Goal: Task Accomplishment & Management: Use online tool/utility

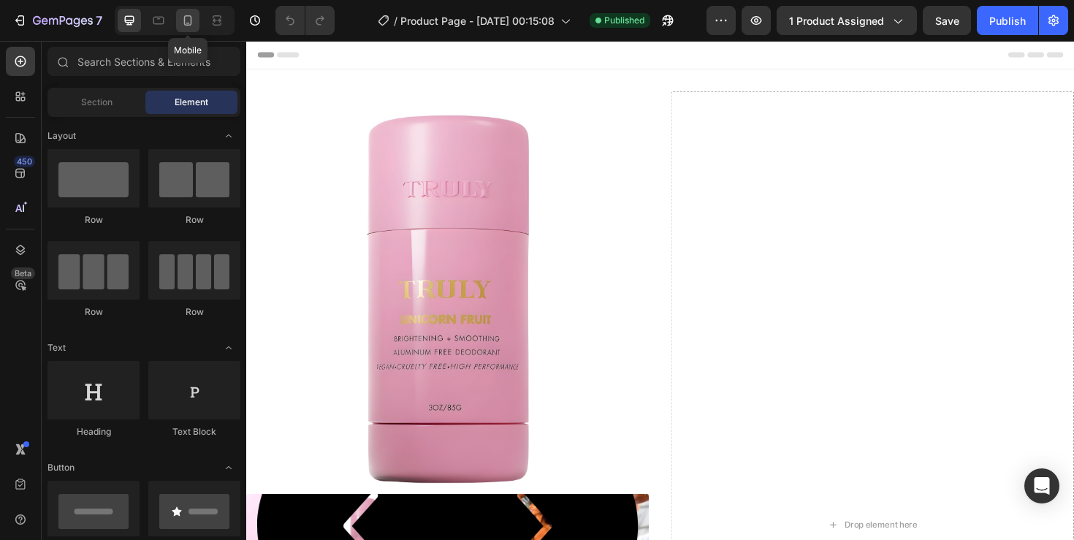
drag, startPoint x: 0, startPoint y: 0, endPoint x: 191, endPoint y: 23, distance: 192.8
click at [191, 23] on icon at bounding box center [187, 20] width 15 height 15
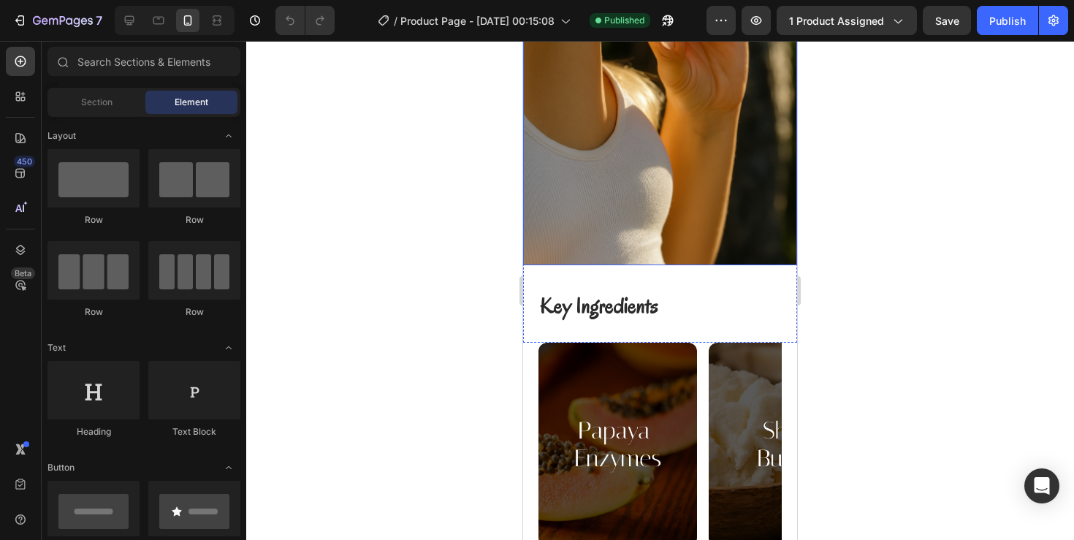
scroll to position [1481, 0]
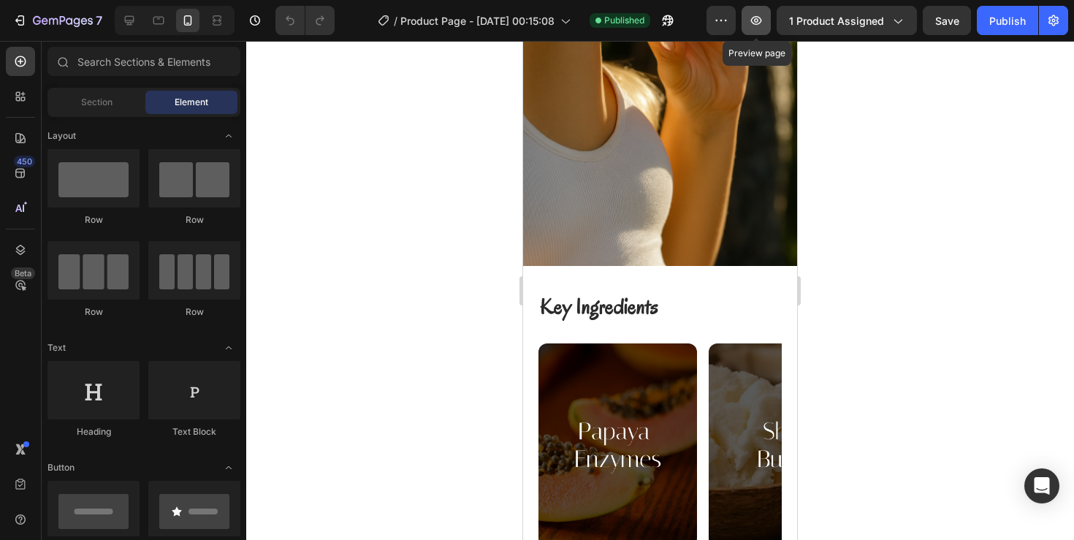
click at [748, 25] on button "button" at bounding box center [755, 20] width 29 height 29
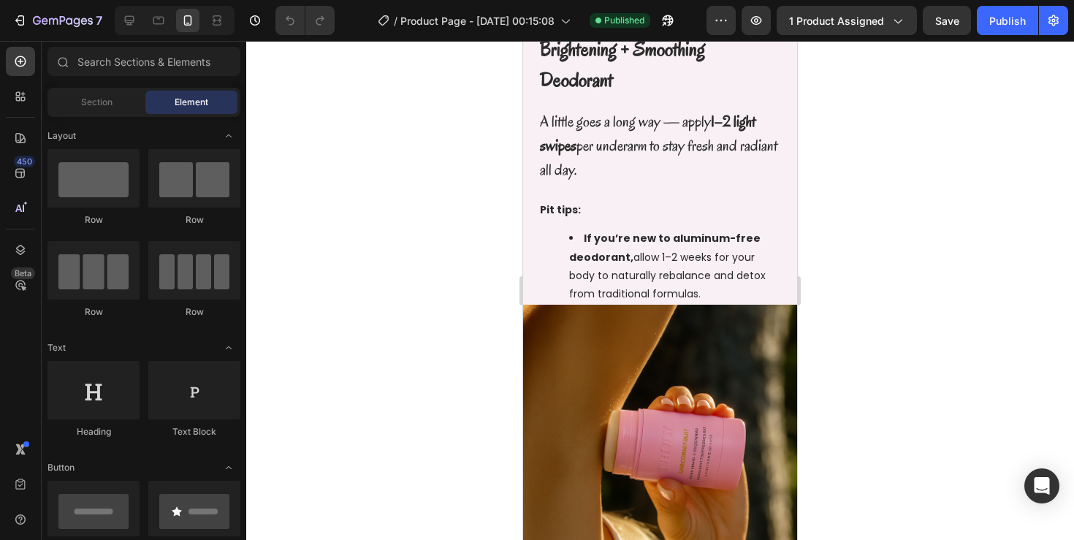
scroll to position [783, 0]
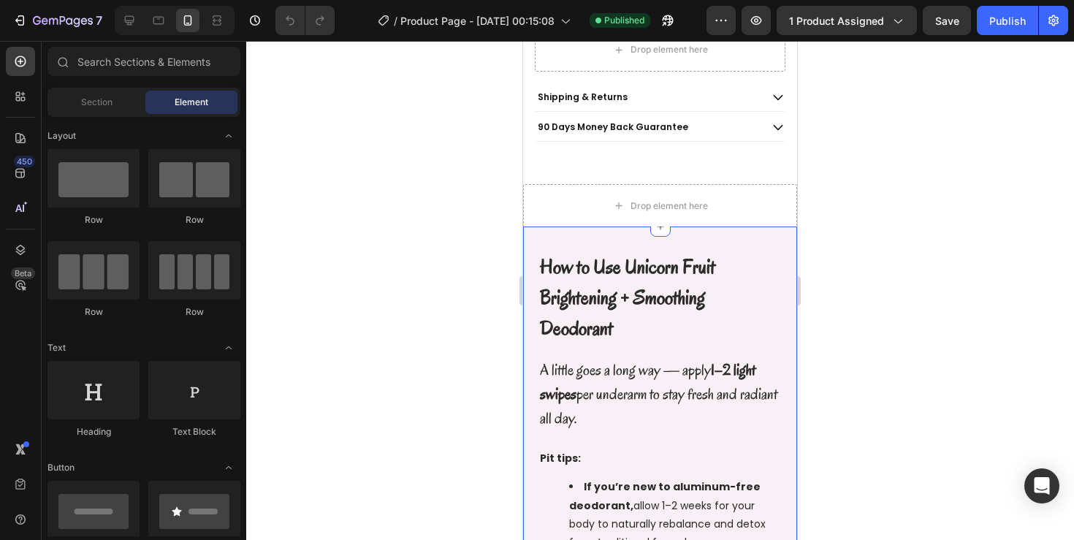
click at [542, 232] on div "How to Use Unicorn Fruit Brightening + Smoothing Deodorant Text Block Row A lit…" at bounding box center [660, 389] width 274 height 327
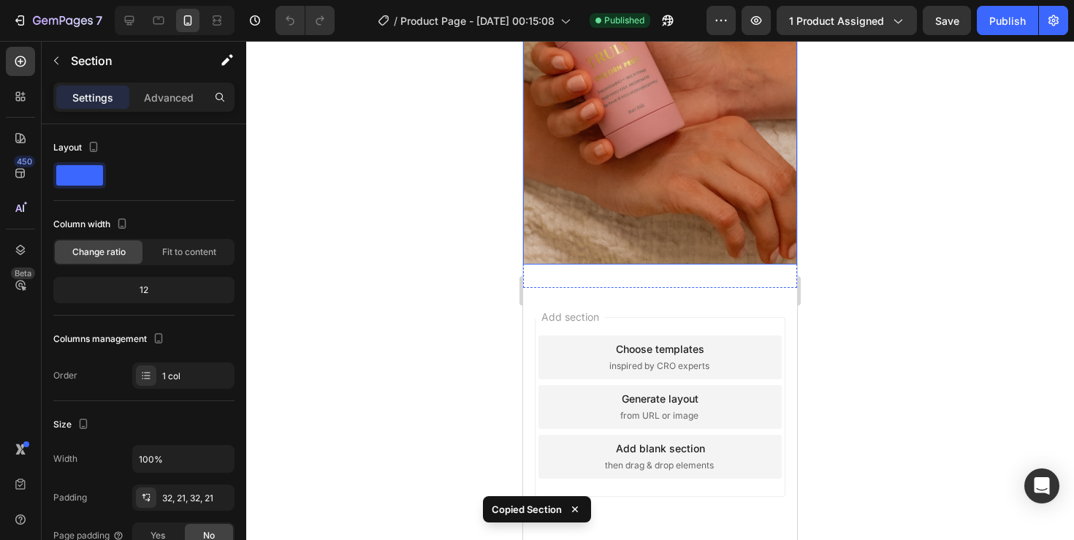
scroll to position [2573, 0]
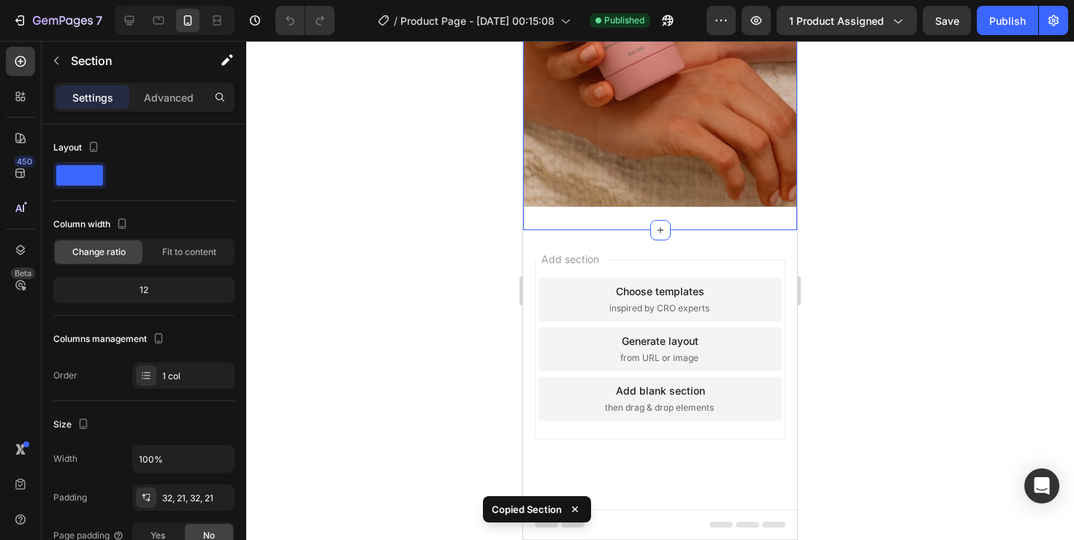
click at [533, 216] on div "Image Section 5" at bounding box center [660, 1] width 274 height 458
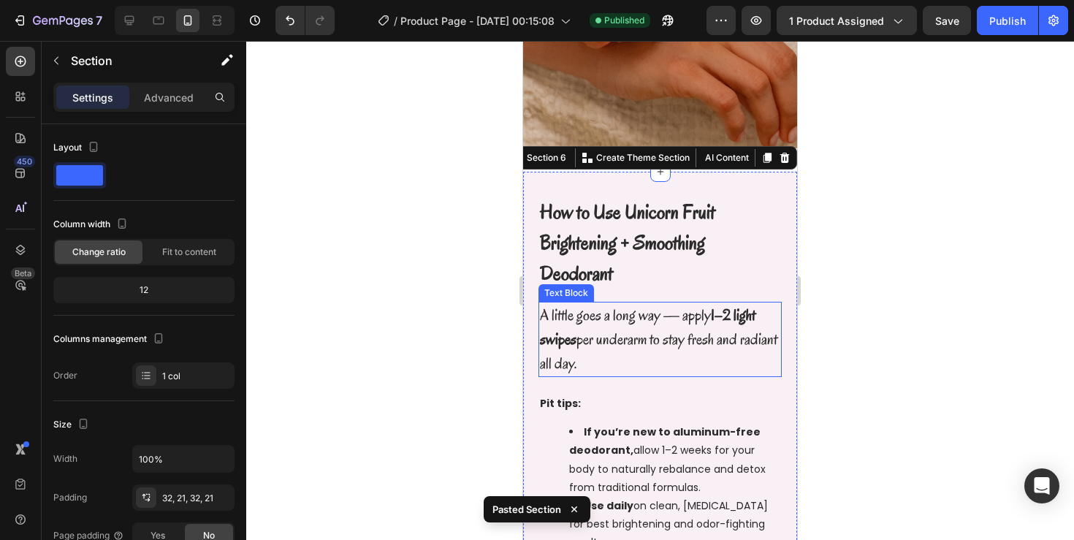
scroll to position [2521, 0]
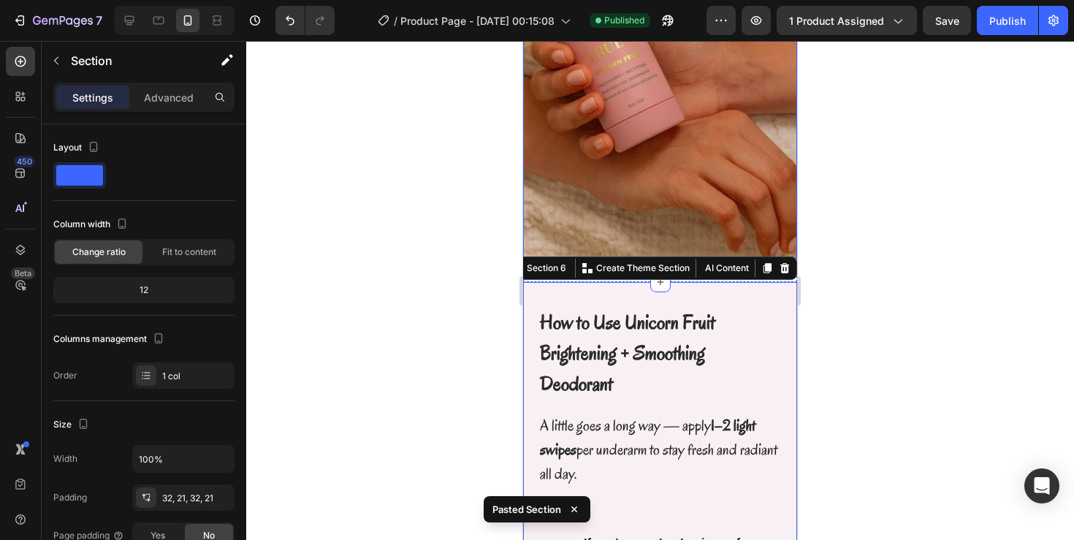
click at [561, 212] on img at bounding box center [660, 52] width 274 height 411
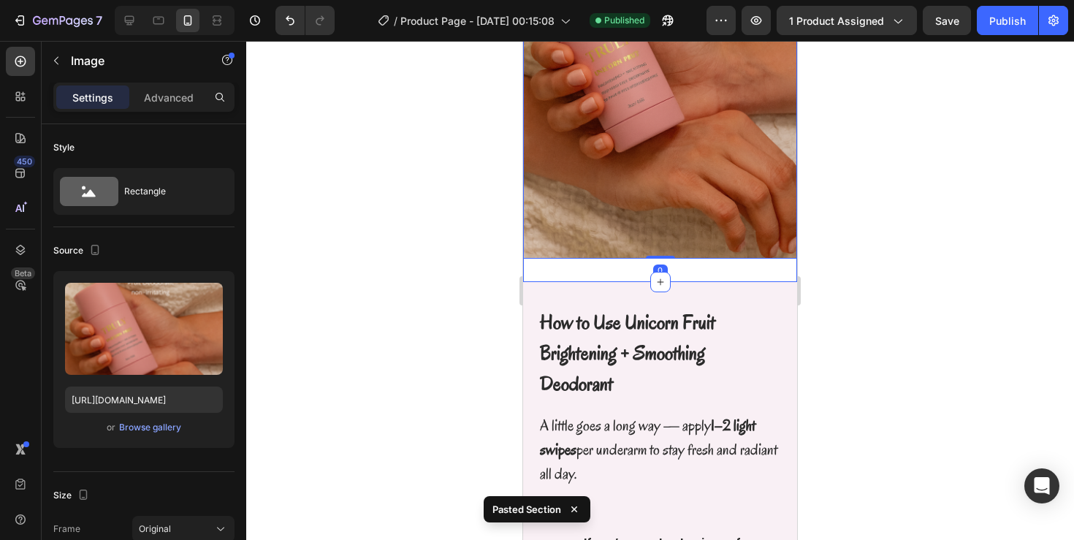
click at [564, 264] on div "Image 0 Section 5" at bounding box center [660, 53] width 274 height 458
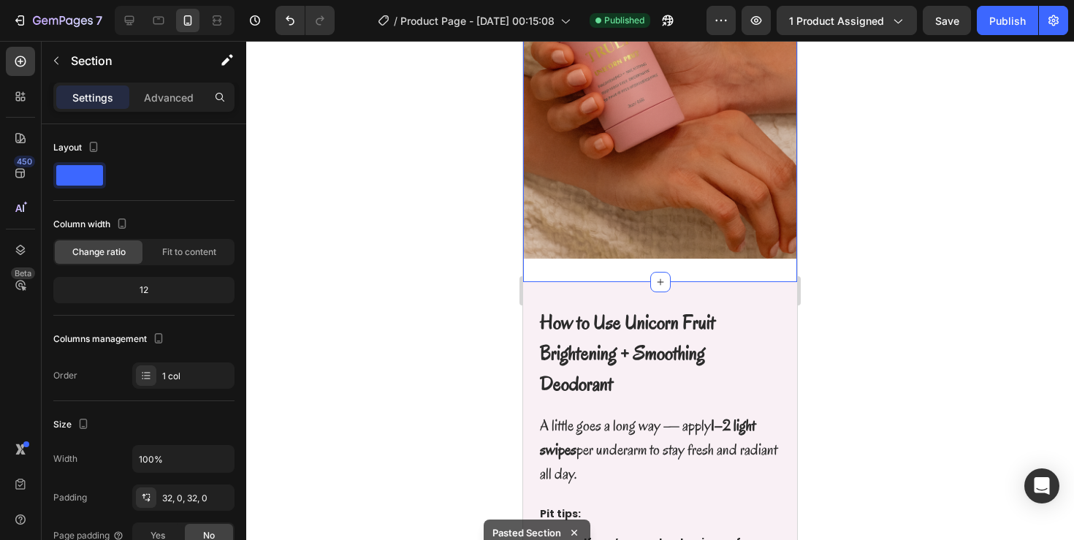
click at [186, 113] on div "Settings Advanced" at bounding box center [144, 104] width 205 height 42
click at [186, 109] on div "Settings Advanced" at bounding box center [143, 97] width 181 height 29
click at [183, 104] on p "Advanced" at bounding box center [169, 97] width 50 height 15
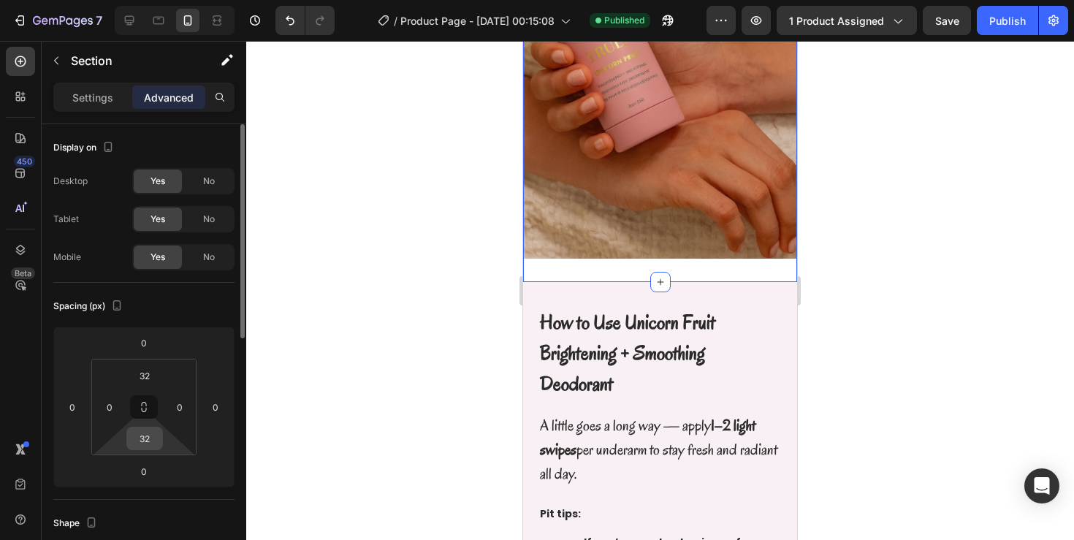
click at [150, 437] on input "32" at bounding box center [144, 438] width 29 height 22
type input "0"
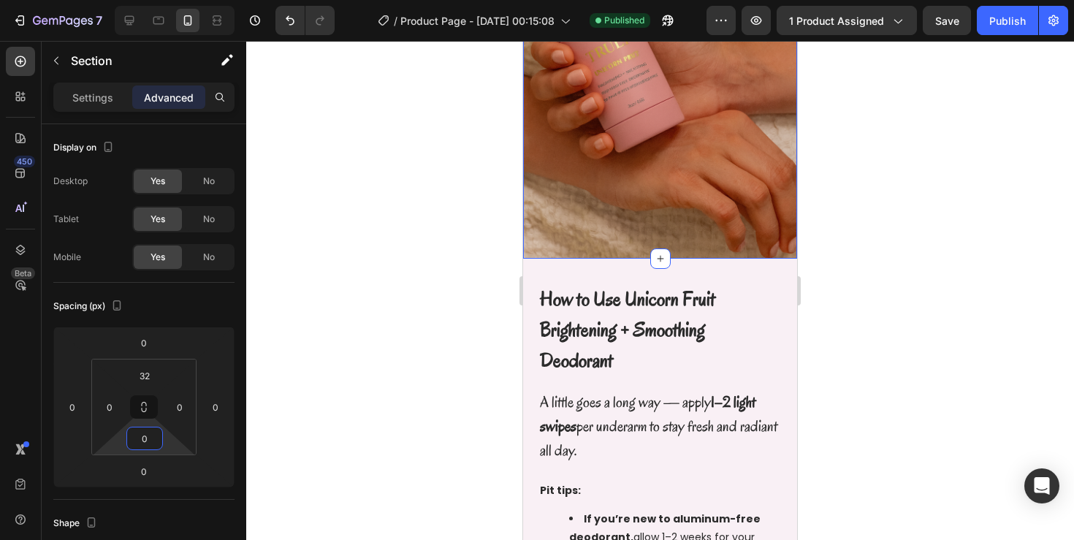
click at [864, 286] on div at bounding box center [660, 290] width 828 height 499
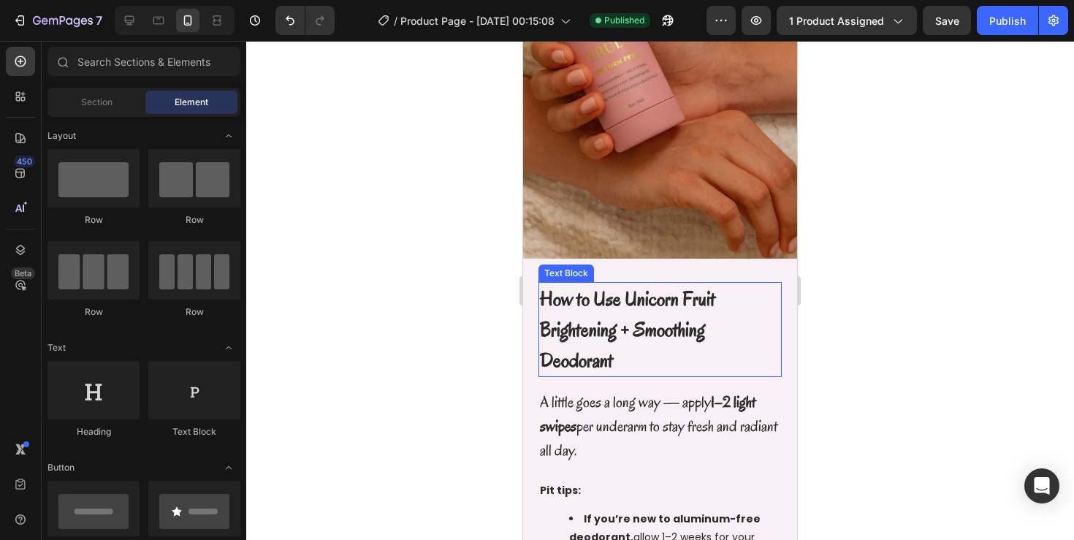
scroll to position [2576, 0]
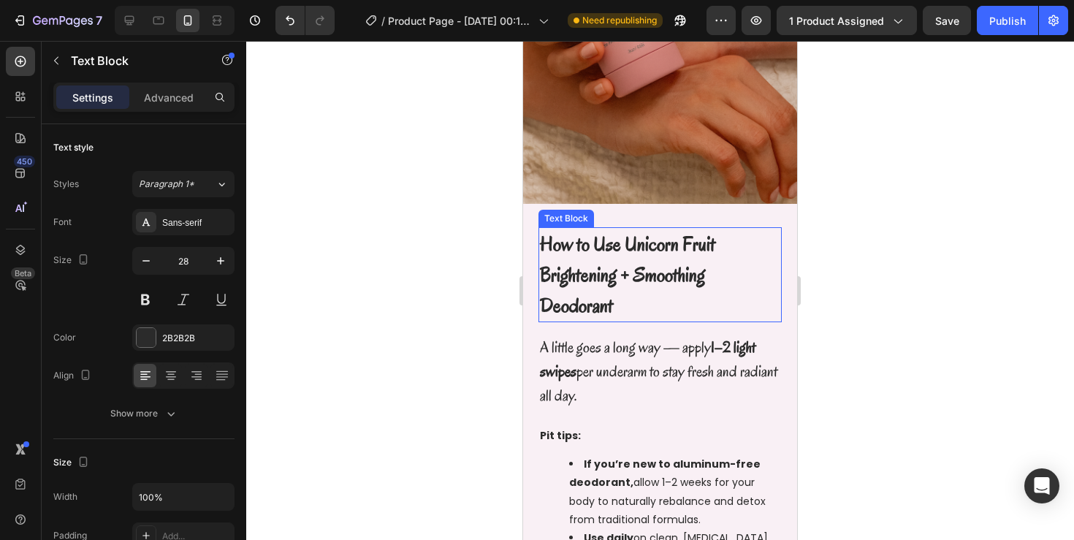
click at [598, 263] on strong "How to Use Unicorn Fruit Brightening + Smoothing Deodorant" at bounding box center [627, 275] width 175 height 88
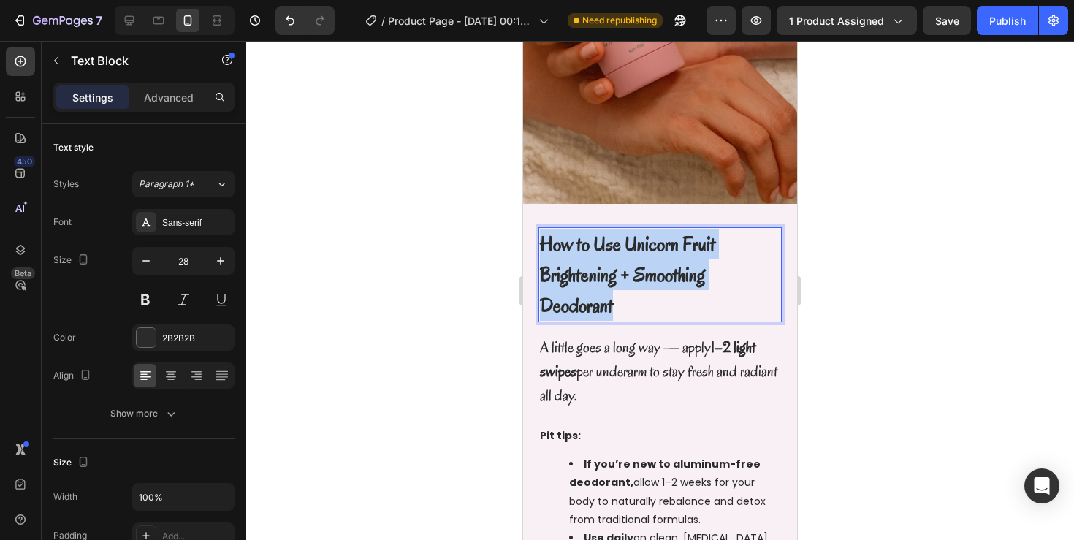
click at [598, 263] on strong "How to Use Unicorn Fruit Brightening + Smoothing Deodorant" at bounding box center [627, 275] width 175 height 88
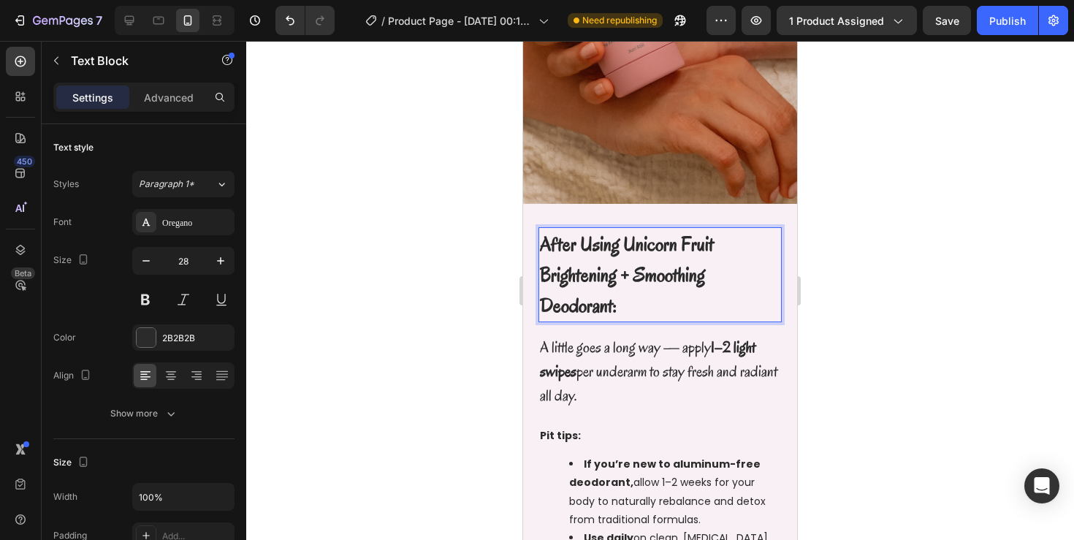
click at [871, 285] on div at bounding box center [660, 290] width 828 height 499
click at [724, 285] on p "After Using Unicorn Fruit Brightening + Smoothing Deodorant:" at bounding box center [660, 275] width 240 height 92
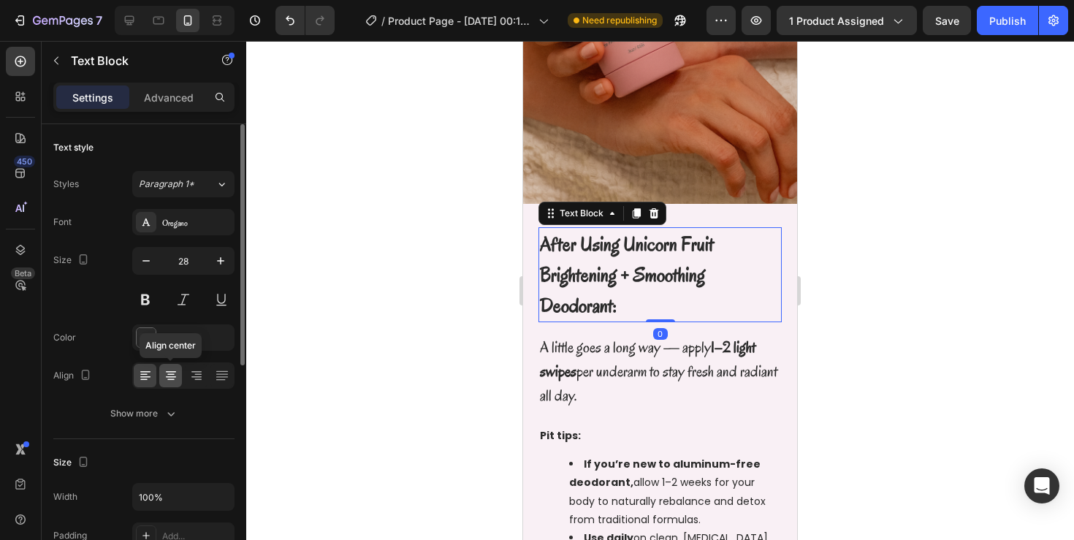
click at [172, 378] on icon at bounding box center [171, 375] width 15 height 15
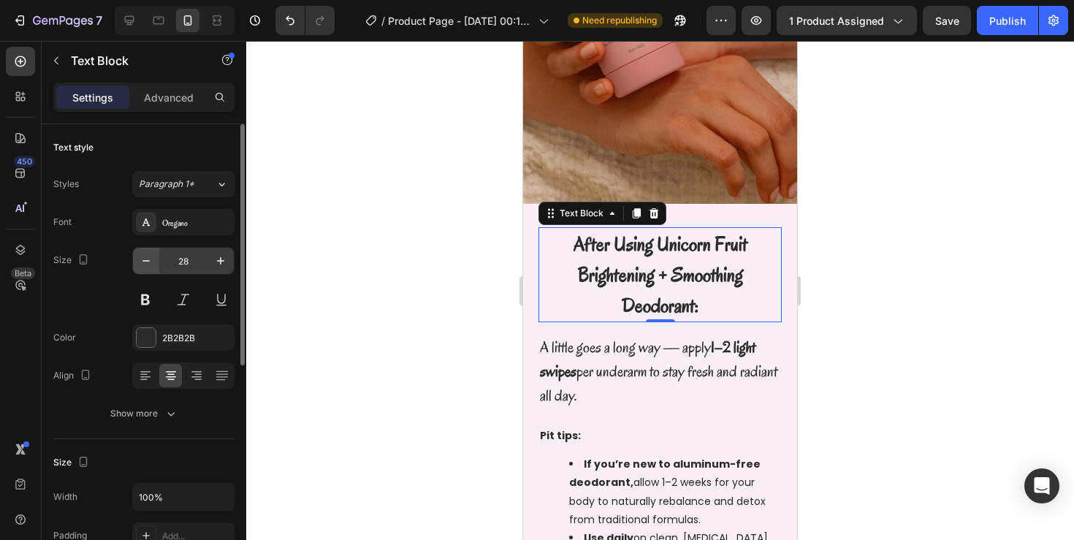
click at [145, 267] on icon "button" at bounding box center [146, 260] width 15 height 15
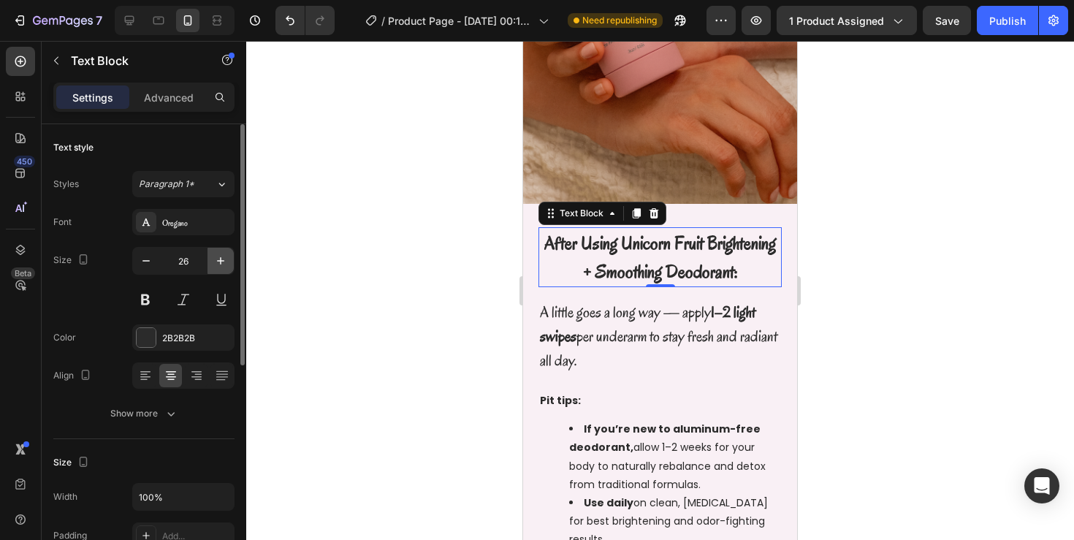
click at [223, 261] on icon "button" at bounding box center [220, 260] width 7 height 7
type input "27"
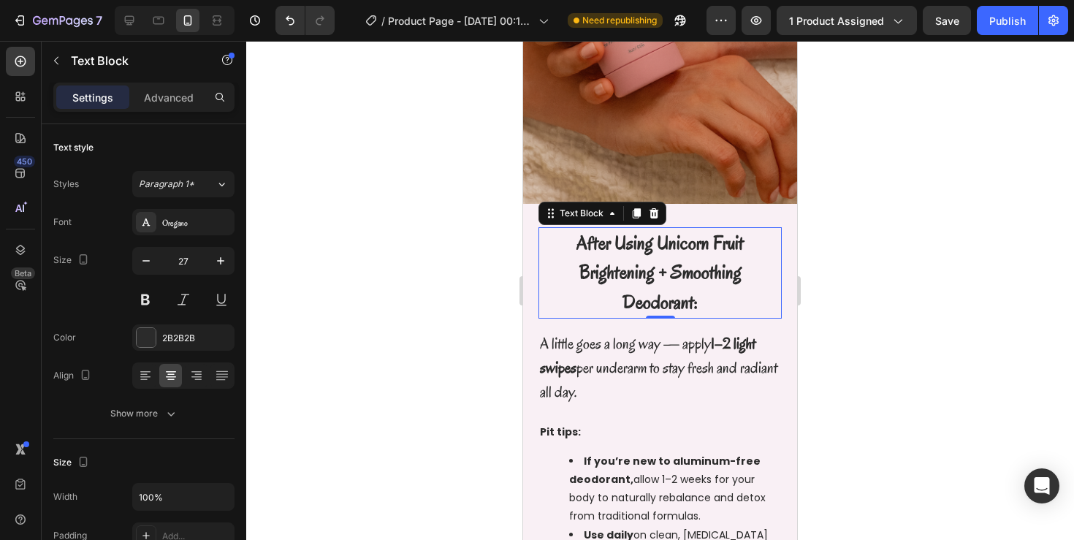
click at [449, 174] on div at bounding box center [660, 290] width 828 height 499
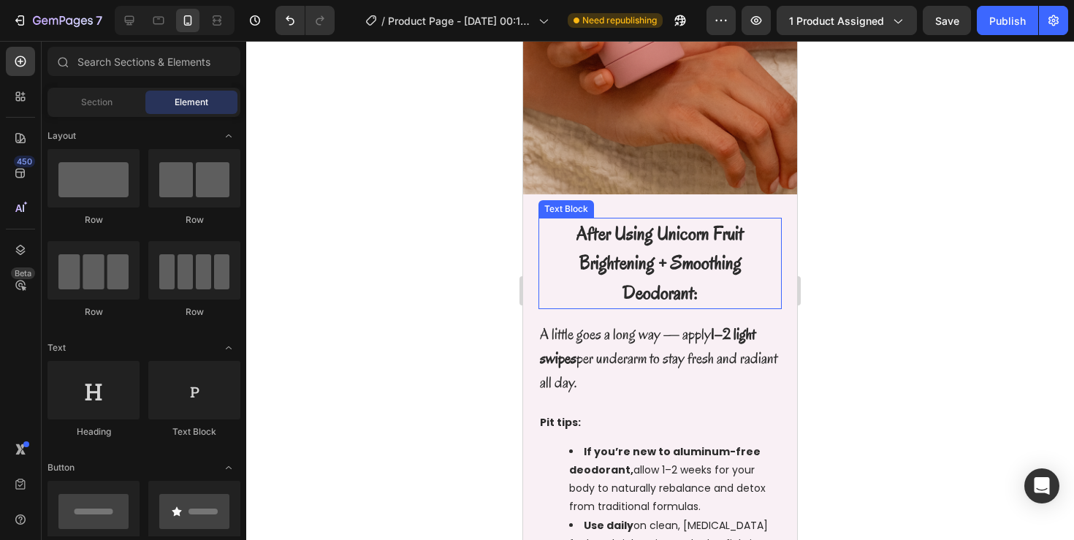
scroll to position [2577, 0]
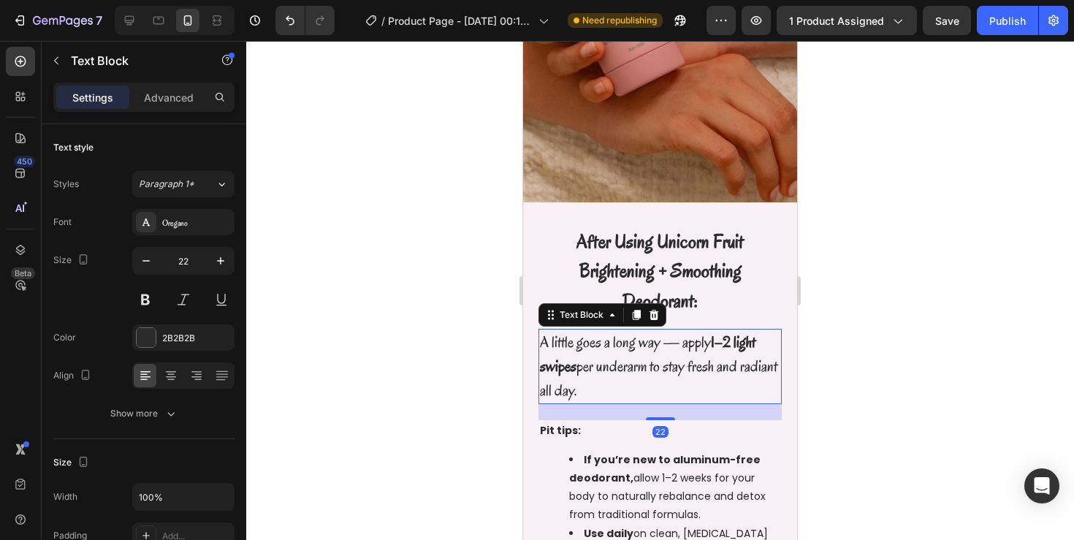
click at [590, 330] on p "A little goes a long way — apply 1–2 light swipes per underarm to stay fresh an…" at bounding box center [660, 366] width 240 height 72
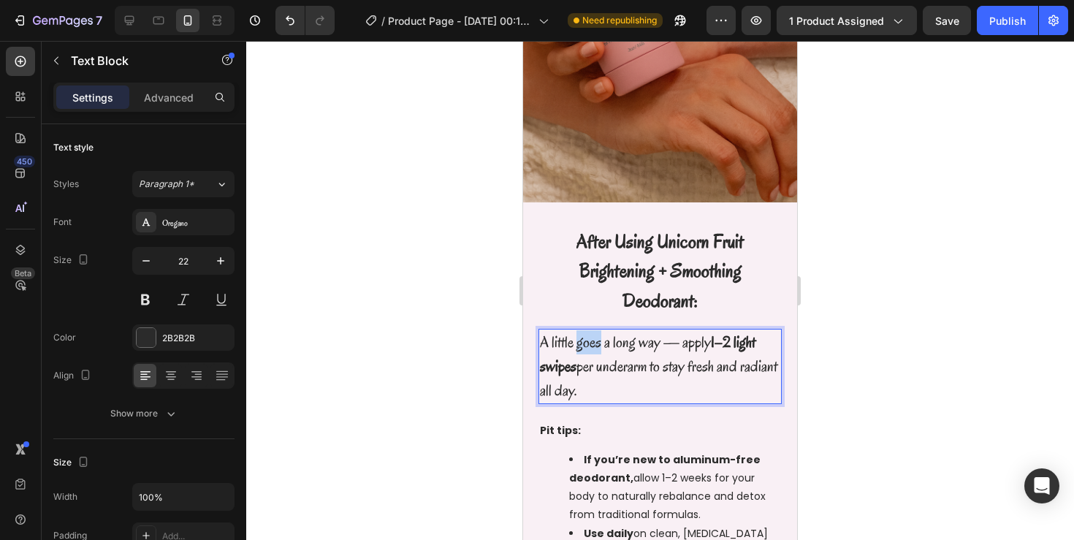
click at [590, 330] on p "A little goes a long way — apply 1–2 light swipes per underarm to stay fresh an…" at bounding box center [660, 366] width 240 height 72
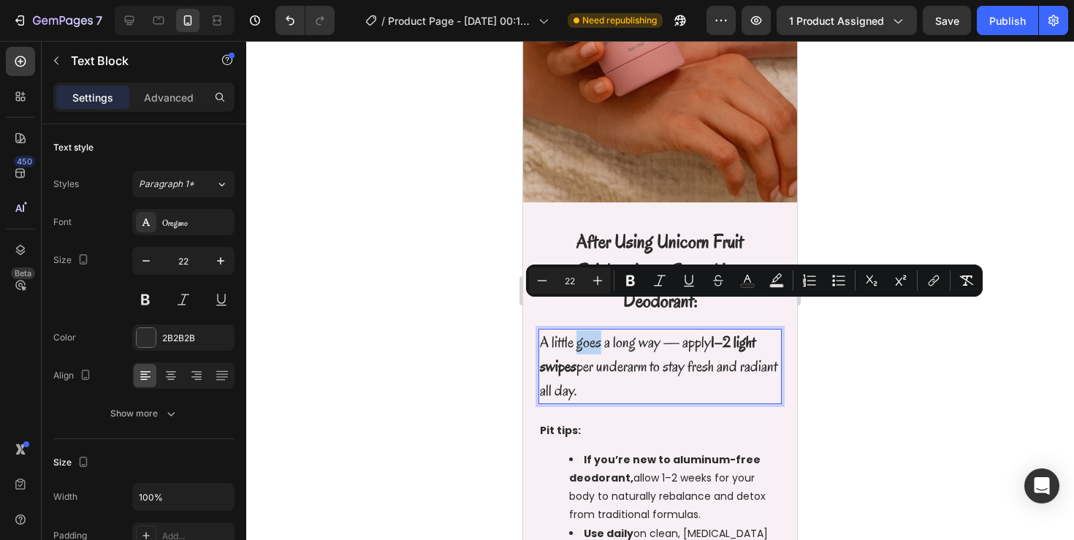
click at [590, 330] on p "A little goes a long way — apply 1–2 light swipes per underarm to stay fresh an…" at bounding box center [660, 366] width 240 height 72
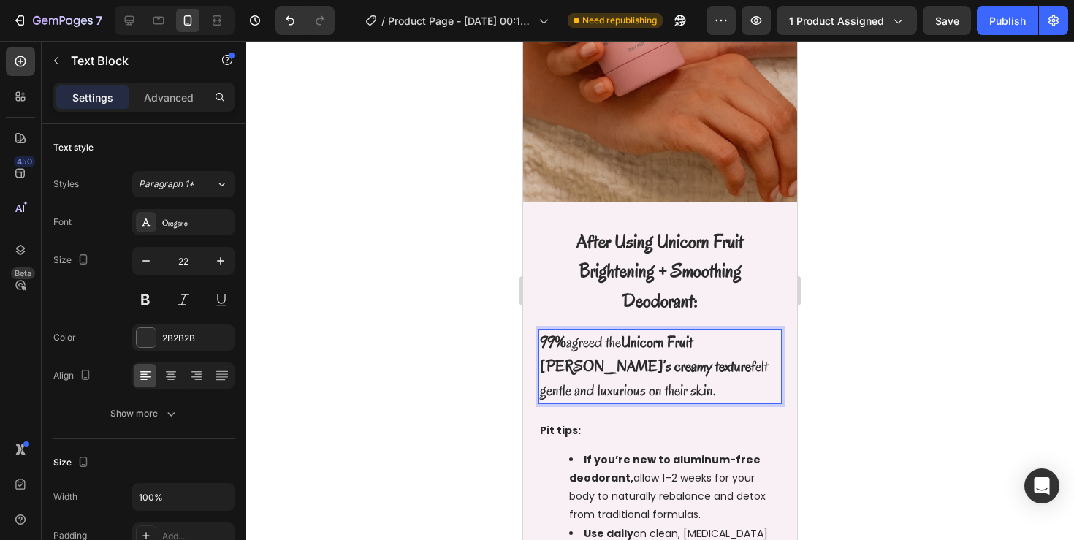
click at [881, 286] on div at bounding box center [660, 290] width 828 height 499
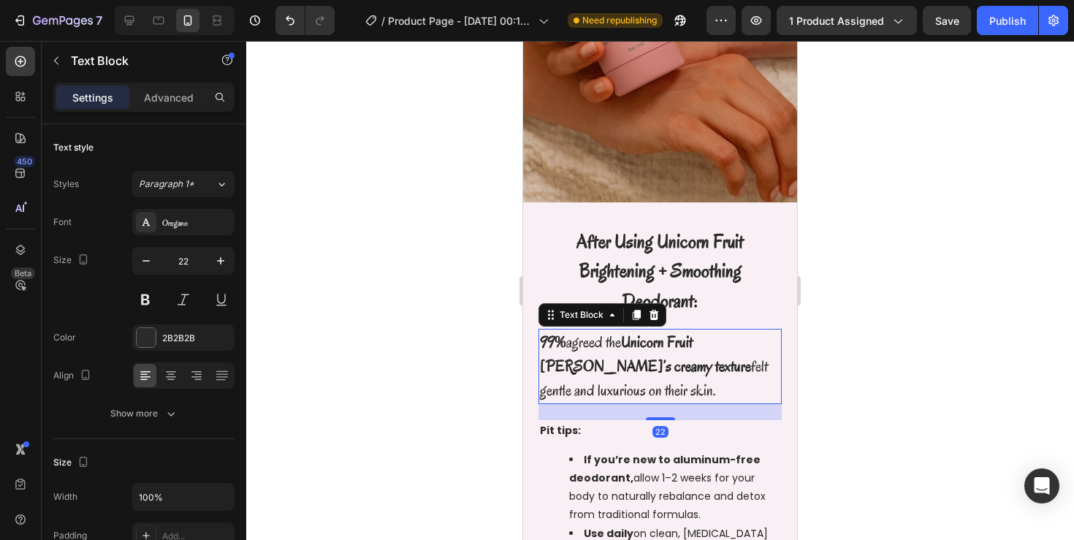
click at [749, 332] on strong "Unicorn Fruit [PERSON_NAME]’s creamy texture" at bounding box center [645, 354] width 211 height 45
click at [177, 377] on icon at bounding box center [171, 375] width 15 height 15
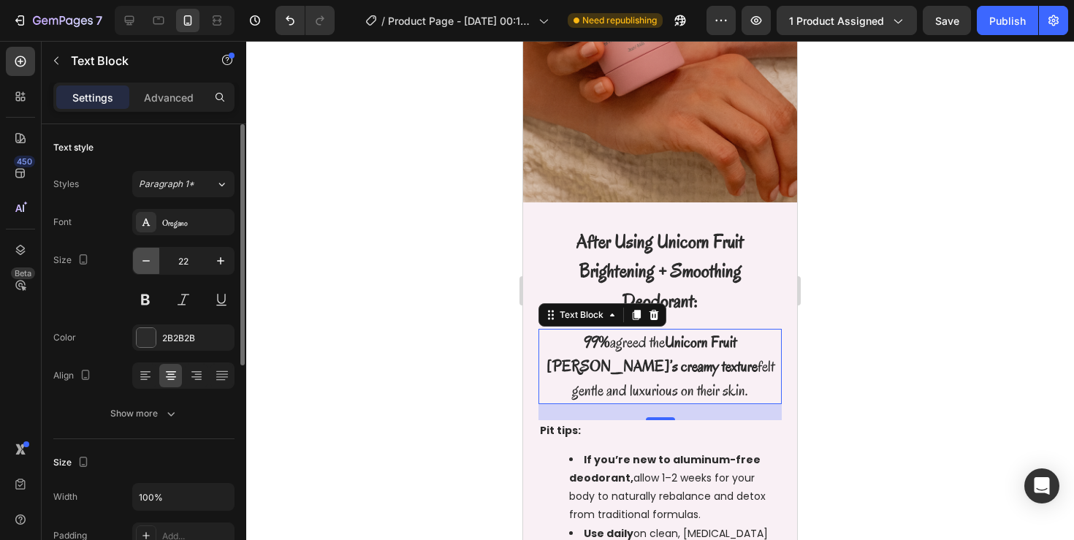
click at [146, 264] on icon "button" at bounding box center [146, 260] width 15 height 15
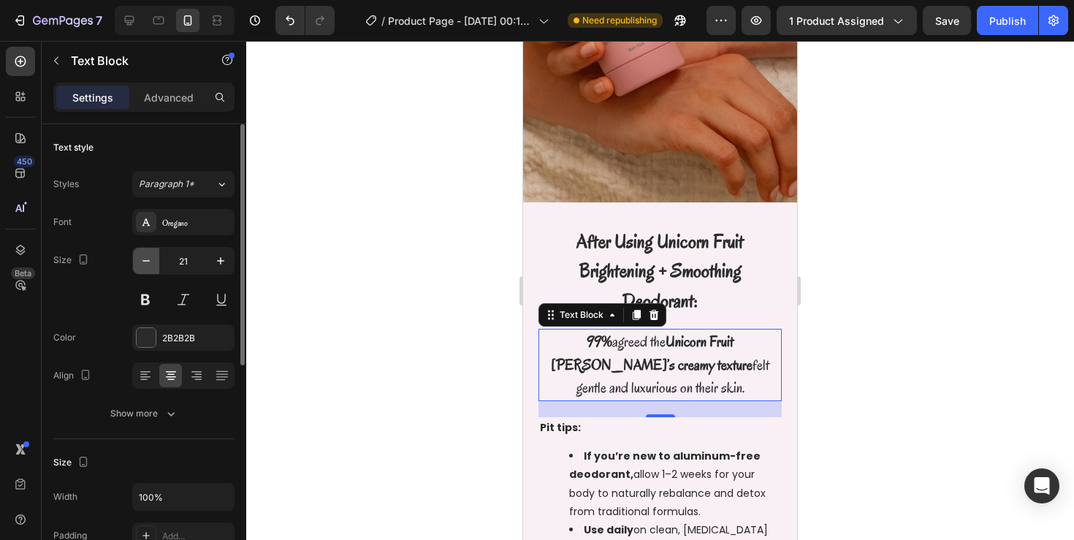
click at [146, 264] on icon "button" at bounding box center [146, 260] width 15 height 15
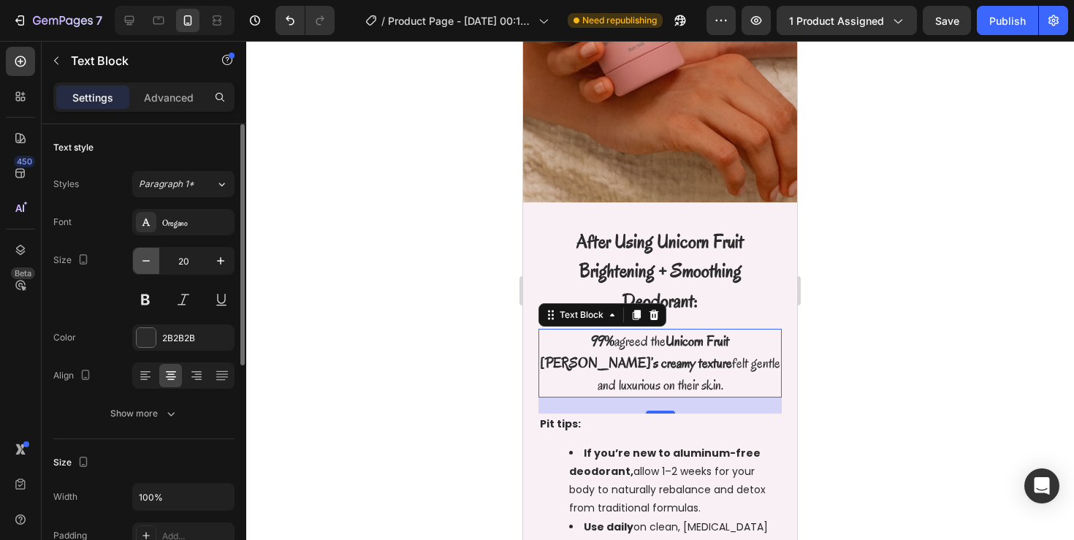
click at [146, 264] on icon "button" at bounding box center [146, 260] width 15 height 15
type input "19"
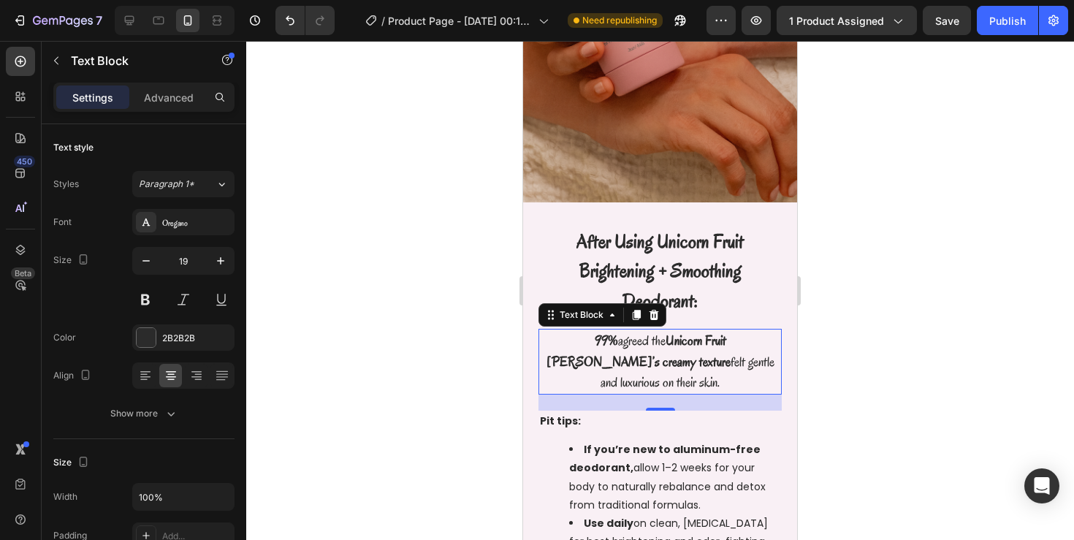
click at [855, 240] on div at bounding box center [660, 290] width 828 height 499
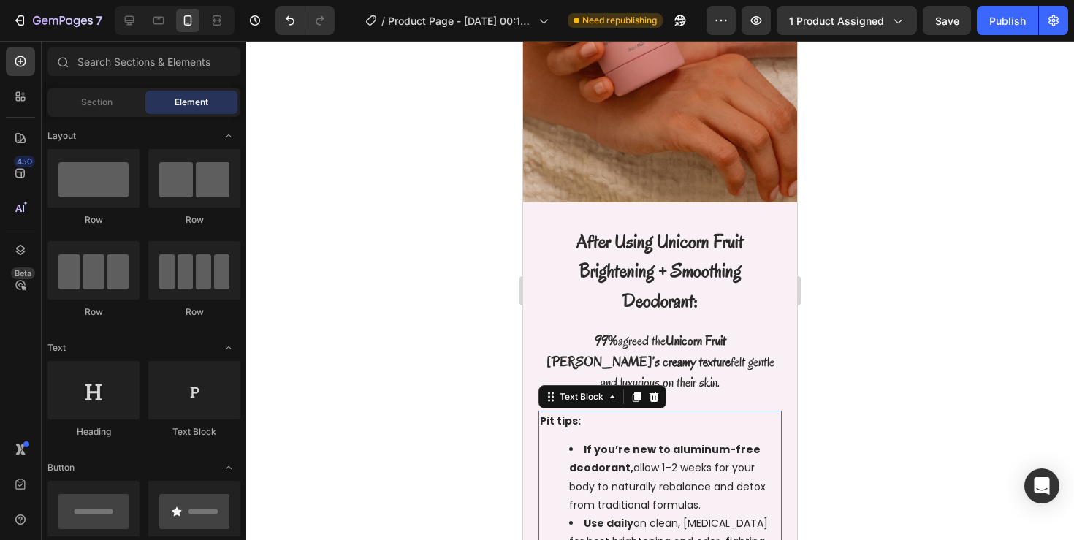
click at [695, 412] on p "Pit tips:" at bounding box center [660, 421] width 240 height 18
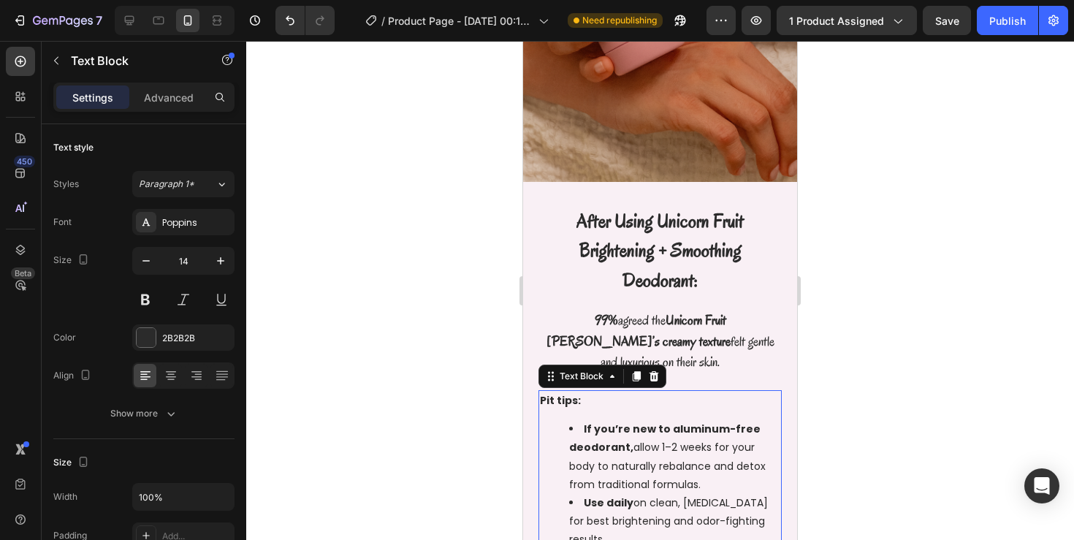
scroll to position [2599, 0]
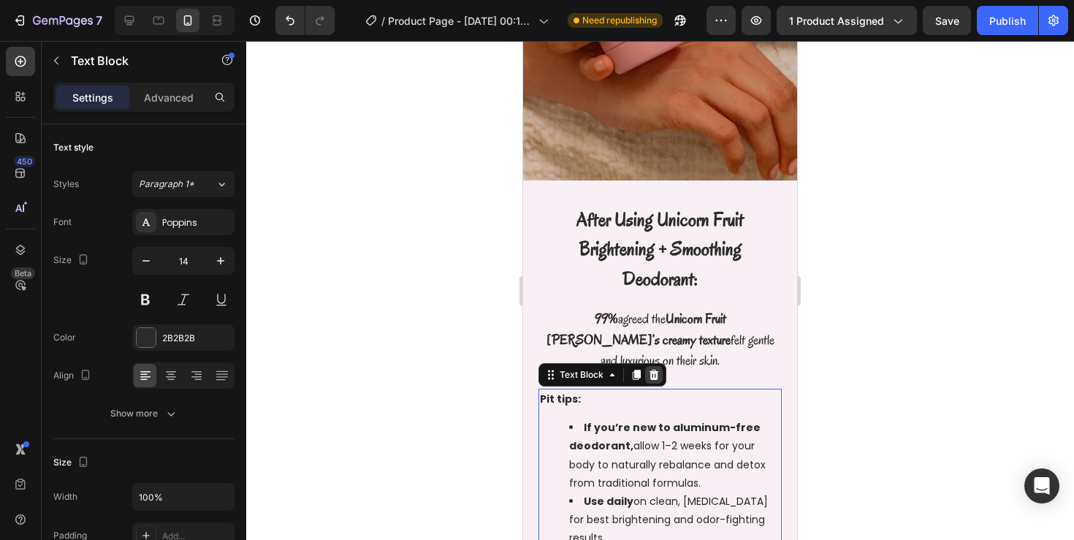
click at [656, 370] on icon at bounding box center [653, 375] width 9 height 10
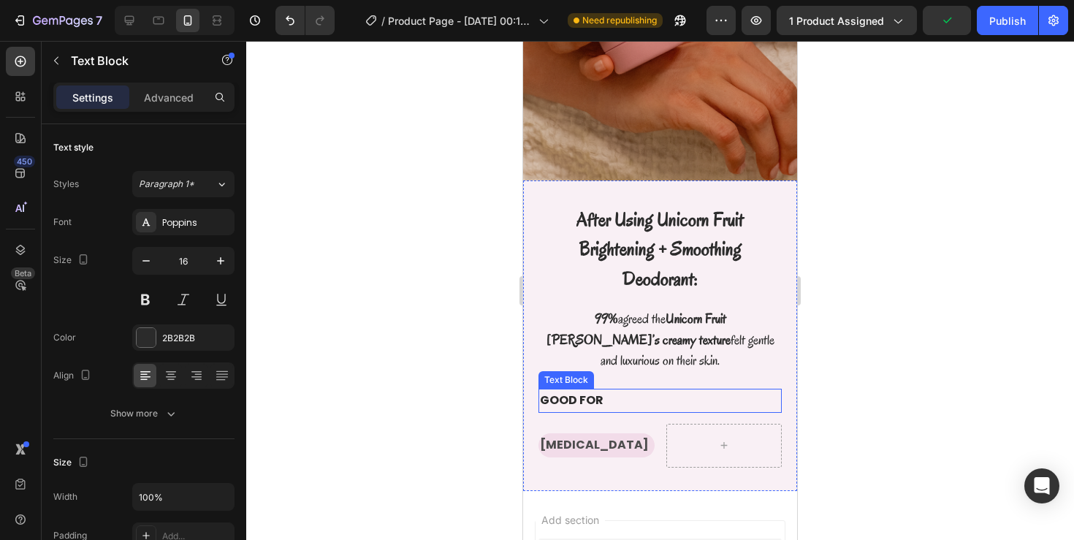
click at [627, 390] on p "GOOD FOR" at bounding box center [660, 400] width 240 height 21
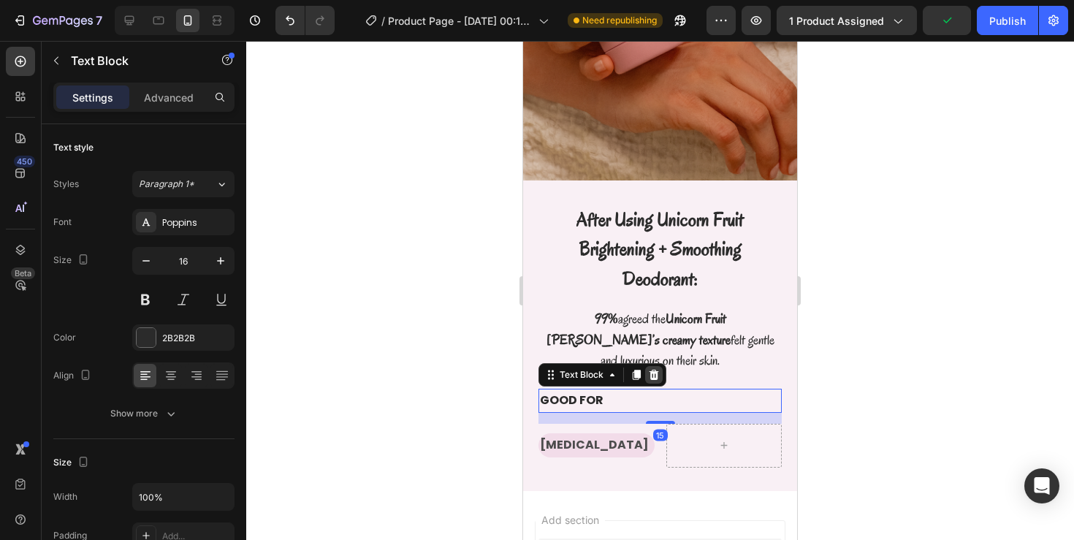
click at [653, 370] on icon at bounding box center [653, 375] width 9 height 10
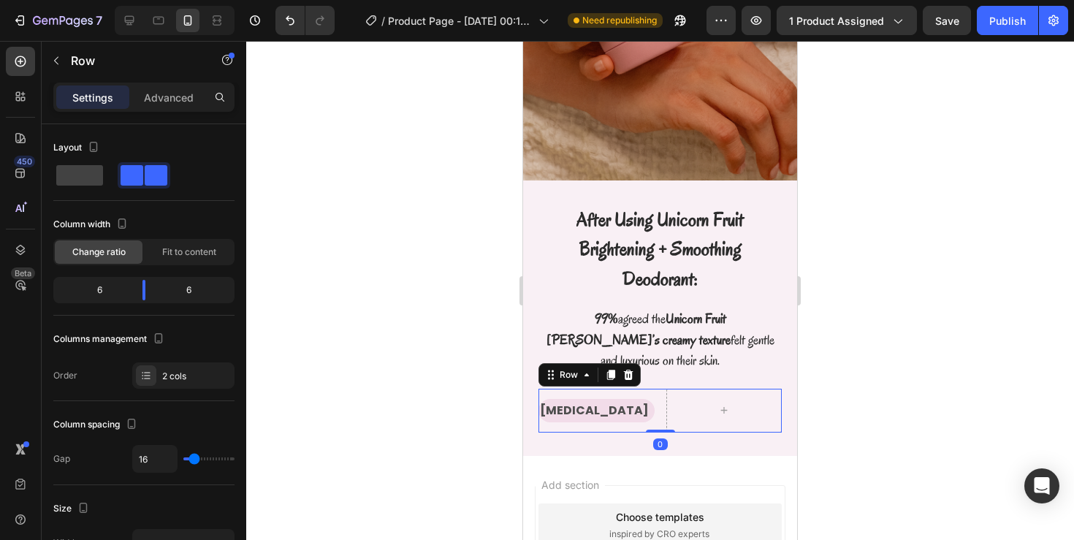
click at [657, 389] on div "[MEDICAL_DATA] Text Block Row 0" at bounding box center [659, 411] width 243 height 44
click at [630, 370] on icon at bounding box center [628, 375] width 9 height 10
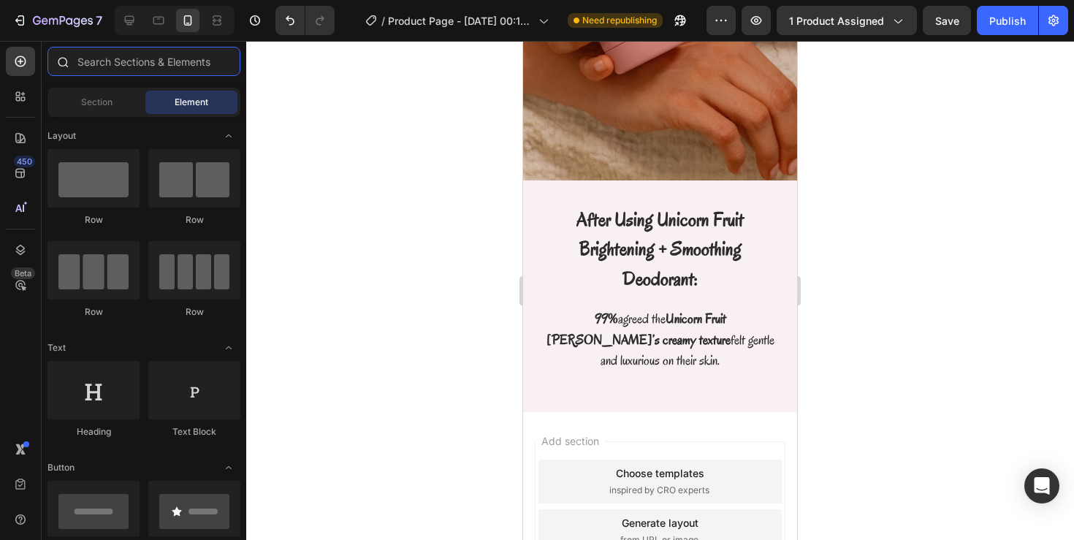
click at [126, 58] on input "text" at bounding box center [143, 61] width 193 height 29
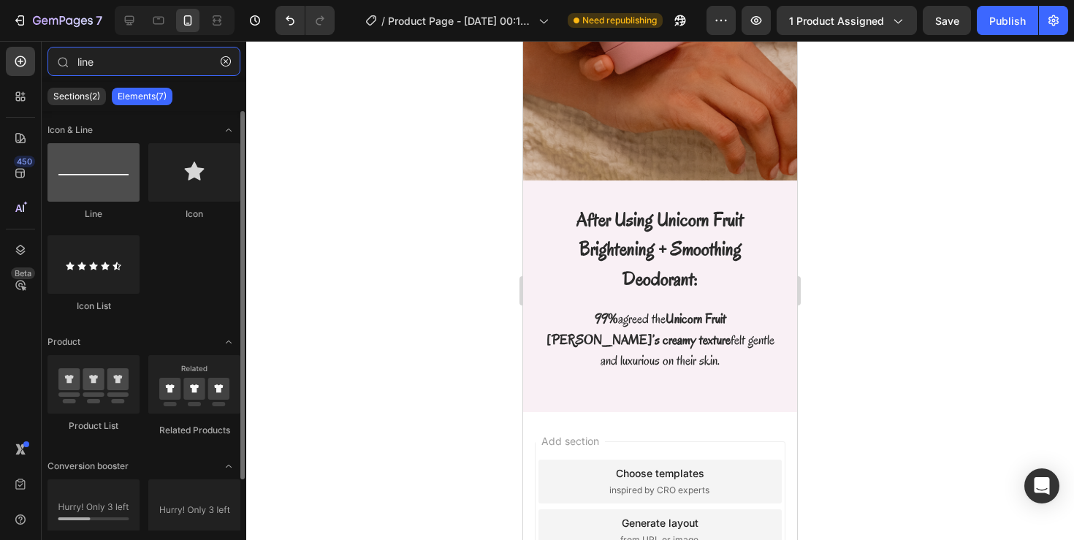
type input "line"
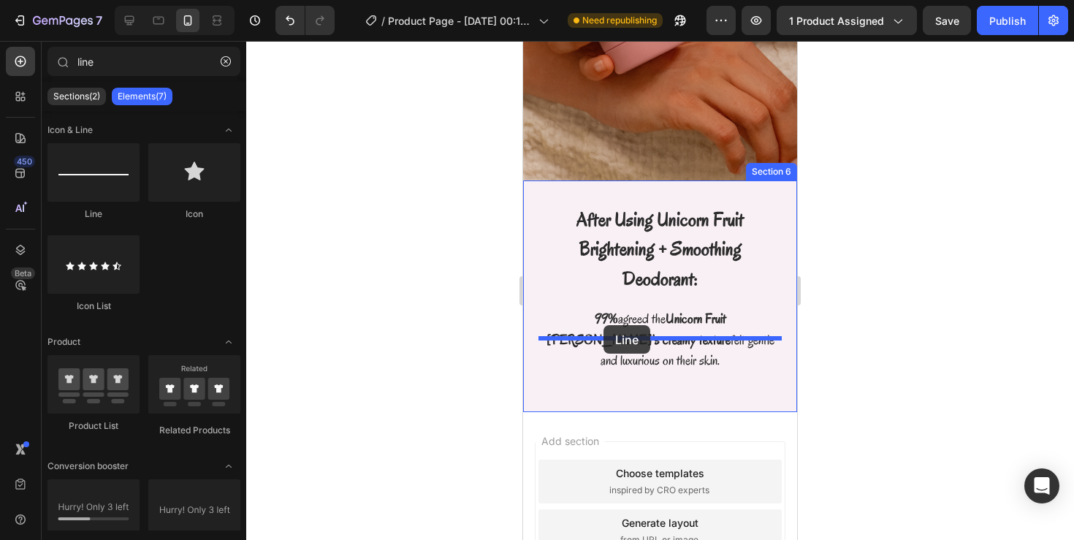
drag, startPoint x: 622, startPoint y: 205, endPoint x: 603, endPoint y: 325, distance: 121.2
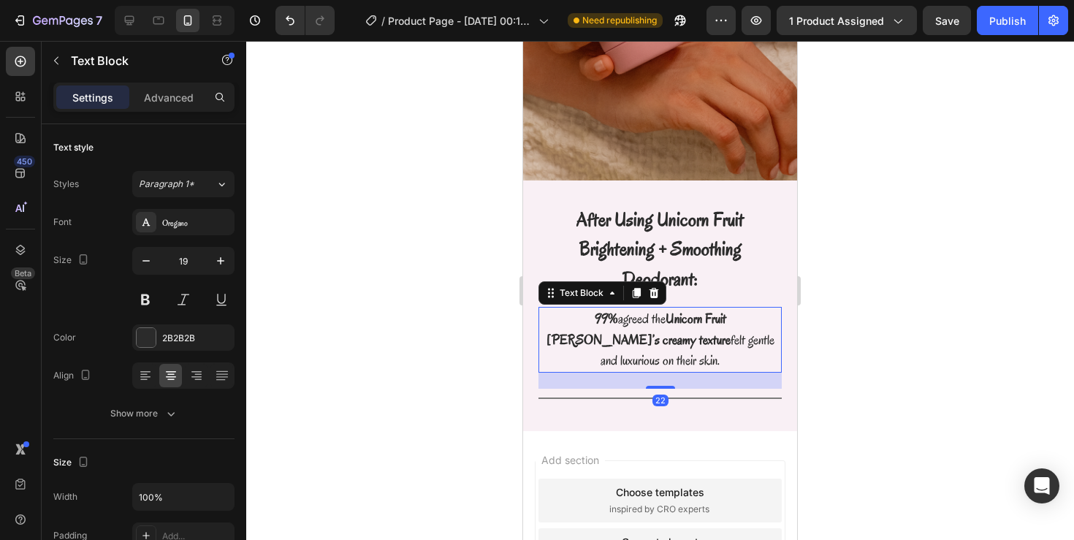
click at [653, 308] on p "99% agreed the Unicorn Fruit [PERSON_NAME]’s creamy texture felt gentle and lux…" at bounding box center [660, 339] width 240 height 63
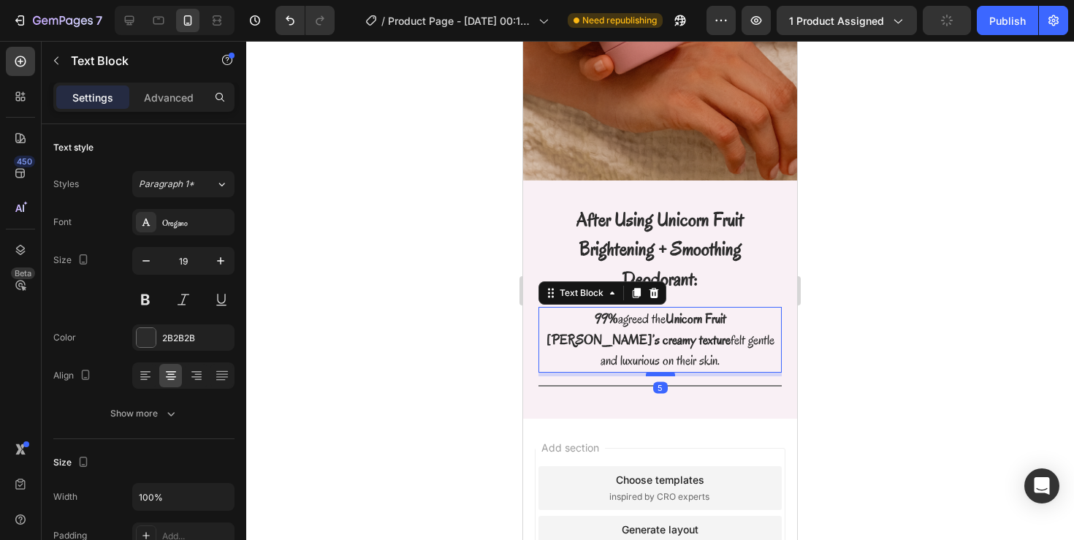
drag, startPoint x: 656, startPoint y: 337, endPoint x: 657, endPoint y: 324, distance: 12.5
click at [657, 372] on div at bounding box center [660, 374] width 29 height 4
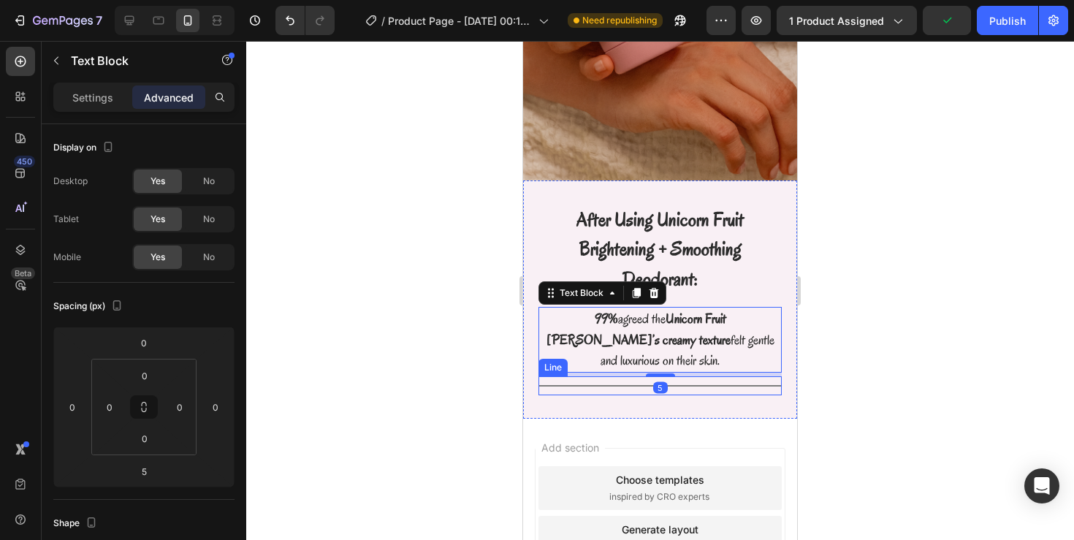
click at [703, 376] on div "Title Line" at bounding box center [659, 385] width 243 height 19
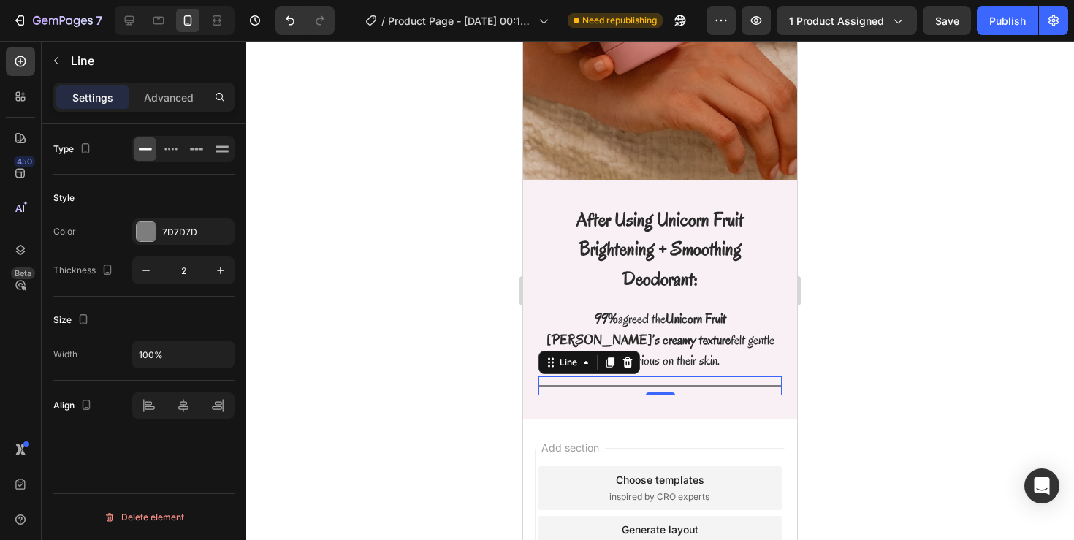
click at [462, 267] on div at bounding box center [660, 290] width 828 height 499
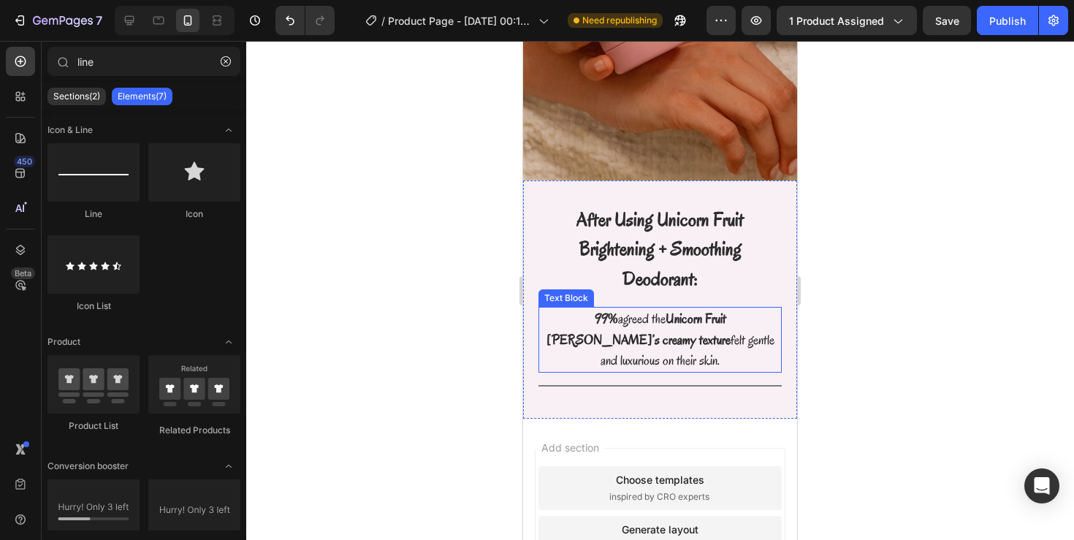
scroll to position [2613, 0]
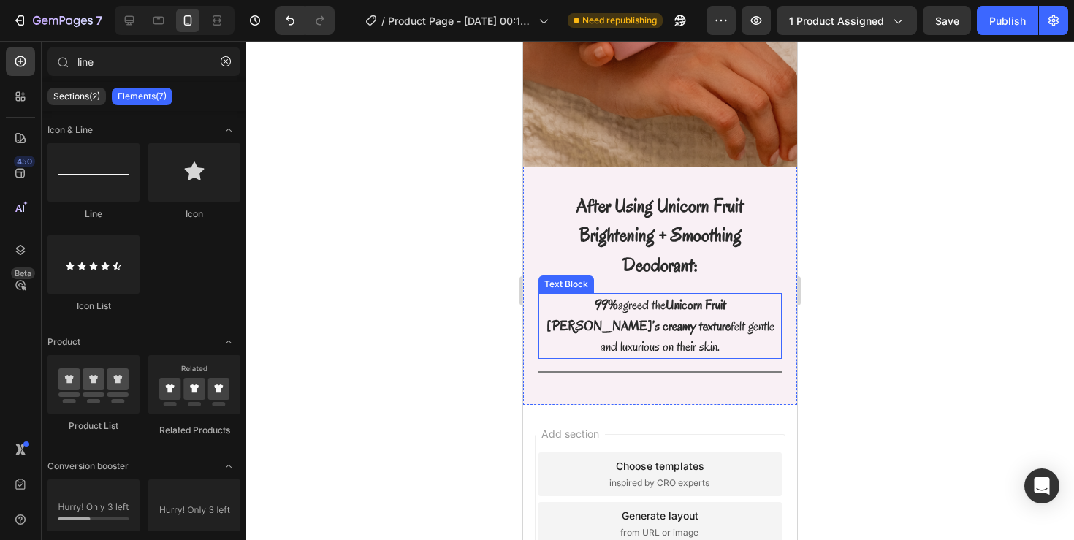
click at [664, 298] on p "99% agreed the Unicorn Fruit [PERSON_NAME]’s creamy texture felt gentle and lux…" at bounding box center [660, 325] width 240 height 63
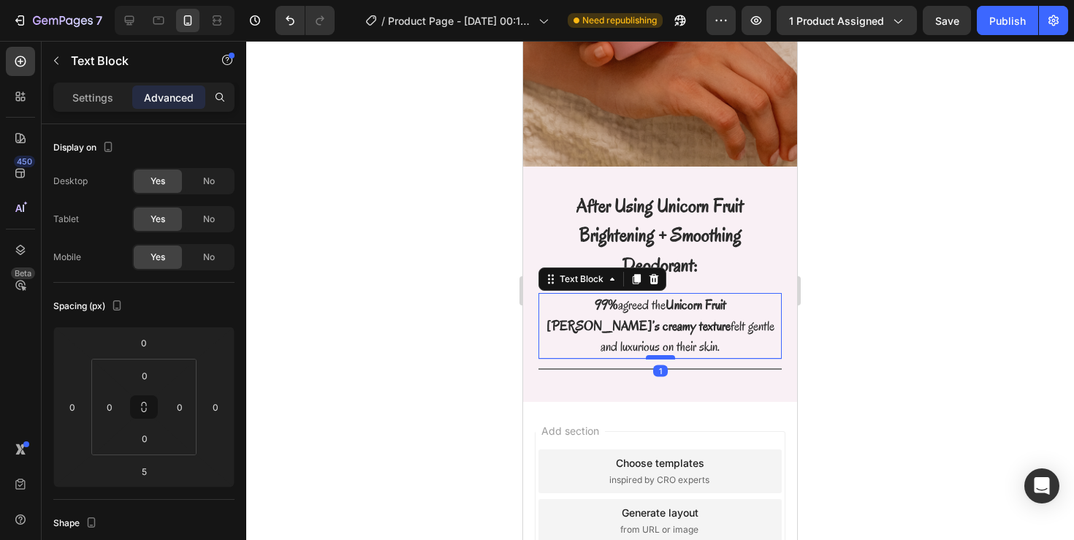
click at [662, 355] on div at bounding box center [660, 357] width 29 height 4
type input "0"
drag, startPoint x: 849, startPoint y: 292, endPoint x: 272, endPoint y: 251, distance: 577.8
click at [849, 292] on div at bounding box center [660, 290] width 828 height 499
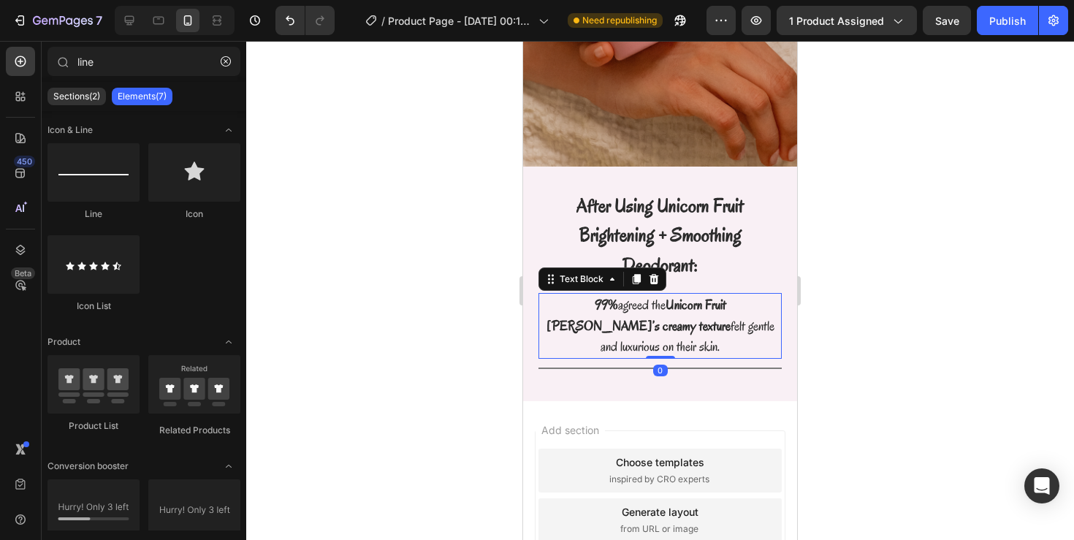
click at [766, 294] on p "99% agreed the Unicorn Fruit [PERSON_NAME]’s creamy texture felt gentle and lux…" at bounding box center [660, 325] width 240 height 63
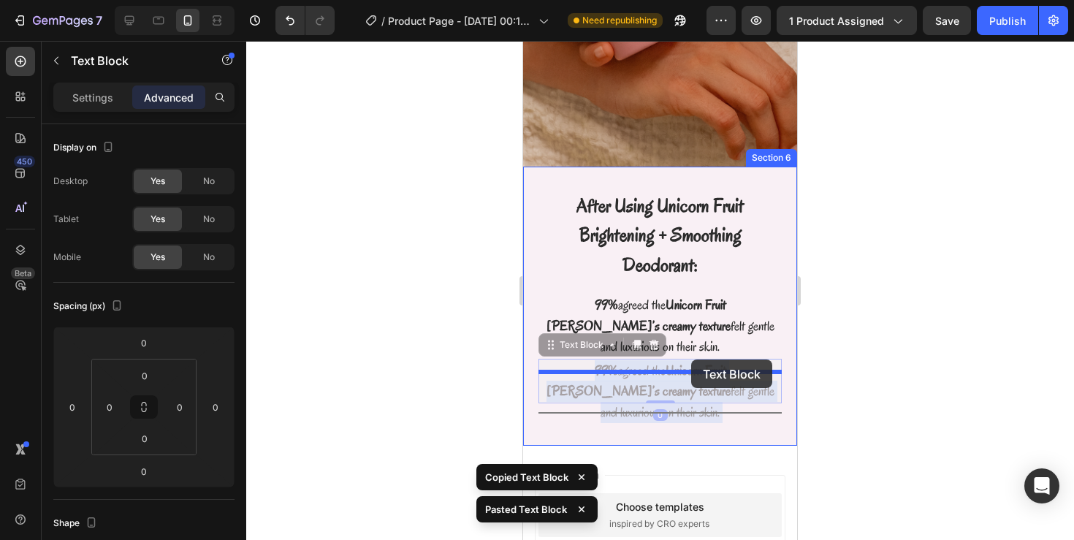
drag, startPoint x: 691, startPoint y: 332, endPoint x: 691, endPoint y: 359, distance: 27.0
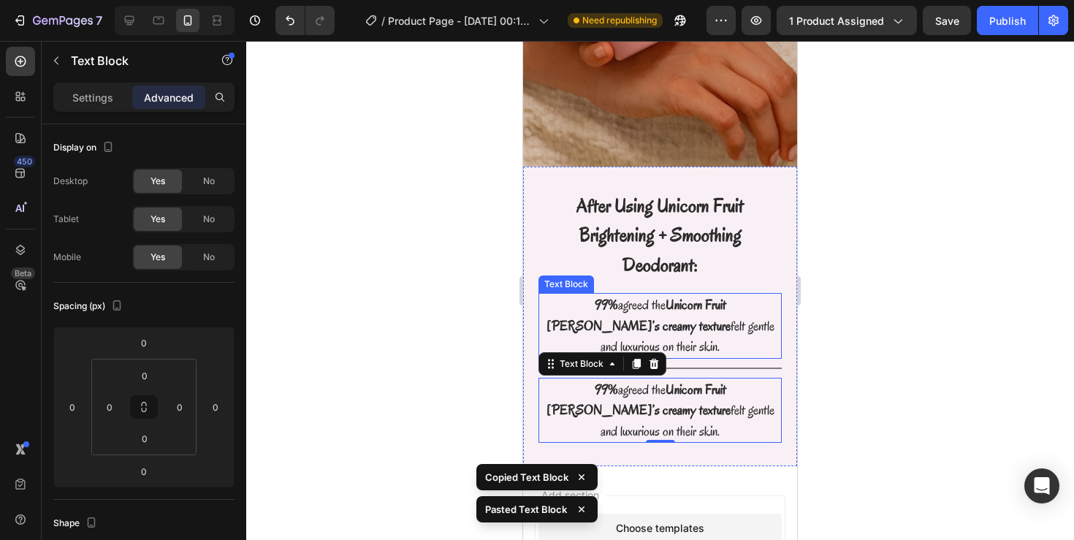
click at [838, 305] on div at bounding box center [660, 290] width 828 height 499
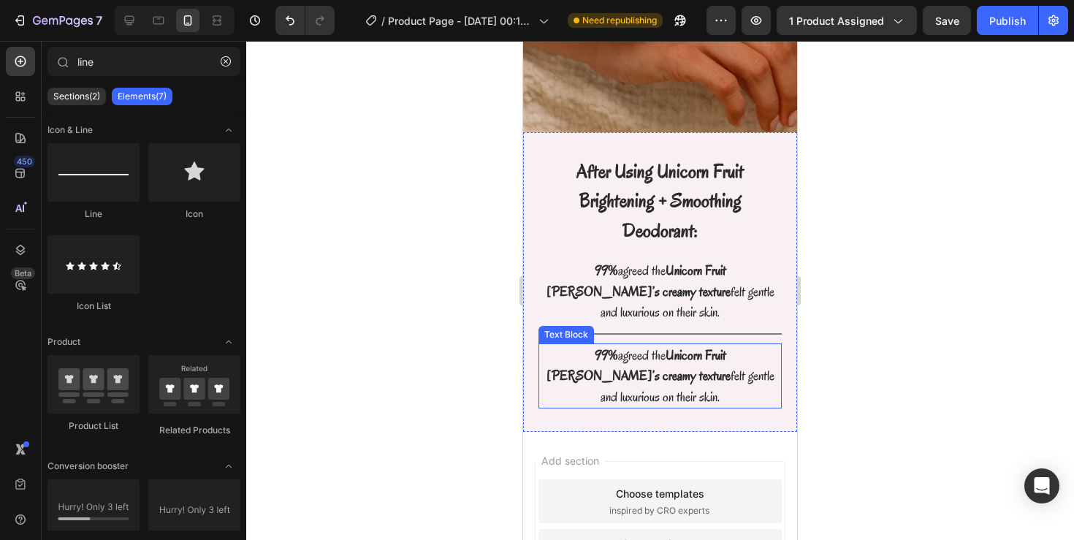
scroll to position [2649, 0]
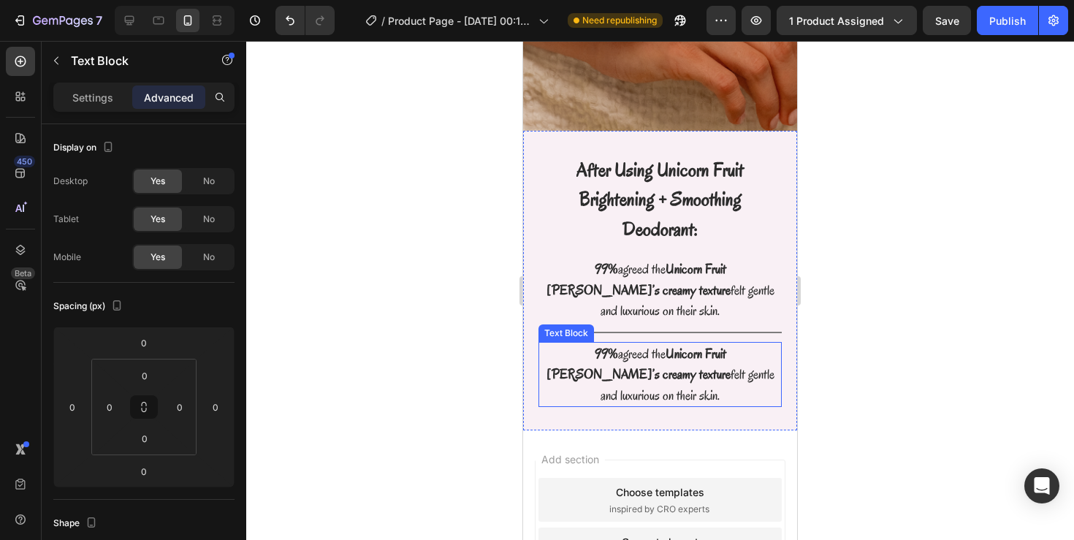
click at [618, 343] on p "99% agreed the Unicorn Fruit [PERSON_NAME]’s creamy texture felt gentle and lux…" at bounding box center [660, 374] width 240 height 63
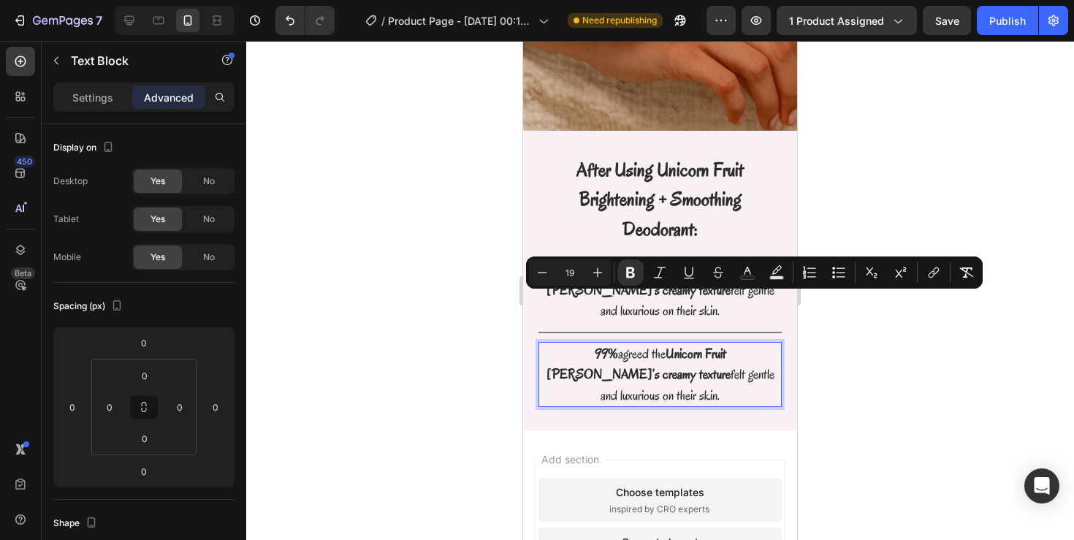
click at [618, 343] on p "99% agreed the Unicorn Fruit [PERSON_NAME]’s creamy texture felt gentle and lux…" at bounding box center [660, 374] width 240 height 63
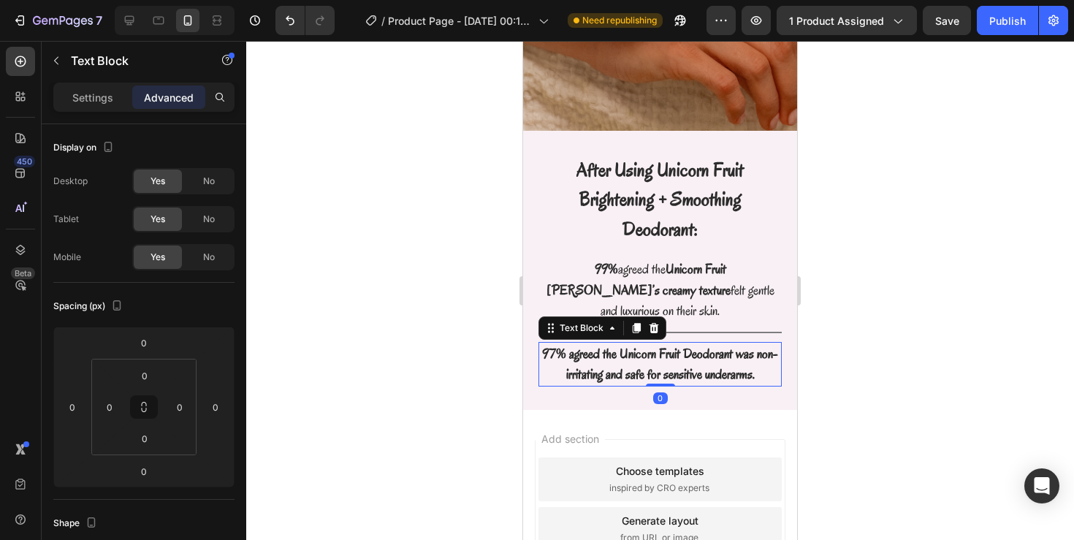
click at [866, 303] on div at bounding box center [660, 290] width 828 height 499
click at [630, 343] on p "97% agreed the Unicorn Fruit Deodorant was non-irritating and safe for sensitiv…" at bounding box center [660, 364] width 240 height 42
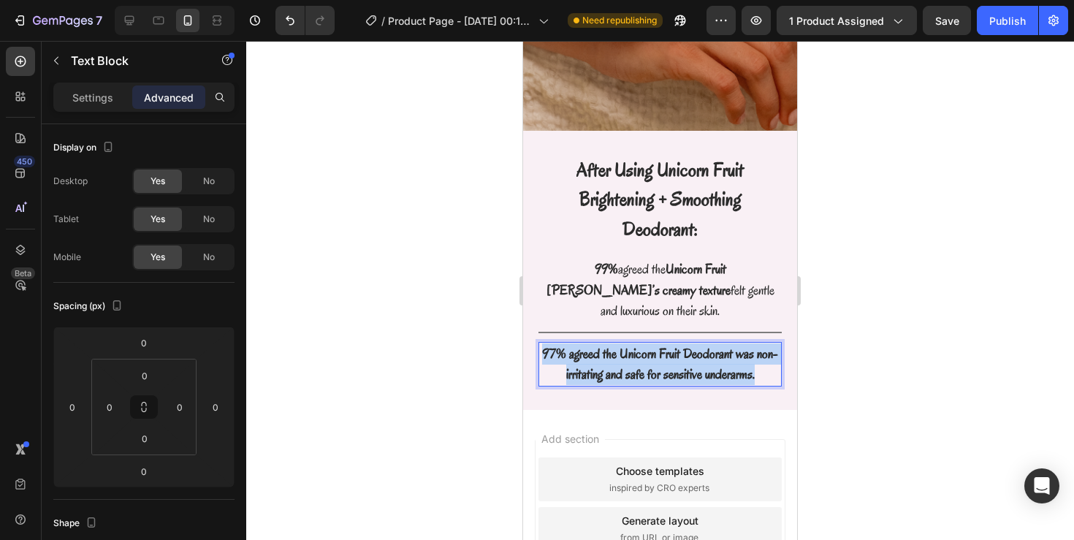
click at [630, 343] on p "97% agreed the Unicorn Fruit Deodorant was non-irritating and safe for sensitiv…" at bounding box center [660, 364] width 240 height 42
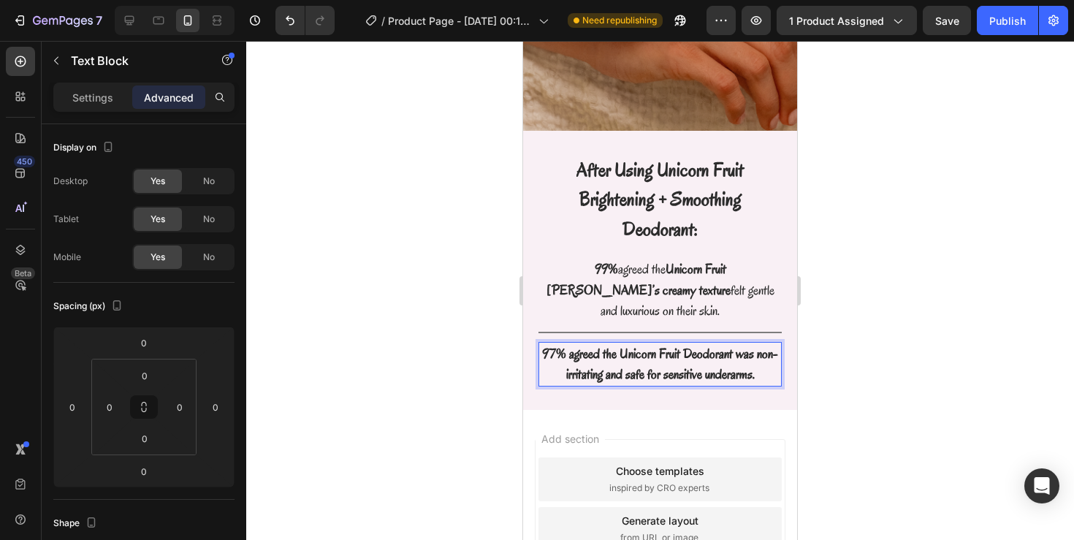
click at [655, 345] on strong "97% agreed the Unicorn Fruit Deodorant was non-irritating and safe for sensitiv…" at bounding box center [660, 364] width 236 height 39
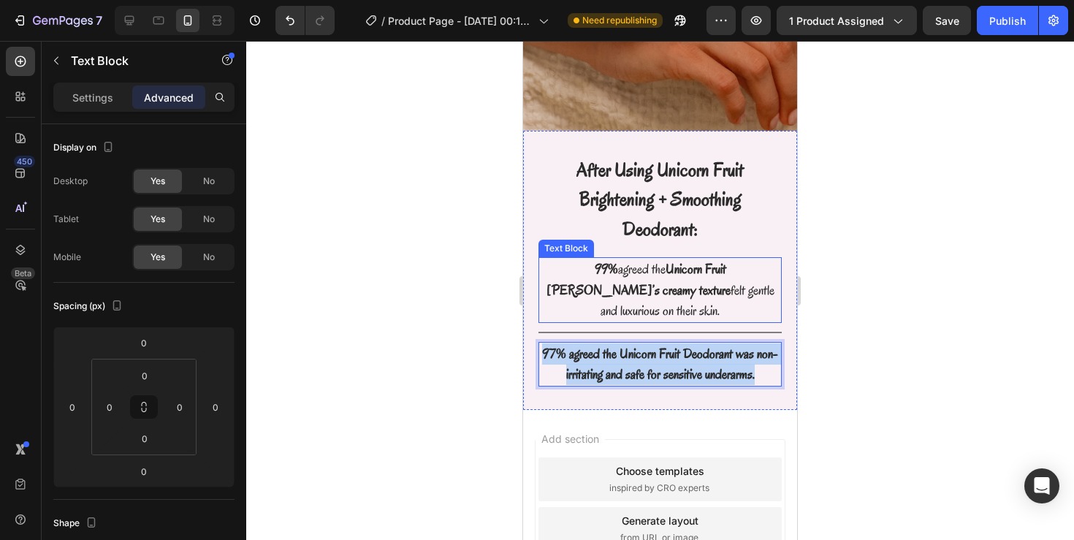
click at [654, 260] on strong "Unicorn Fruit [PERSON_NAME]’s creamy texture" at bounding box center [638, 279] width 184 height 39
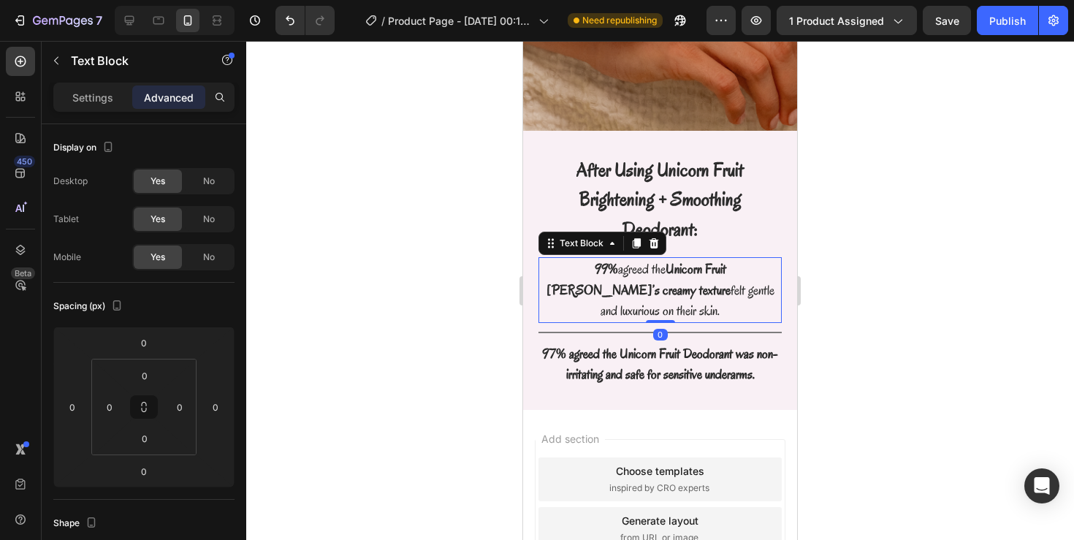
click at [654, 260] on strong "Unicorn Fruit [PERSON_NAME]’s creamy texture" at bounding box center [638, 279] width 184 height 39
copy p "99% agreed the Unicorn Fruit [PERSON_NAME]’s creamy texture felt gentle and lux…"
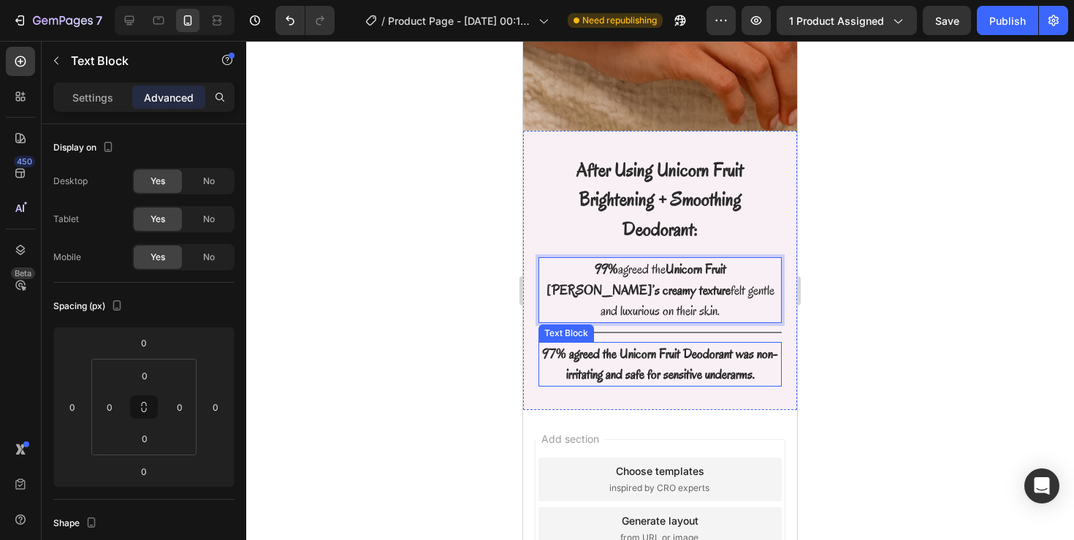
click at [642, 345] on strong "97% agreed the Unicorn Fruit Deodorant was non-irritating and safe for sensitiv…" at bounding box center [660, 364] width 236 height 39
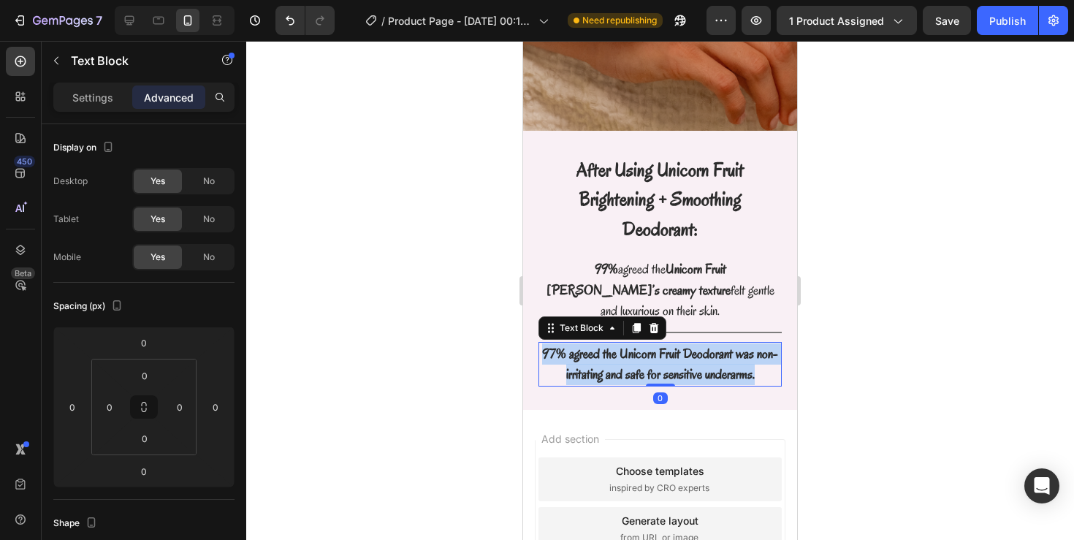
click at [642, 345] on strong "97% agreed the Unicorn Fruit Deodorant was non-irritating and safe for sensitiv…" at bounding box center [660, 364] width 236 height 39
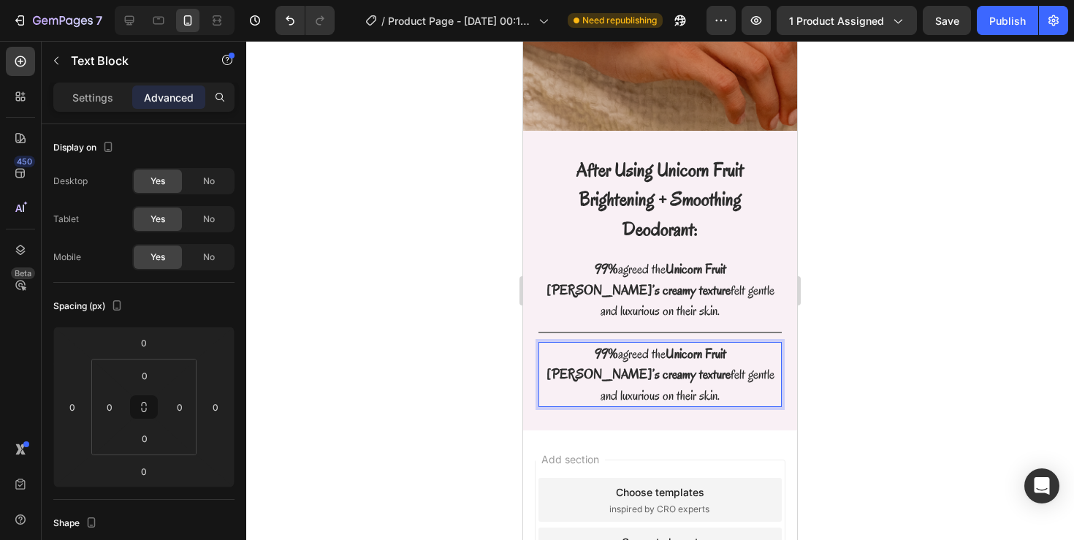
click at [828, 311] on div at bounding box center [660, 290] width 828 height 499
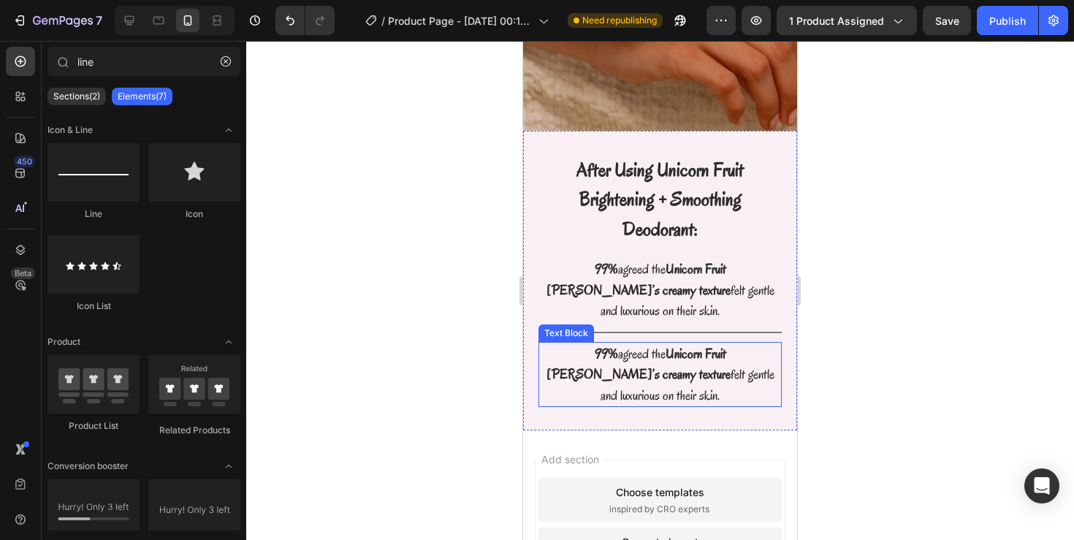
click at [660, 345] on strong "Unicorn Fruit [PERSON_NAME]’s creamy texture" at bounding box center [638, 364] width 184 height 39
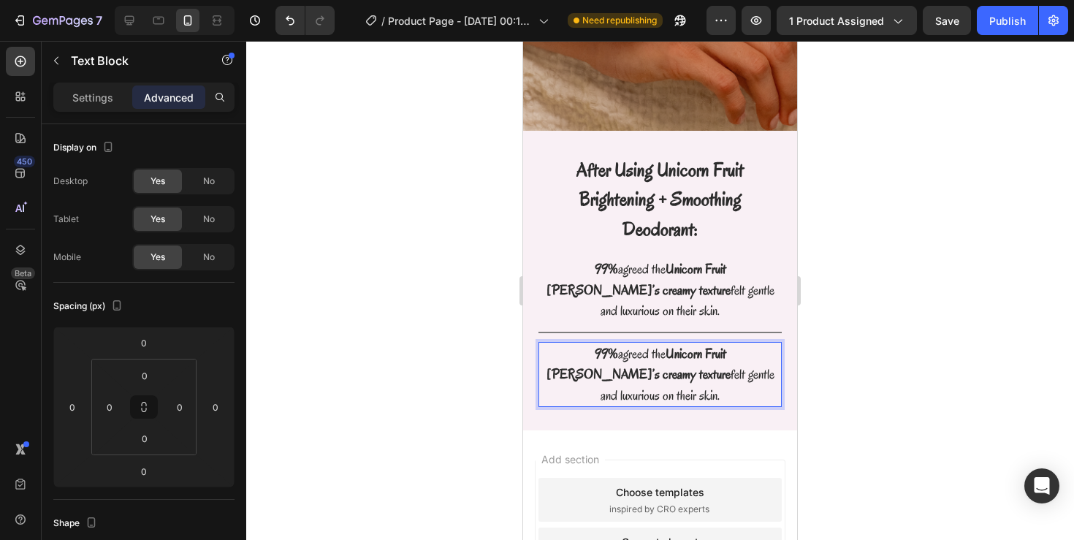
click at [660, 345] on strong "Unicorn Fruit [PERSON_NAME]’s creamy texture" at bounding box center [638, 364] width 184 height 39
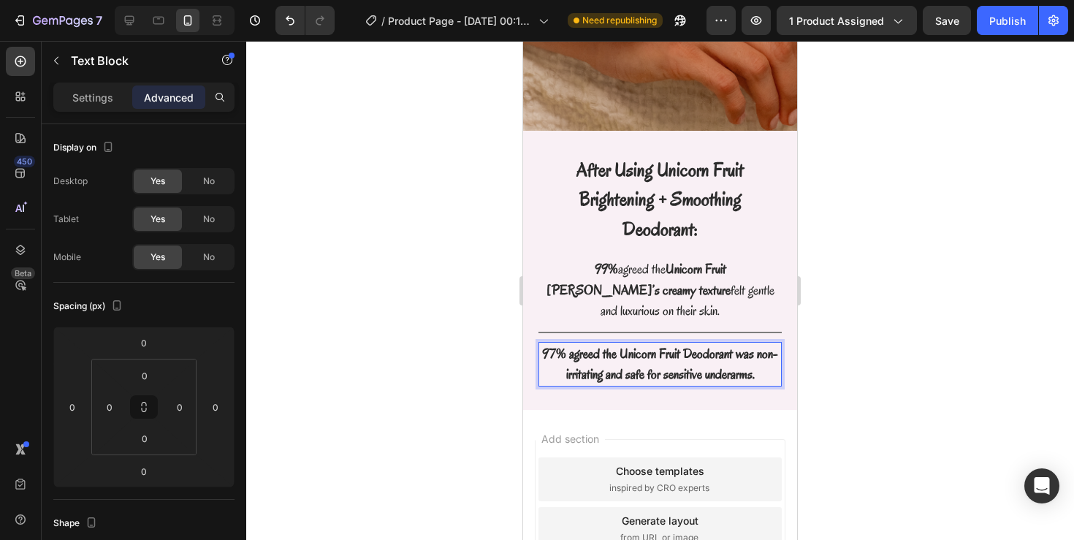
click at [886, 316] on div at bounding box center [660, 290] width 828 height 499
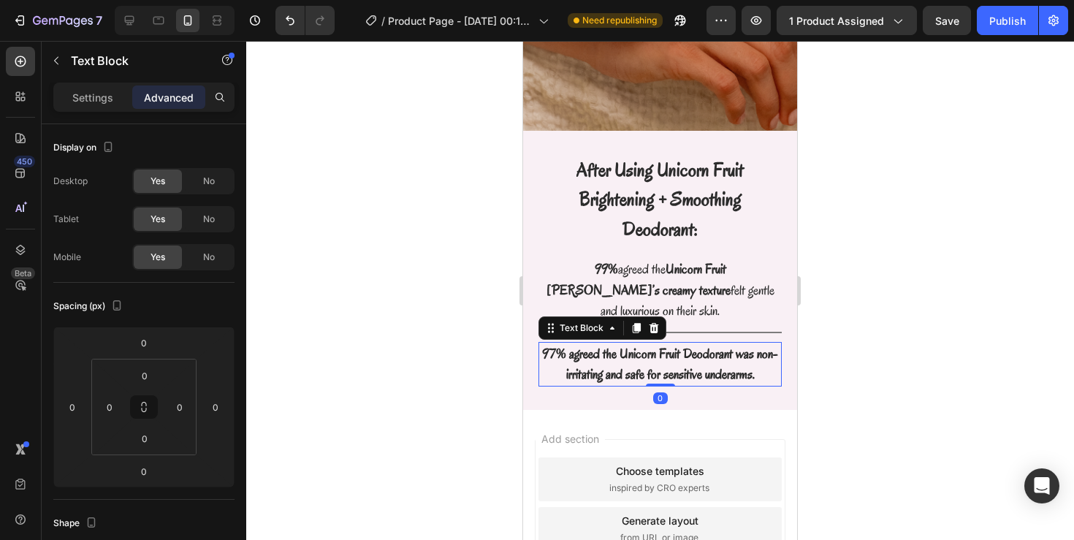
click at [732, 343] on p "97% agreed the Unicorn Fruit Deodorant was non-irritating and safe for sensitiv…" at bounding box center [660, 364] width 240 height 42
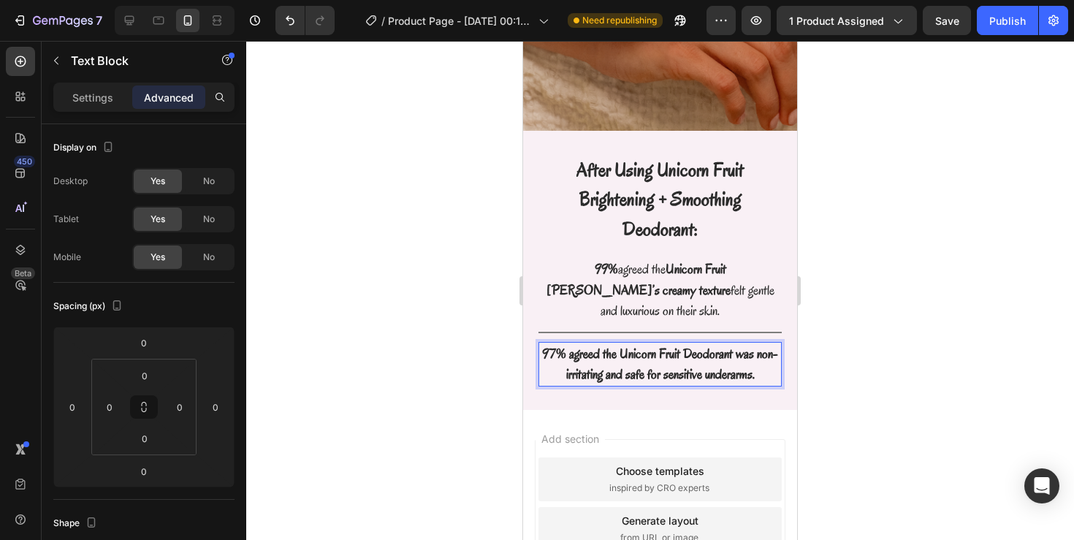
click at [618, 345] on strong "97% agreed the Unicorn Fruit Deodorant was non-irritating and safe for sensitiv…" at bounding box center [660, 364] width 236 height 39
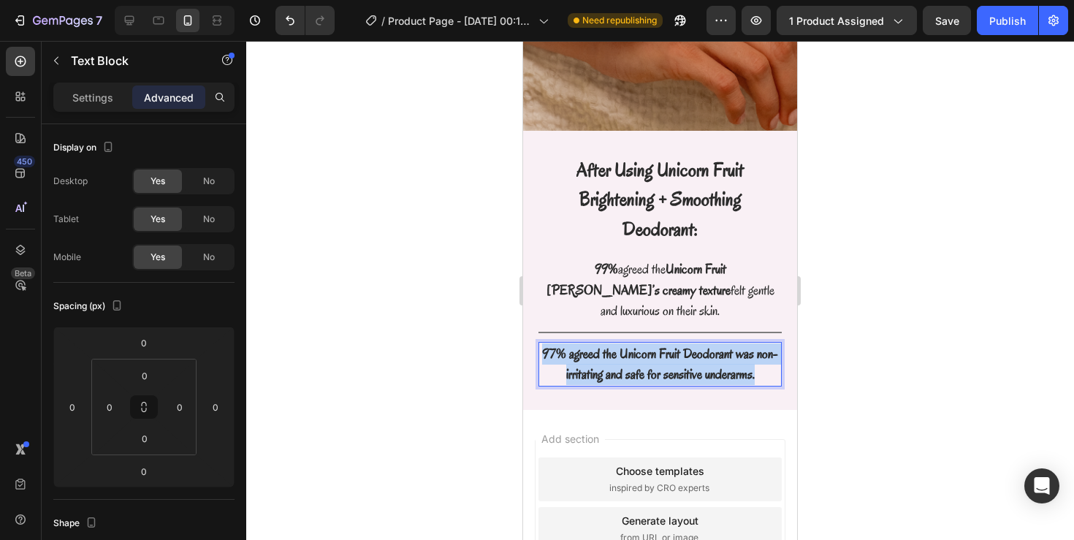
click at [618, 345] on strong "97% agreed the Unicorn Fruit Deodorant was non-irritating and safe for sensitiv…" at bounding box center [660, 364] width 236 height 39
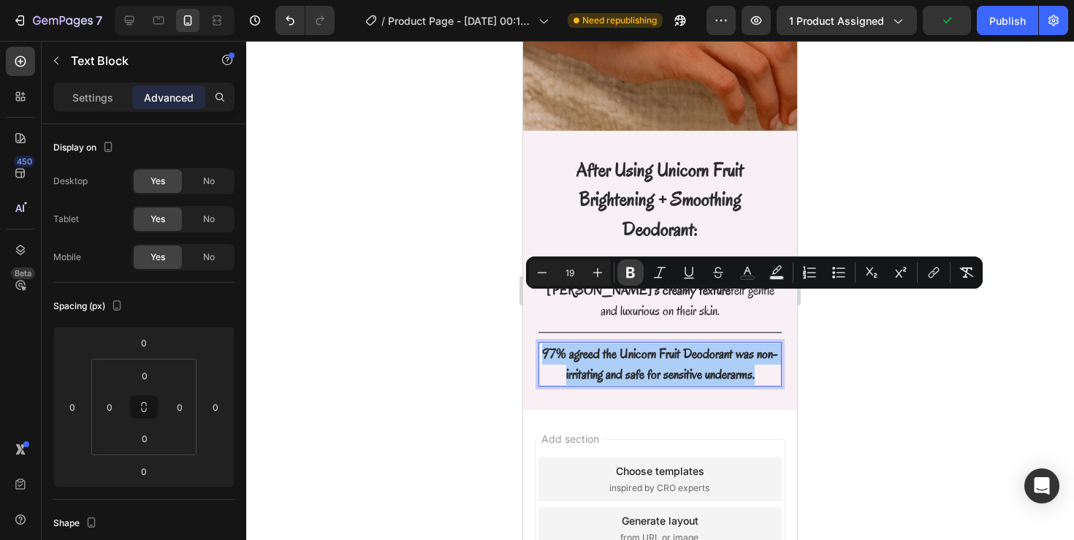
click at [624, 275] on icon "Editor contextual toolbar" at bounding box center [630, 272] width 15 height 15
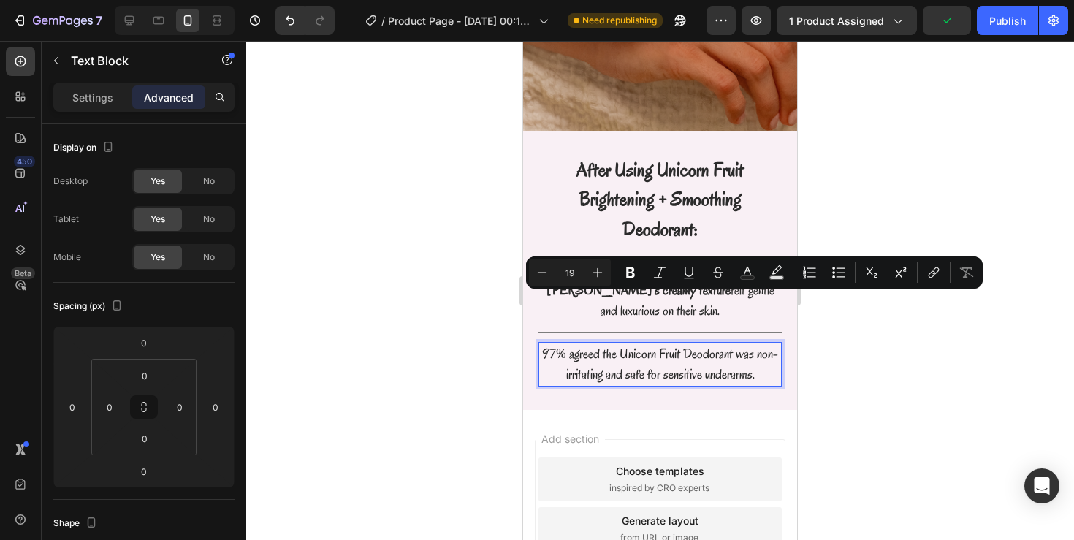
click at [606, 343] on p "97% agreed the Unicorn Fruit Deodorant was non-irritating and safe for sensitiv…" at bounding box center [660, 364] width 240 height 42
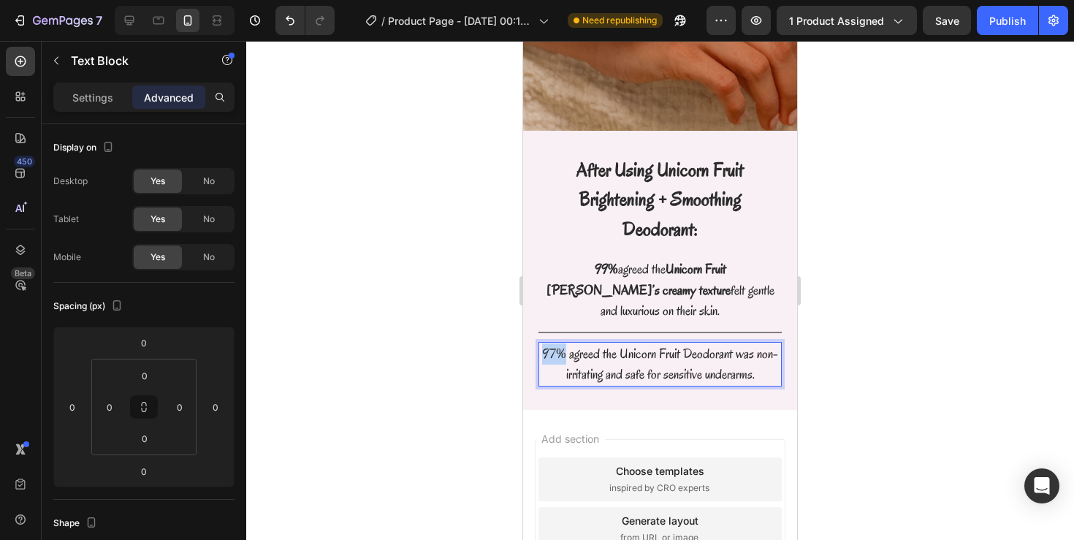
drag, startPoint x: 566, startPoint y: 300, endPoint x: 539, endPoint y: 300, distance: 27.0
click at [540, 343] on p "97% agreed the Unicorn Fruit Deodorant was non-irritating and safe for sensitiv…" at bounding box center [660, 364] width 240 height 42
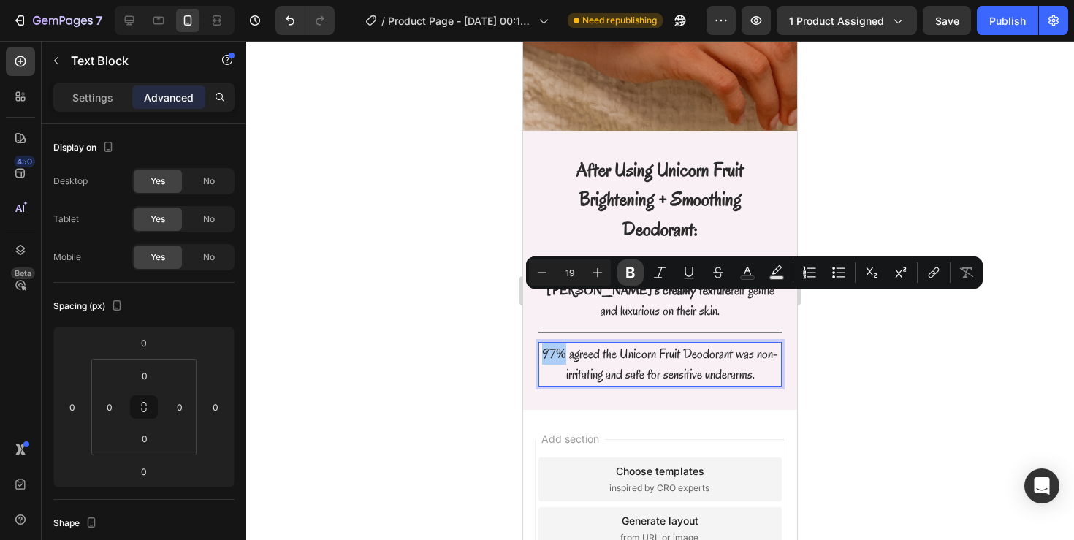
click at [623, 265] on icon "Editor contextual toolbar" at bounding box center [630, 272] width 15 height 15
click at [633, 343] on p "97% agreed the Unicorn Fruit Deodorant was non-irritating and safe for sensitiv…" at bounding box center [660, 364] width 240 height 42
drag, startPoint x: 622, startPoint y: 305, endPoint x: 602, endPoint y: 329, distance: 30.6
click at [602, 343] on p "97% agreed the Unicorn Fruit Deodorant was non-irritating and safe for sensitiv…" at bounding box center [660, 364] width 240 height 42
click at [639, 278] on button "Bold" at bounding box center [630, 272] width 26 height 26
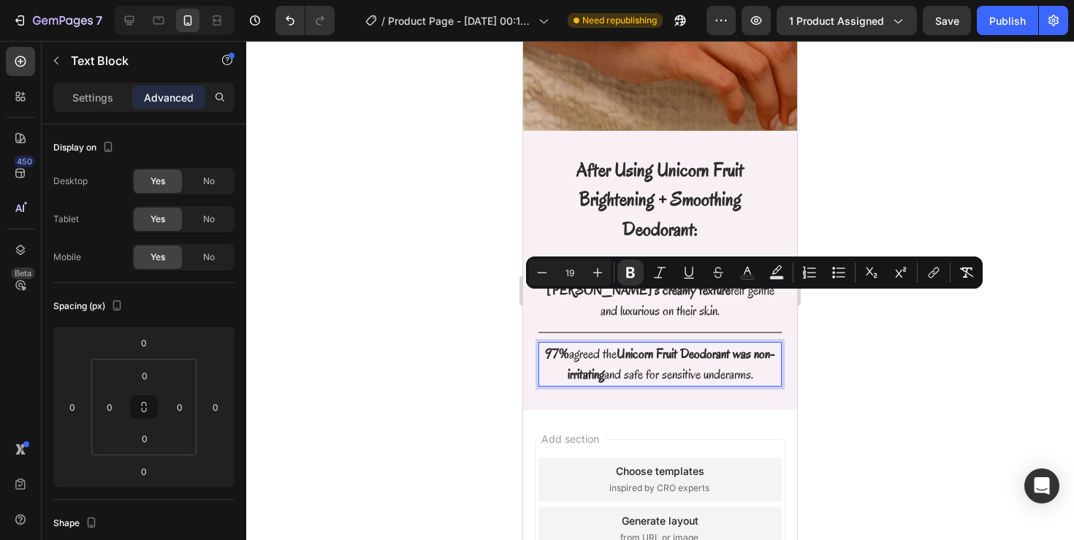
click at [860, 346] on div at bounding box center [660, 290] width 828 height 499
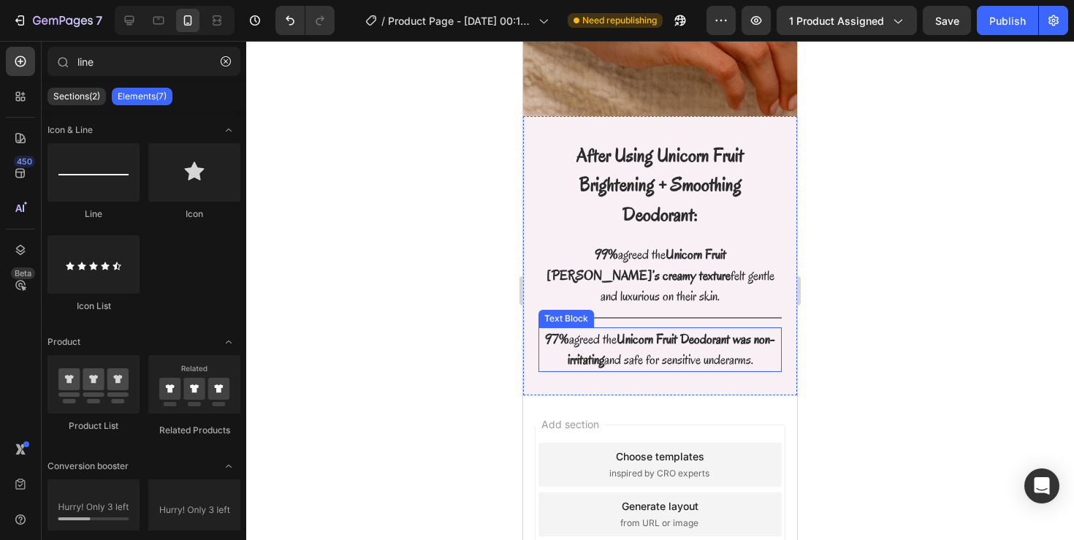
scroll to position [2664, 0]
click at [758, 316] on div at bounding box center [659, 316] width 243 height 1
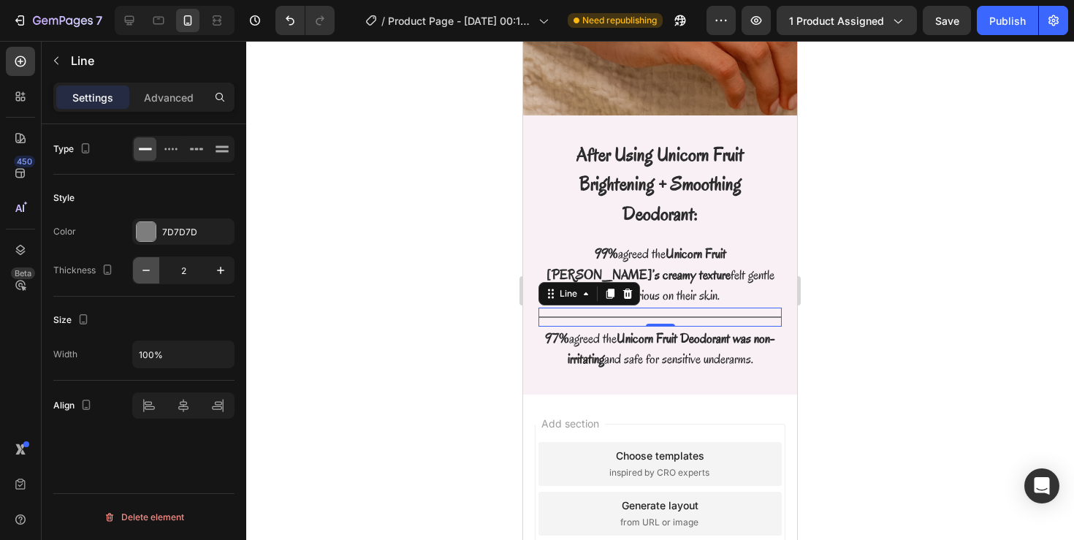
click at [152, 275] on icon "button" at bounding box center [146, 270] width 15 height 15
type input "1"
click at [178, 98] on p "Advanced" at bounding box center [169, 97] width 50 height 15
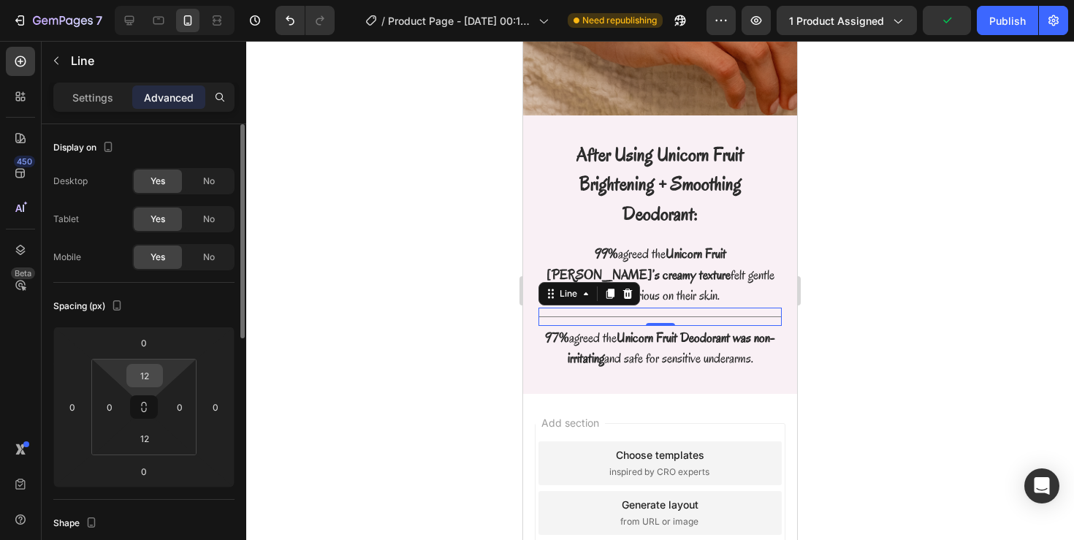
click at [151, 378] on input "12" at bounding box center [144, 376] width 29 height 22
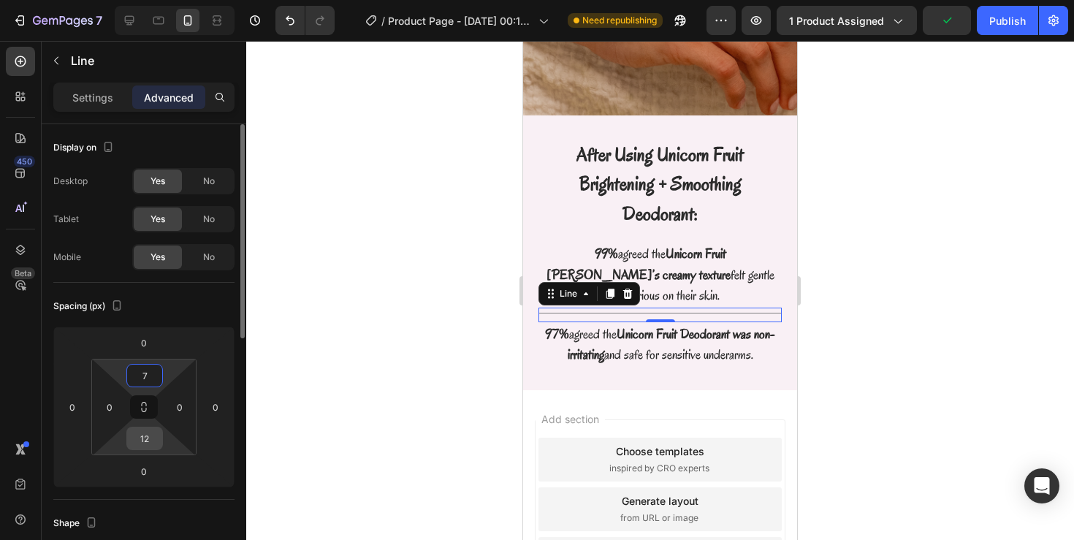
type input "7"
click at [153, 432] on input "12" at bounding box center [144, 438] width 29 height 22
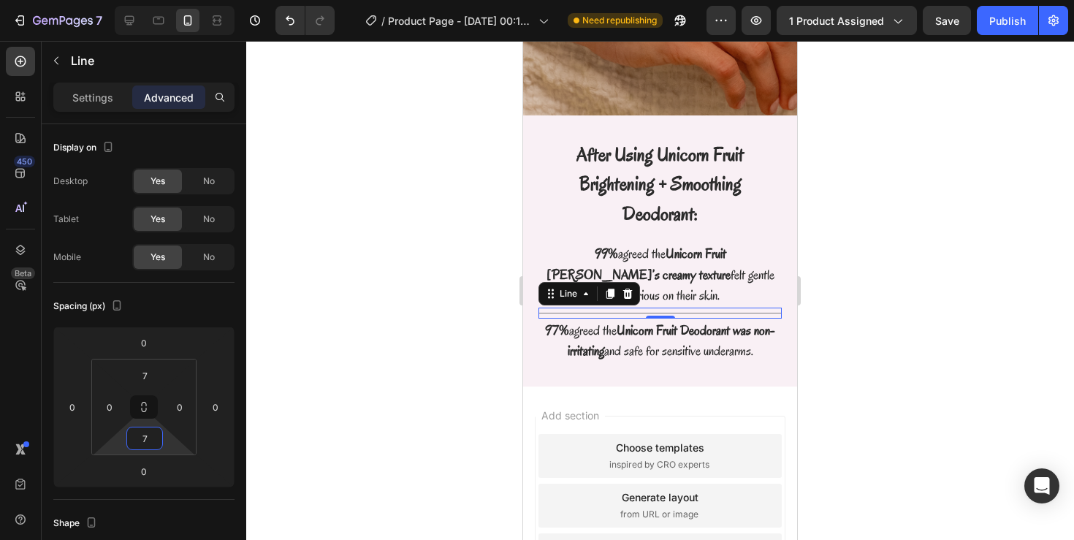
type input "7"
click at [351, 372] on div at bounding box center [660, 290] width 828 height 499
click at [572, 308] on div "Title Line" at bounding box center [659, 313] width 243 height 11
click at [108, 103] on p "Settings" at bounding box center [92, 97] width 41 height 15
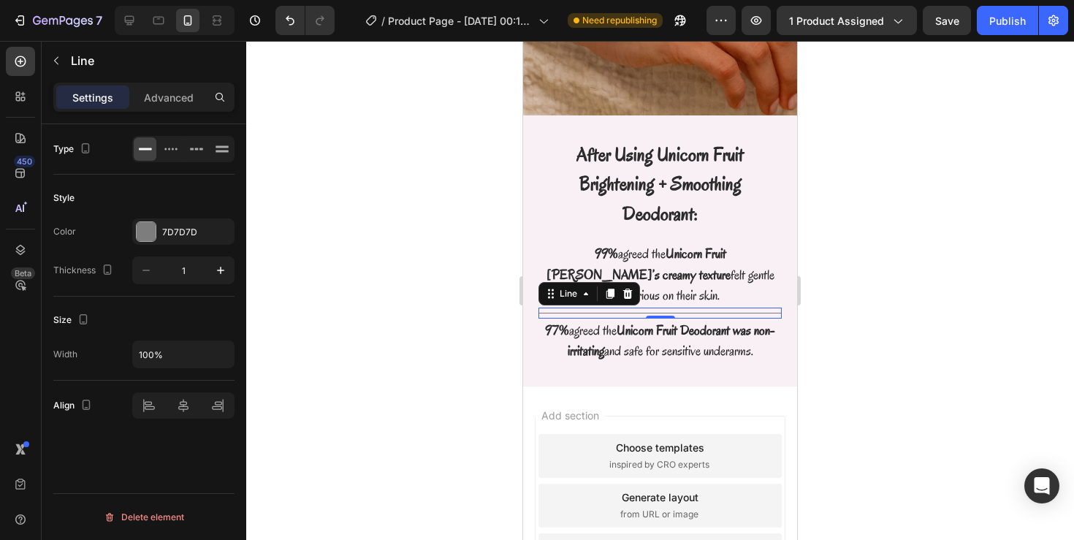
click at [207, 272] on input "1" at bounding box center [183, 270] width 48 height 26
type input "1.5"
click at [189, 295] on div "Style Color 7D7D7D Thickness 1.5" at bounding box center [143, 236] width 181 height 122
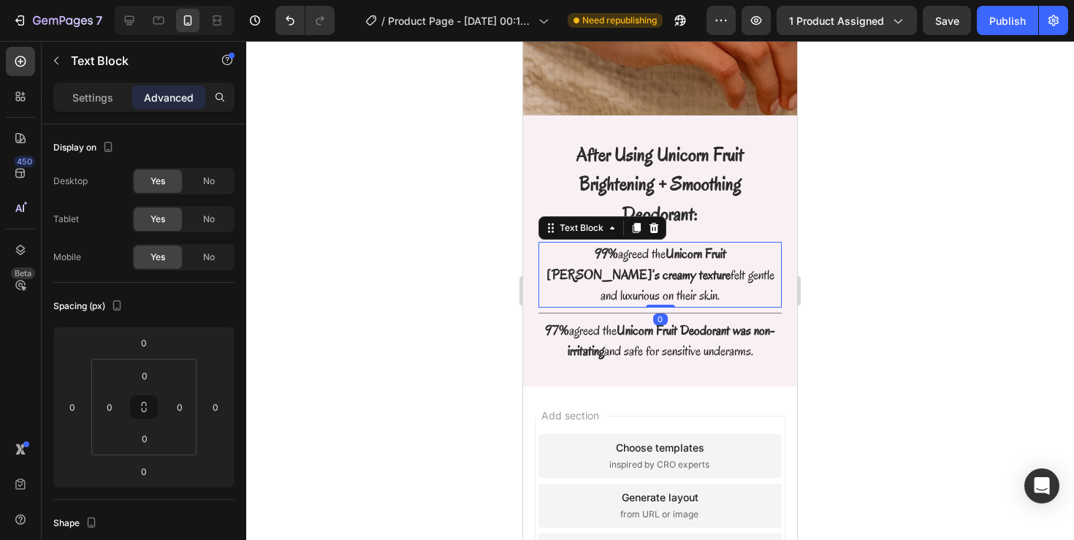
click at [670, 245] on strong "Unicorn Fruit [PERSON_NAME]’s creamy texture" at bounding box center [638, 264] width 184 height 39
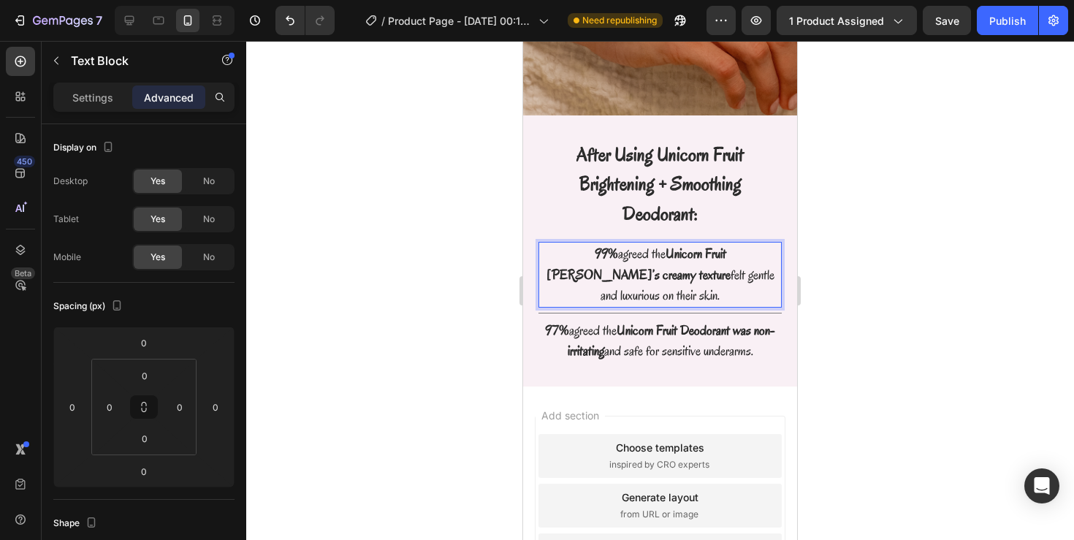
click at [836, 270] on div at bounding box center [660, 290] width 828 height 499
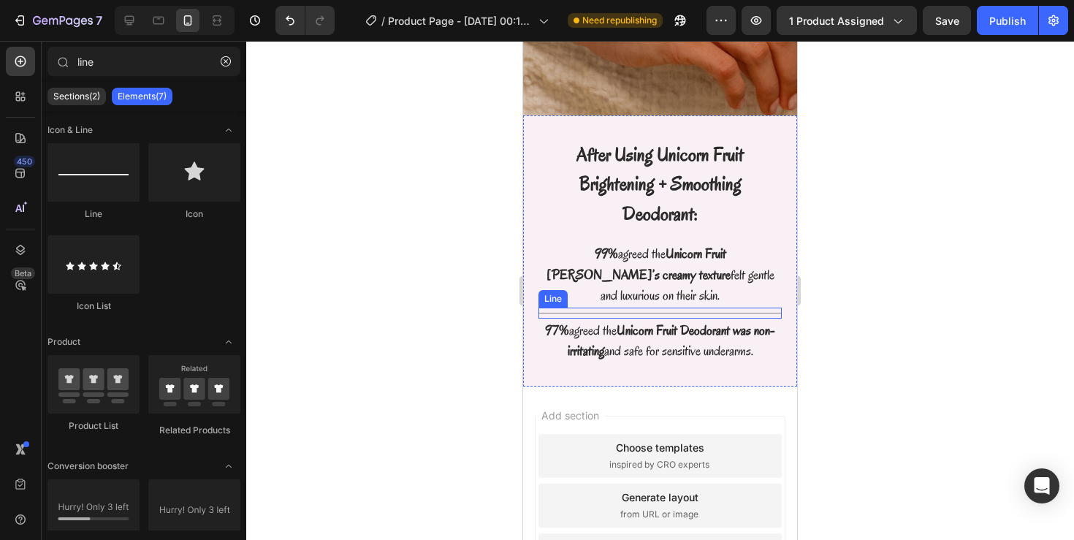
click at [726, 313] on div at bounding box center [659, 313] width 243 height 1
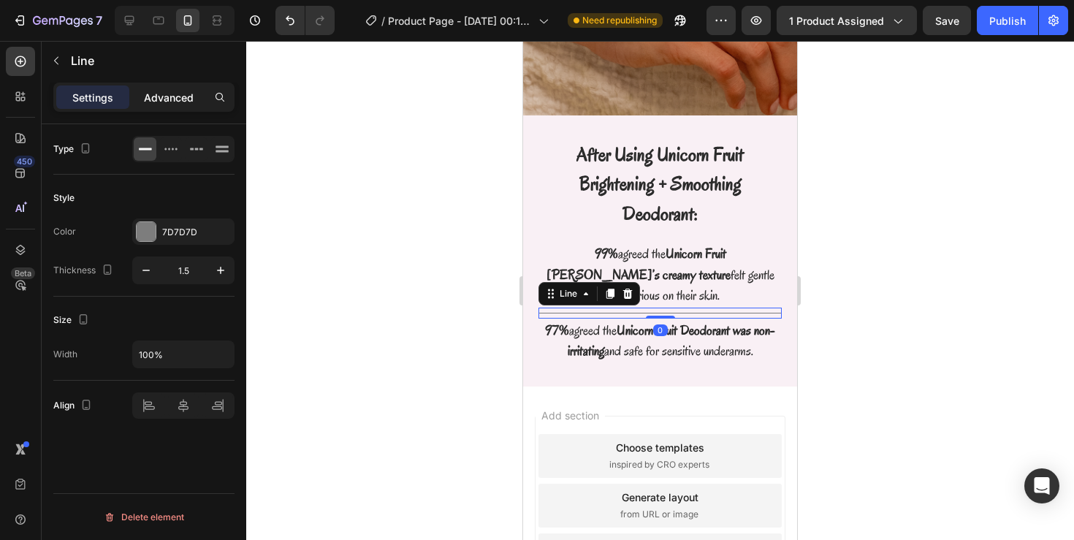
click at [183, 101] on p "Advanced" at bounding box center [169, 97] width 50 height 15
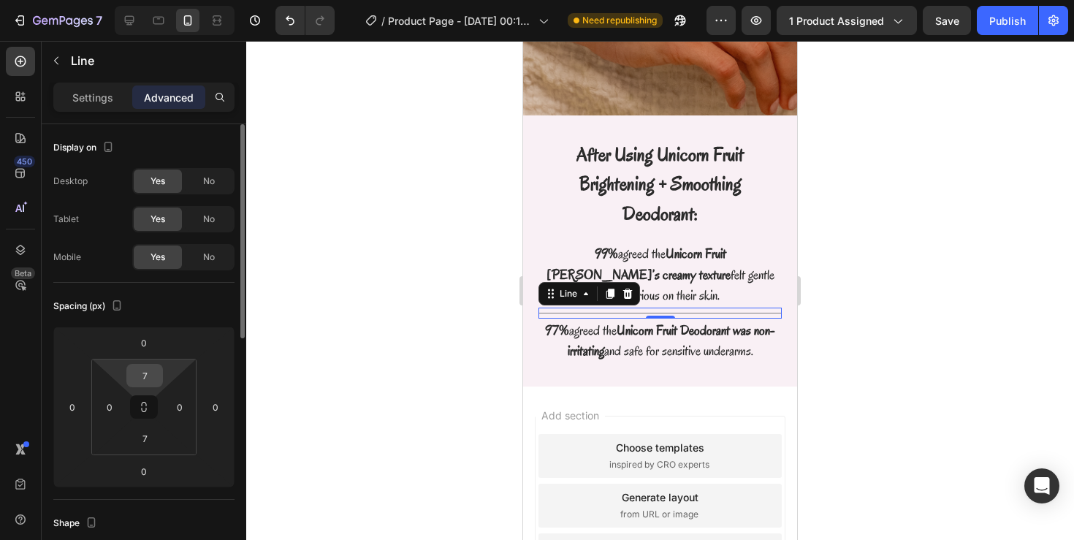
click at [156, 366] on input "7" at bounding box center [144, 376] width 29 height 22
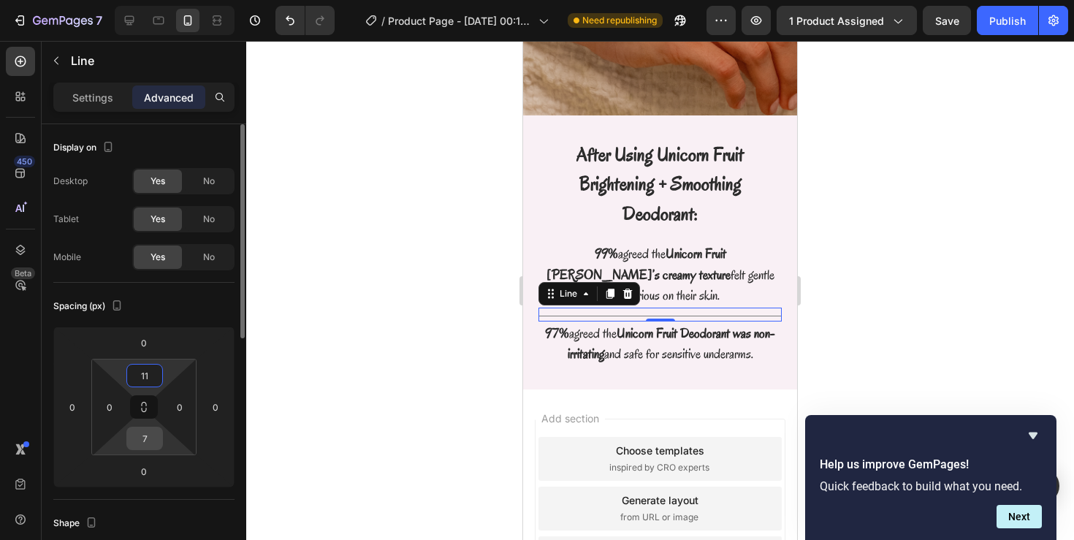
type input "11"
click at [155, 432] on input "7" at bounding box center [144, 438] width 29 height 22
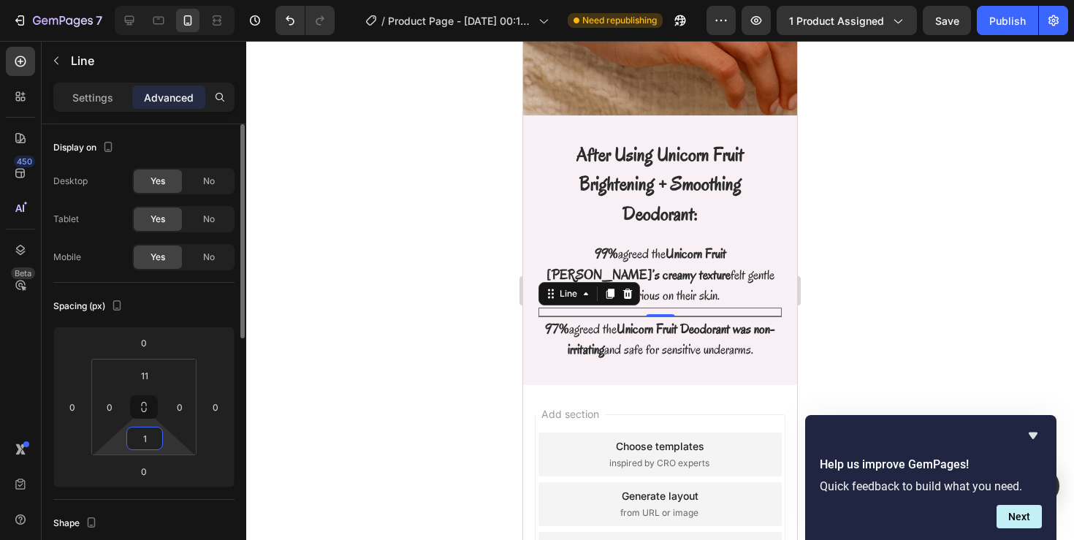
type input "11"
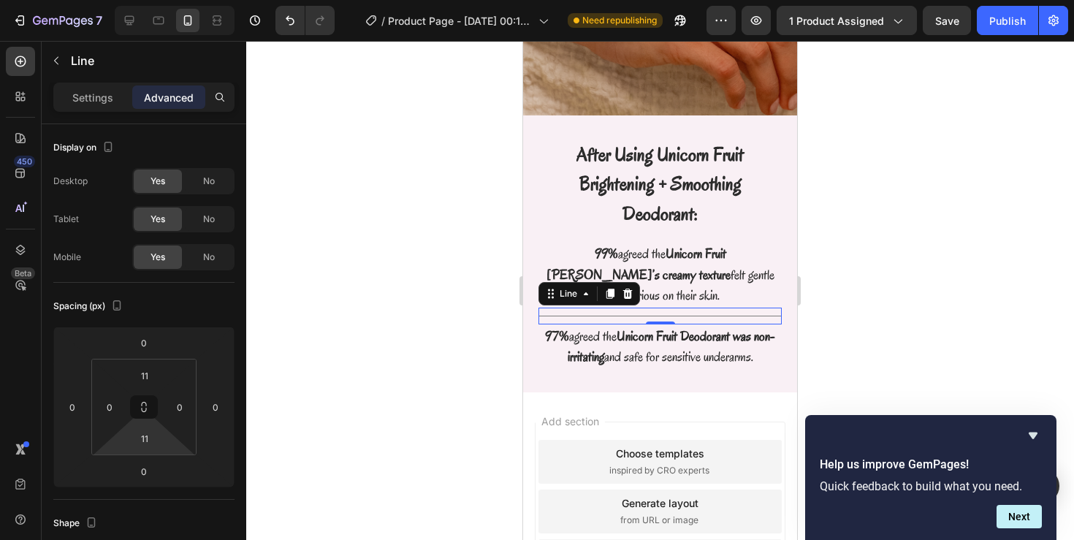
click at [409, 269] on div at bounding box center [660, 290] width 828 height 499
click at [640, 308] on div "Title Line 0" at bounding box center [659, 316] width 243 height 17
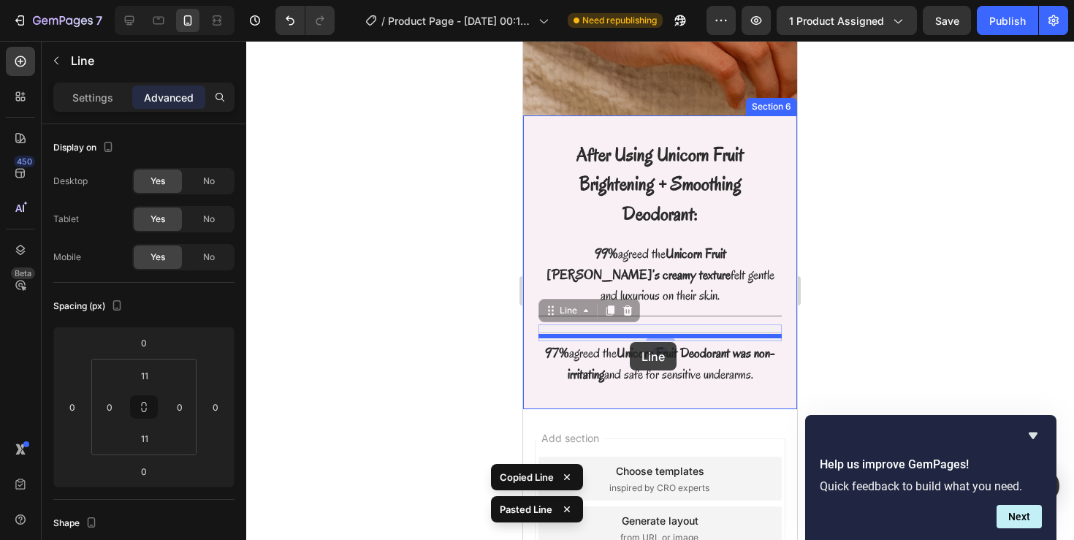
drag, startPoint x: 630, startPoint y: 278, endPoint x: 630, endPoint y: 342, distance: 63.6
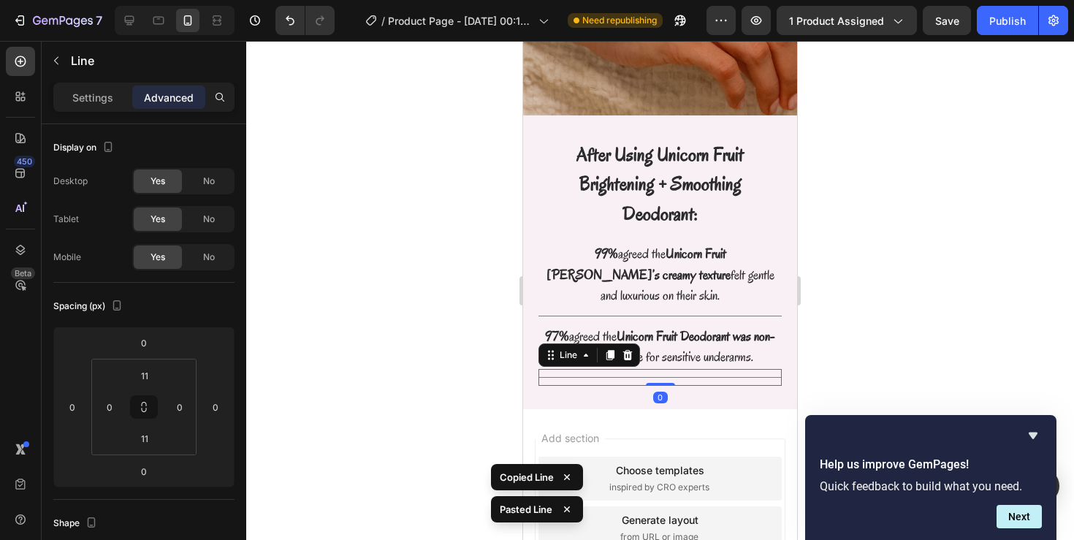
click at [829, 284] on div at bounding box center [660, 290] width 828 height 499
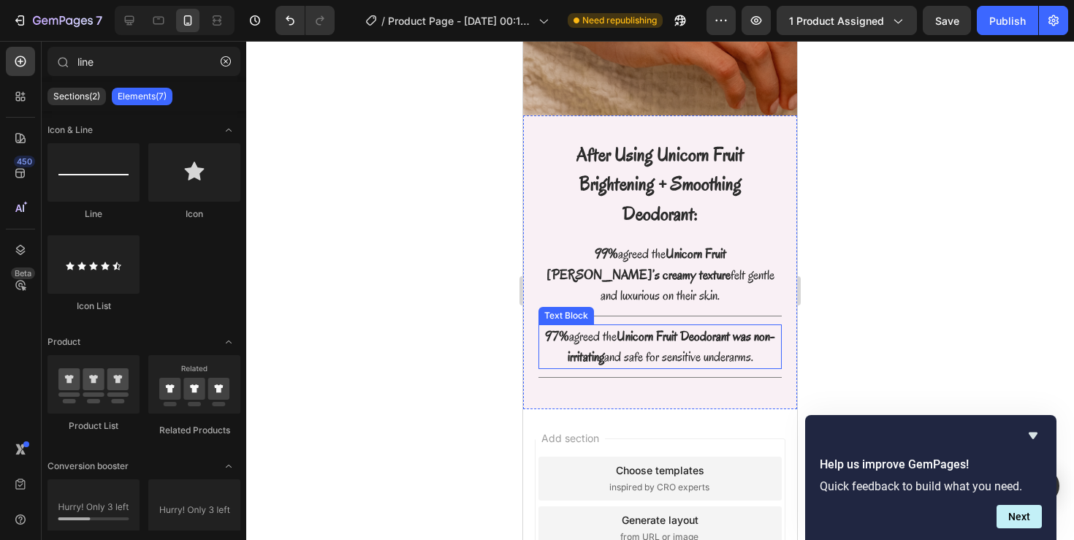
click at [613, 326] on p "97% agreed the Unicorn Fruit Deodorant was non-irritating and safe for sensitiv…" at bounding box center [660, 347] width 240 height 42
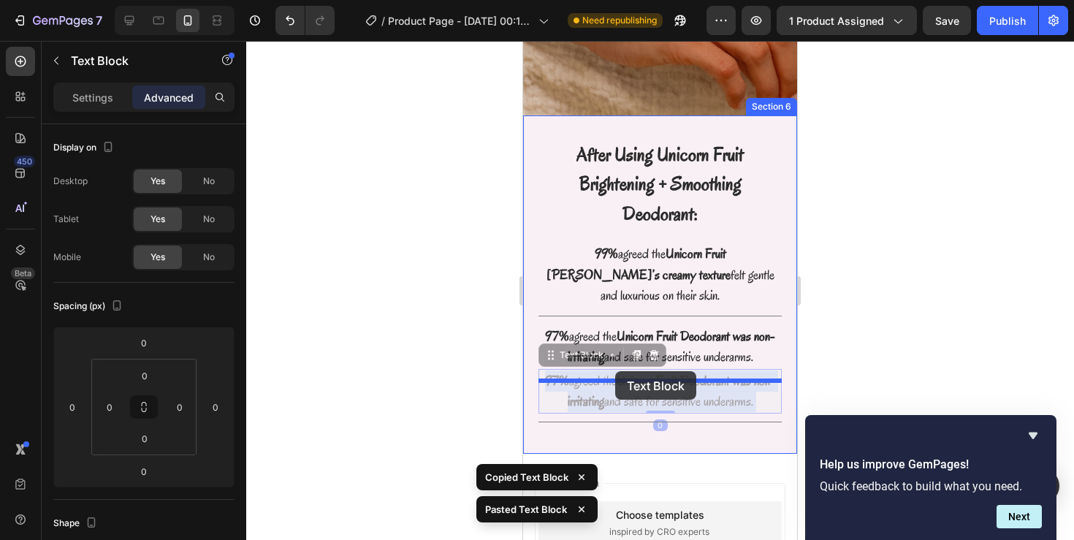
drag, startPoint x: 616, startPoint y: 339, endPoint x: 615, endPoint y: 371, distance: 32.1
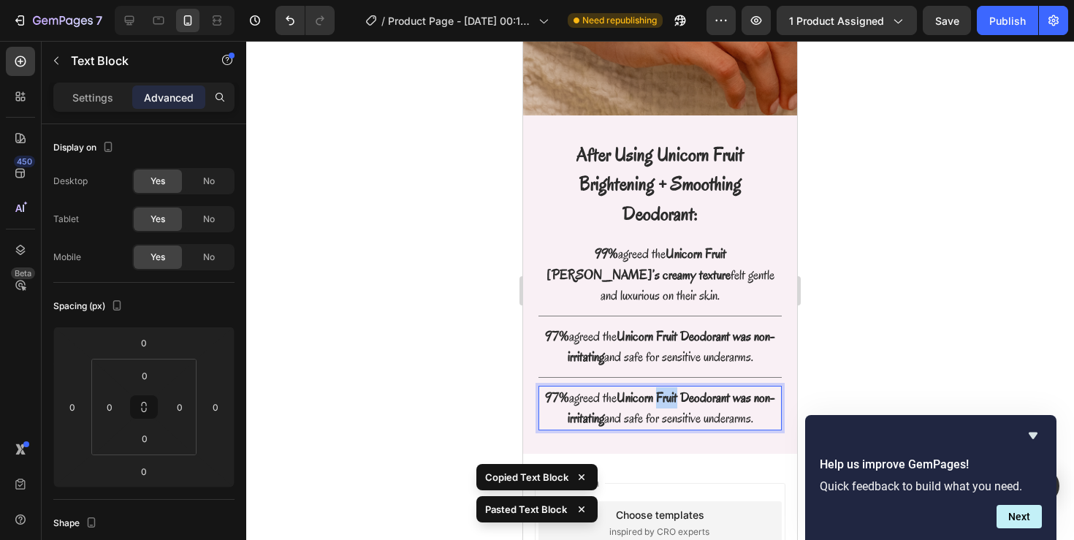
click at [665, 389] on strong "Unicorn Fruit Deodorant was non-irritating" at bounding box center [672, 408] width 208 height 39
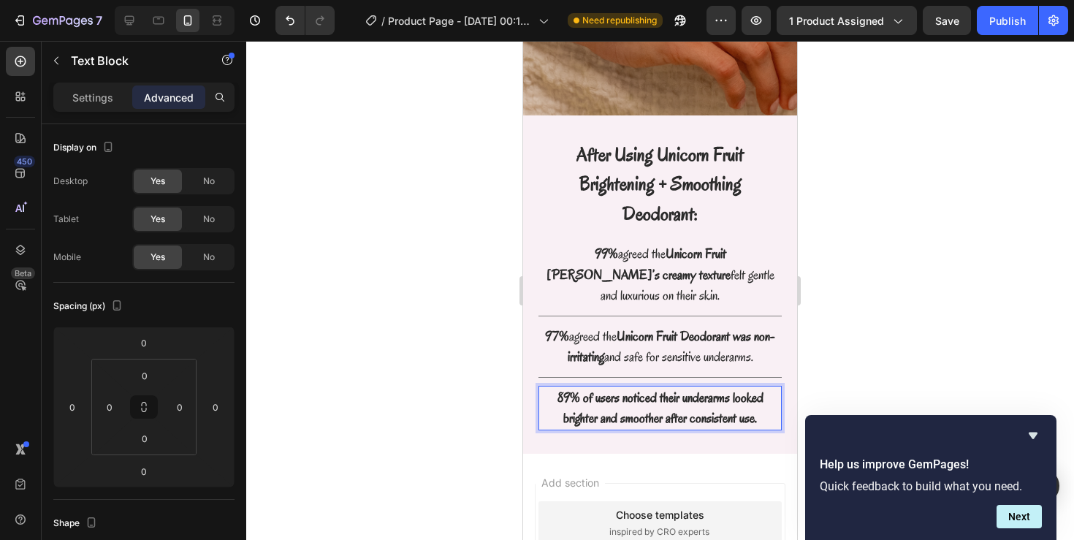
click at [689, 389] on strong "89% of users noticed their underarms looked brighter and smoother after consist…" at bounding box center [660, 408] width 206 height 39
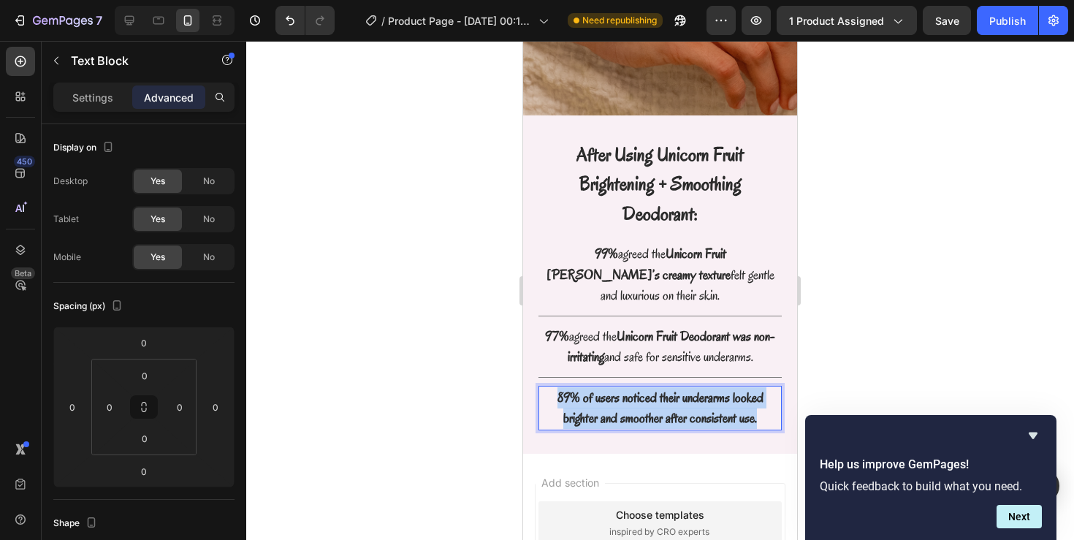
click at [689, 389] on strong "89% of users noticed their underarms looked brighter and smoother after consist…" at bounding box center [660, 408] width 206 height 39
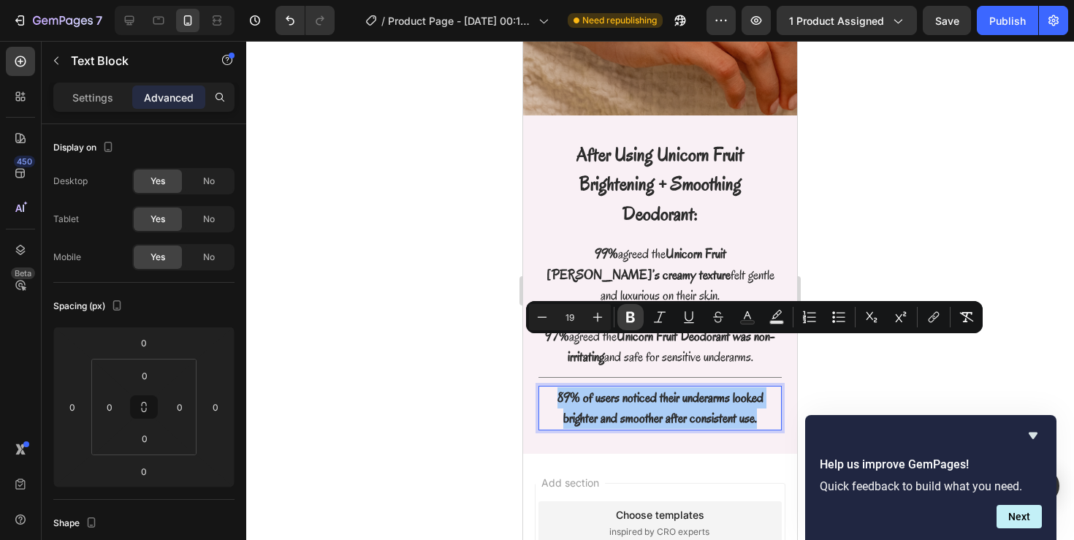
click at [625, 306] on button "Bold" at bounding box center [630, 317] width 26 height 26
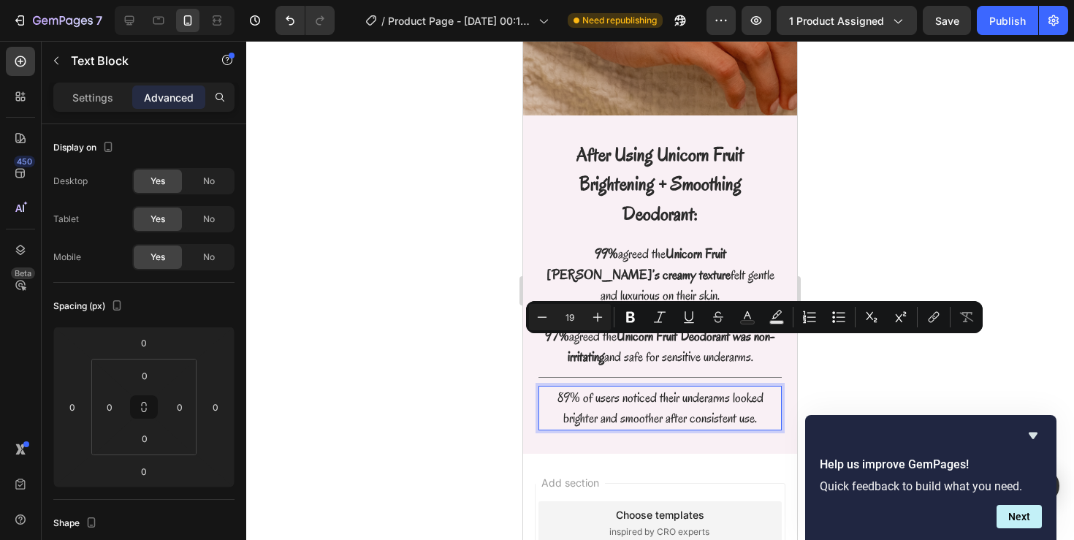
click at [602, 387] on p "89% of users noticed their underarms looked brighter and smoother after consist…" at bounding box center [660, 408] width 240 height 42
click at [584, 387] on p "89% of users noticed their underarms looked brighter and smoother after consist…" at bounding box center [660, 408] width 240 height 42
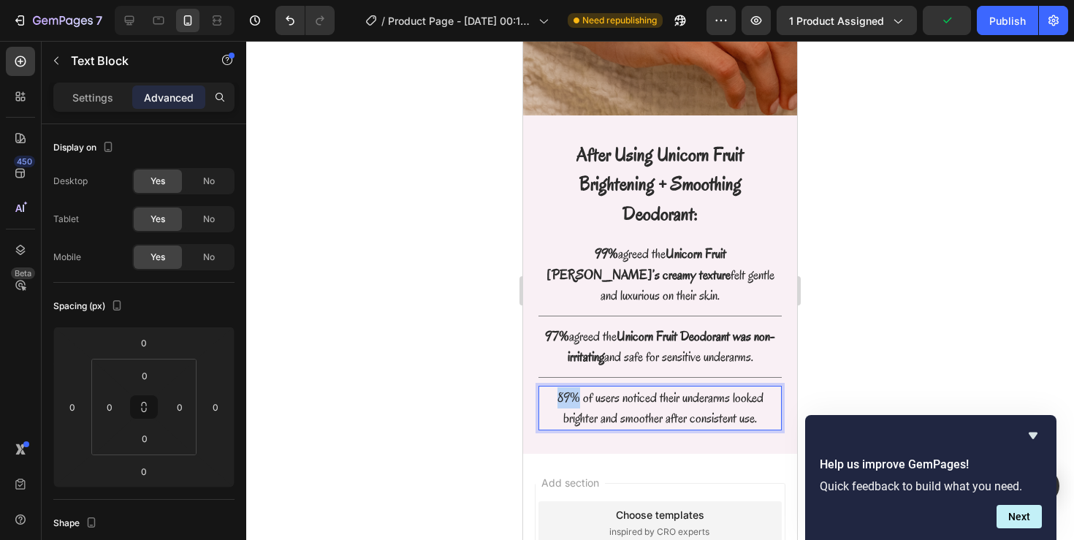
drag, startPoint x: 580, startPoint y: 351, endPoint x: 533, endPoint y: 346, distance: 47.0
click at [533, 346] on div "After Using Unicorn Fruit Brightening + Smoothing Deodorant: Text Block Row 99%…" at bounding box center [660, 284] width 274 height 338
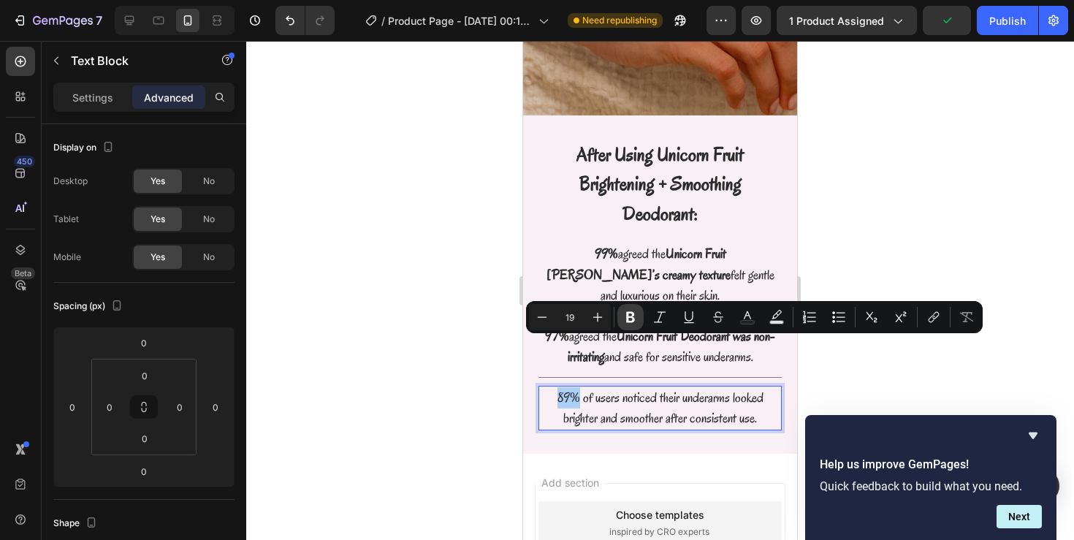
click at [621, 321] on button "Bold" at bounding box center [630, 317] width 26 height 26
click at [621, 387] on p "89% of users noticed their underarms looked brighter and smoother after consist…" at bounding box center [660, 408] width 240 height 42
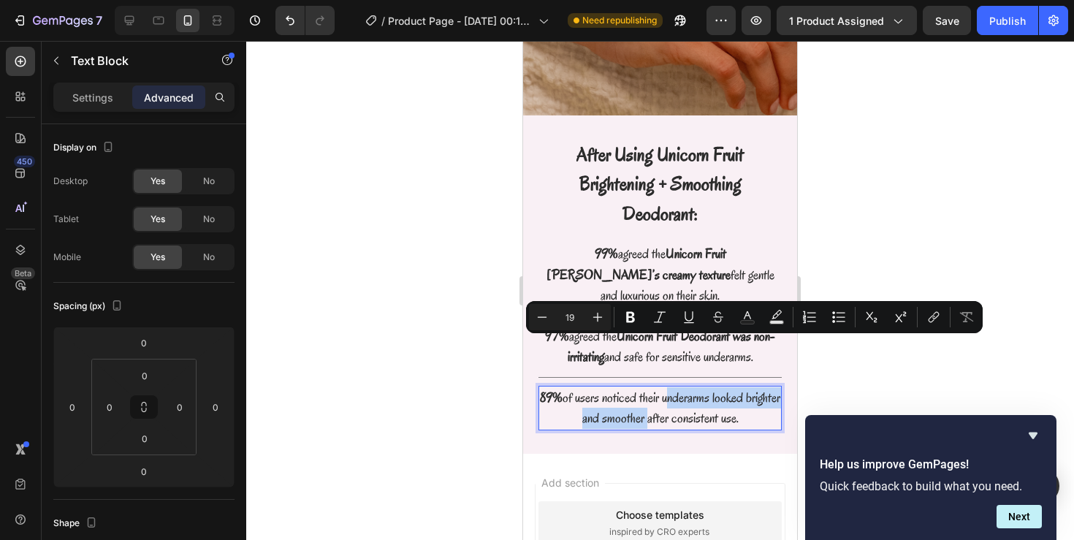
drag, startPoint x: 681, startPoint y: 350, endPoint x: 661, endPoint y: 370, distance: 27.9
click at [661, 387] on p "89% of users noticed their underarms looked brighter and smoother after consist…" at bounding box center [660, 408] width 240 height 42
click at [634, 325] on button "Bold" at bounding box center [630, 317] width 26 height 26
click at [840, 261] on div at bounding box center [660, 290] width 828 height 499
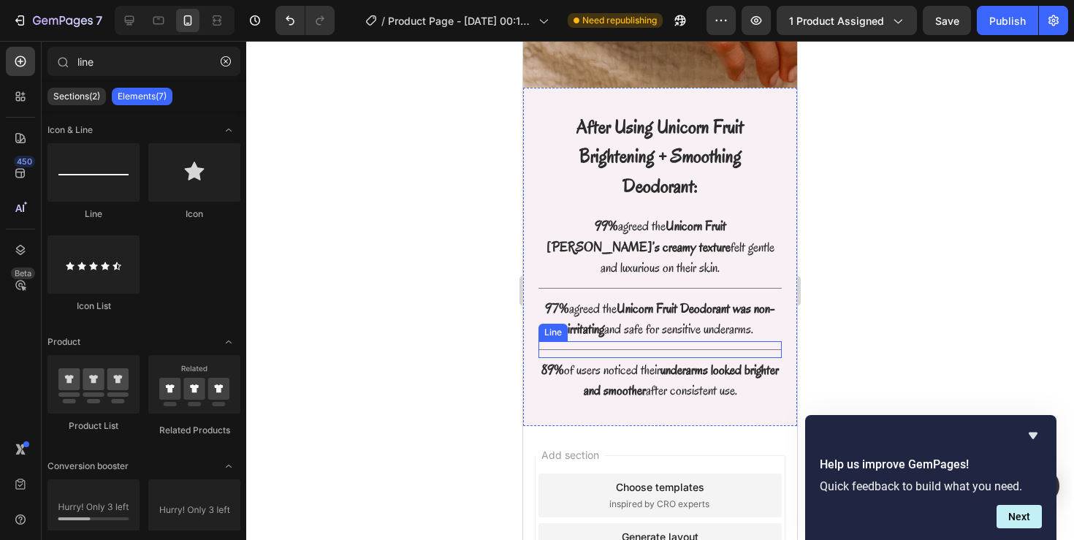
scroll to position [2694, 0]
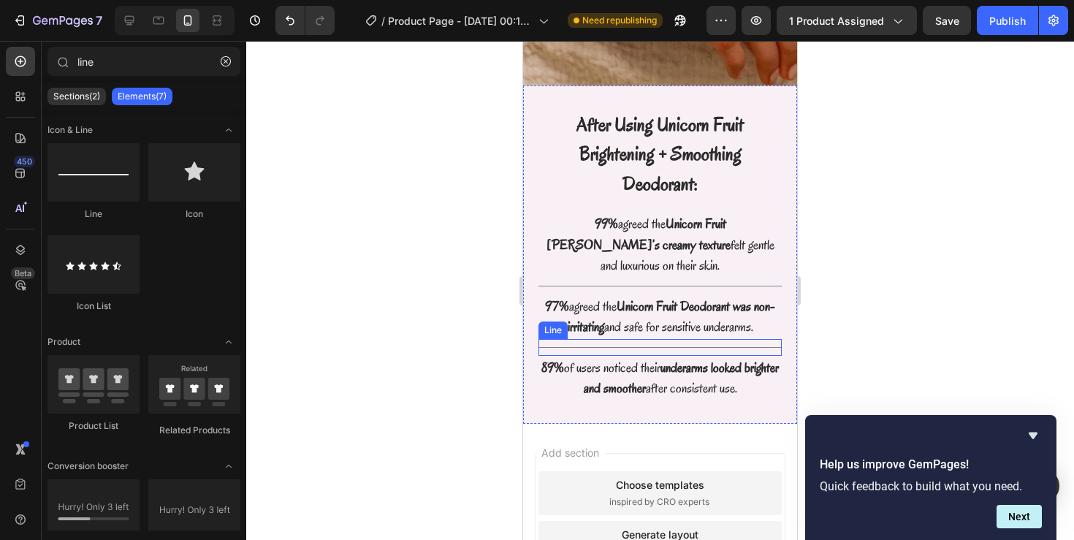
click at [607, 339] on div "Title Line" at bounding box center [659, 347] width 243 height 17
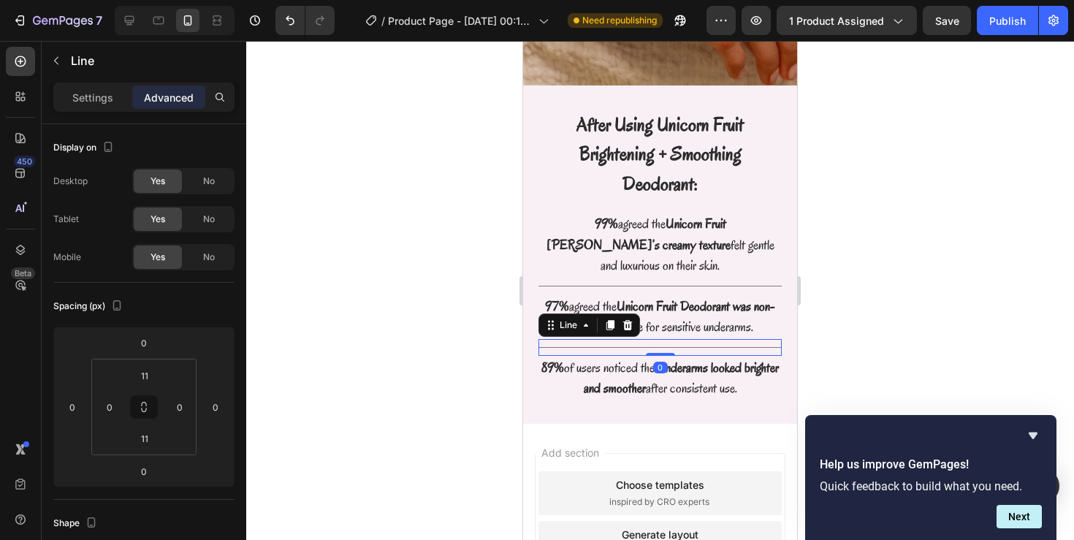
copy p "underarms looked brighter and smoother"
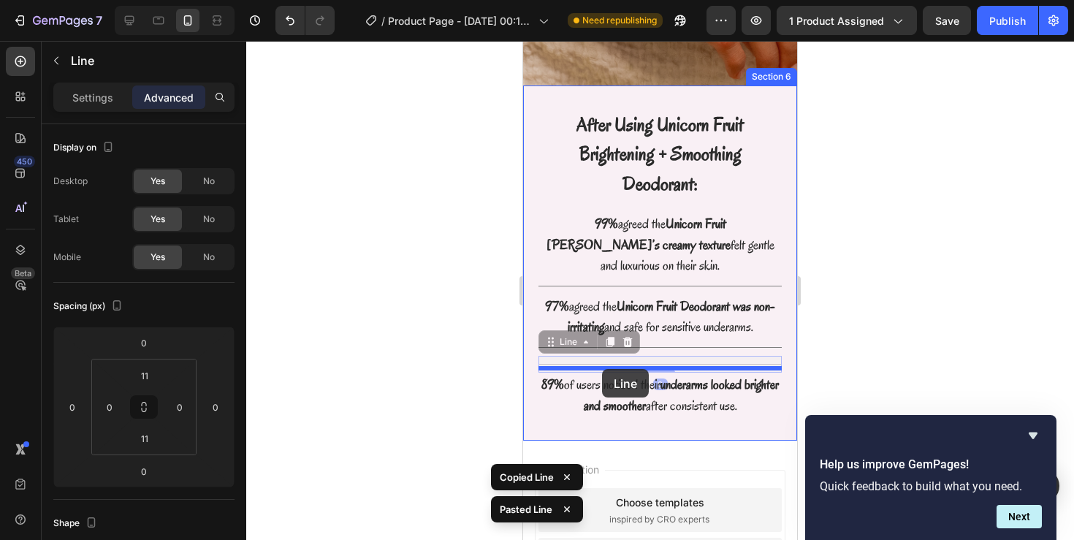
drag, startPoint x: 603, startPoint y: 314, endPoint x: 602, endPoint y: 369, distance: 54.8
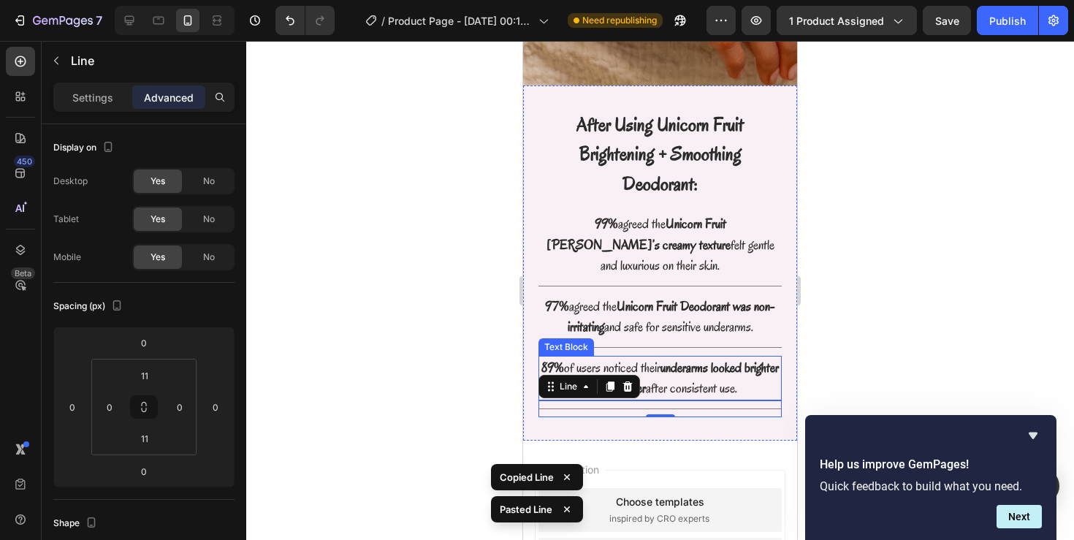
click at [653, 357] on p "89% of users noticed their underarms looked brighter and smoother after consist…" at bounding box center [660, 378] width 240 height 42
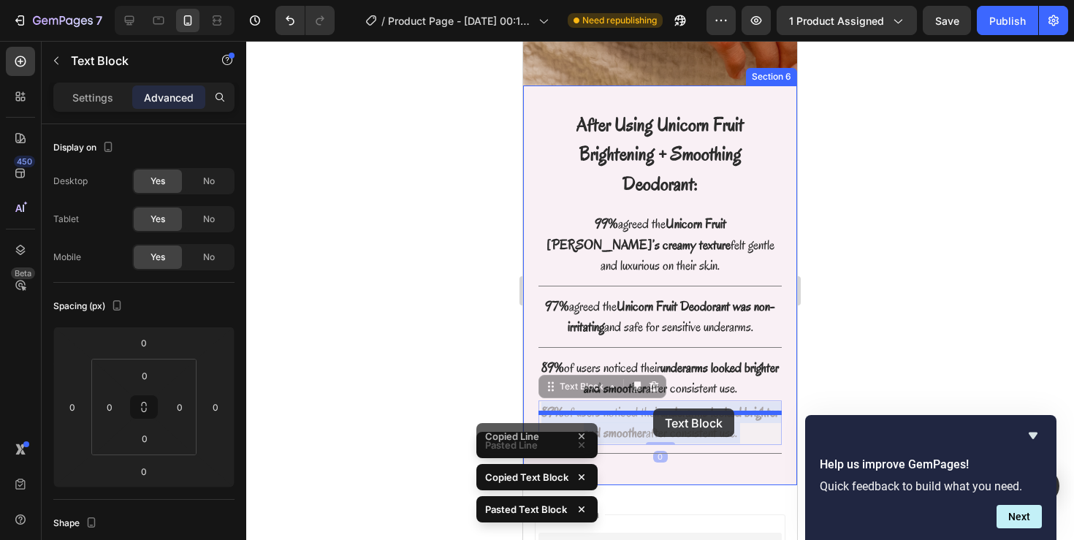
drag, startPoint x: 653, startPoint y: 376, endPoint x: 653, endPoint y: 408, distance: 32.1
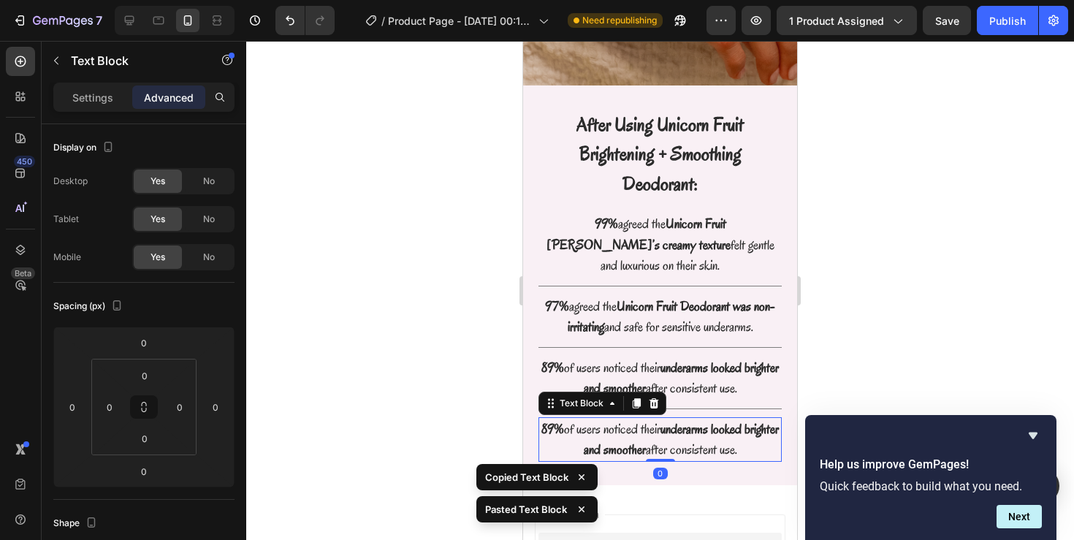
click at [657, 420] on strong "underarms looked brighter and smoother" at bounding box center [682, 439] width 196 height 39
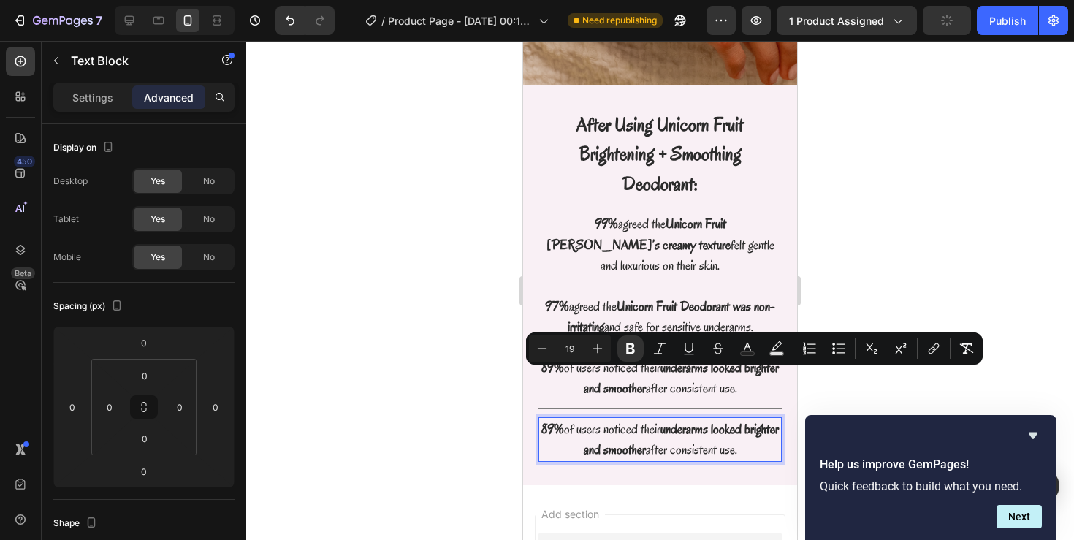
click at [608, 419] on p "89% of users noticed their underarms looked brighter and smoother after consist…" at bounding box center [660, 440] width 240 height 42
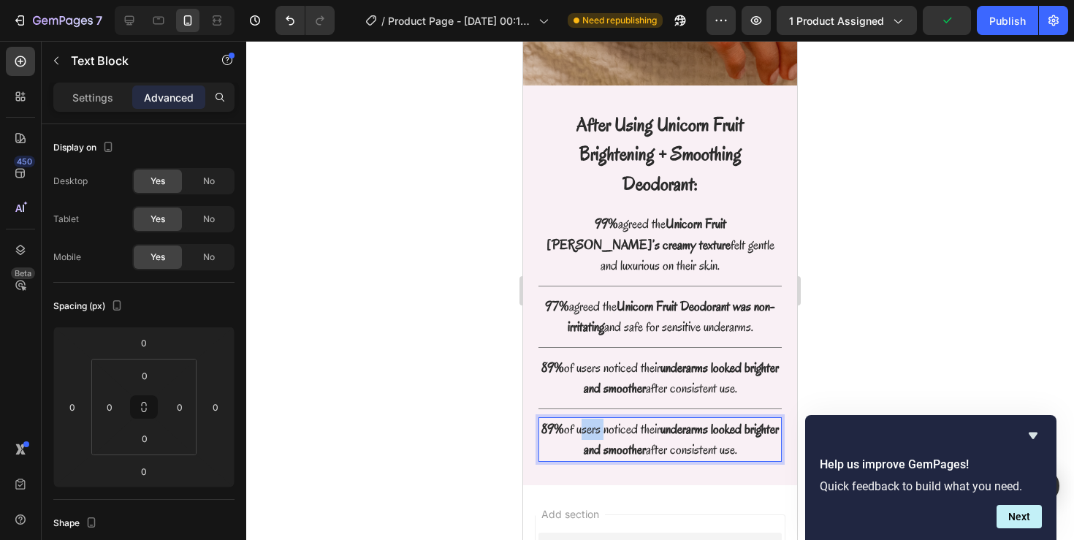
click at [608, 419] on p "89% of users noticed their underarms looked brighter and smoother after consist…" at bounding box center [660, 440] width 240 height 42
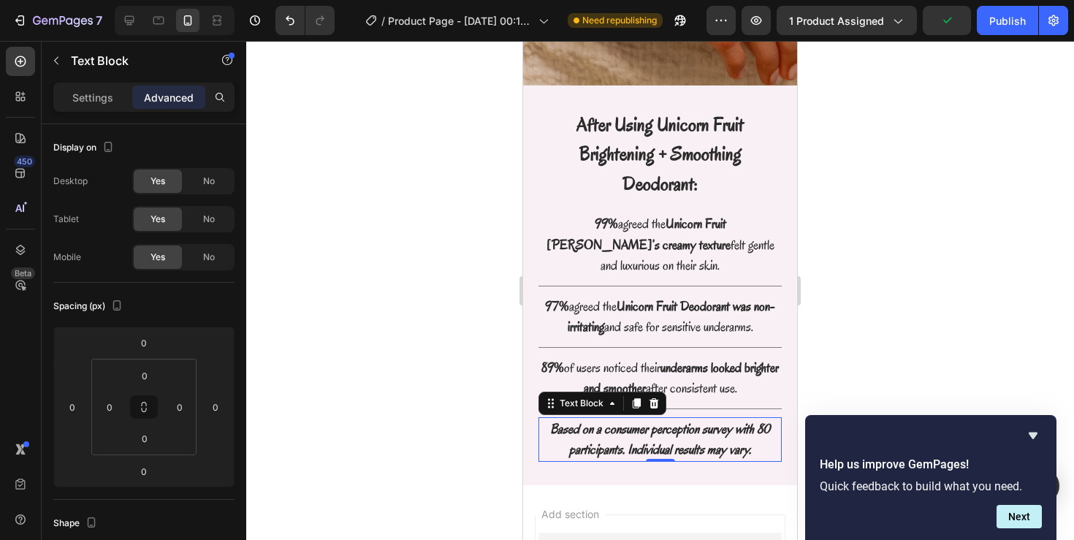
click at [871, 381] on div at bounding box center [660, 290] width 828 height 499
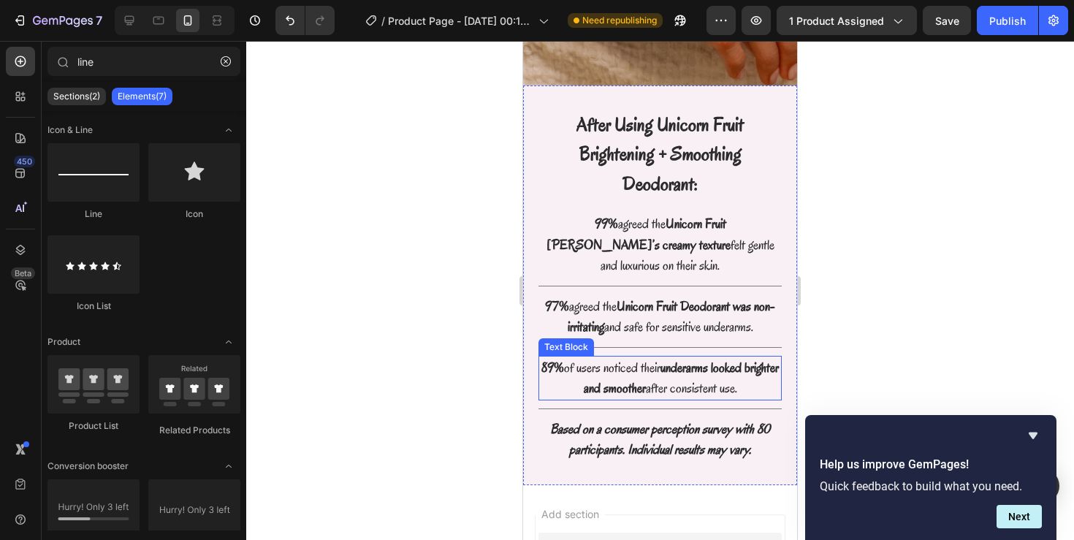
scroll to position [2702, 0]
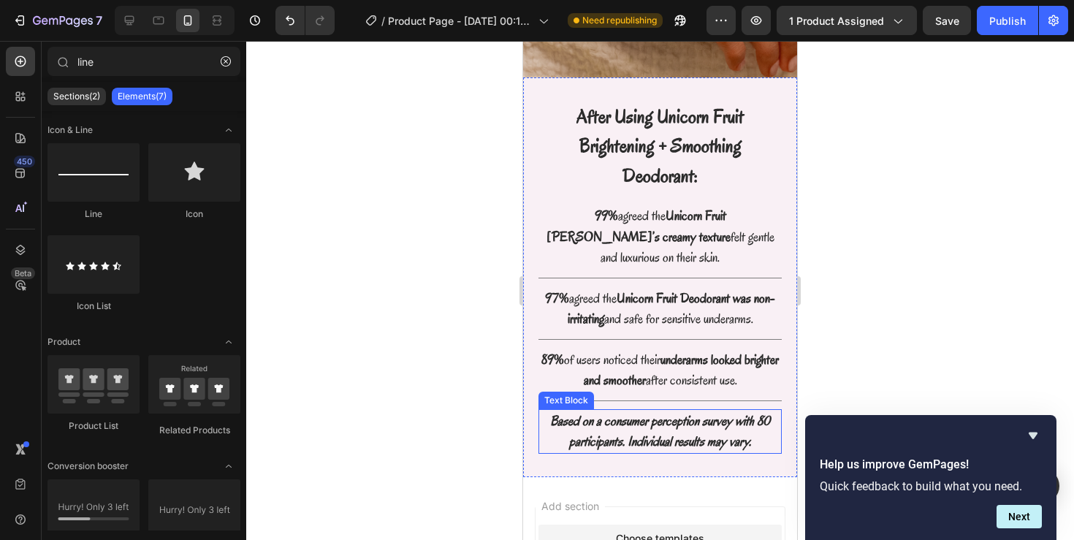
click at [701, 412] on strong "Based on a consumer perception survey with 80 participants. Individual results …" at bounding box center [660, 431] width 220 height 39
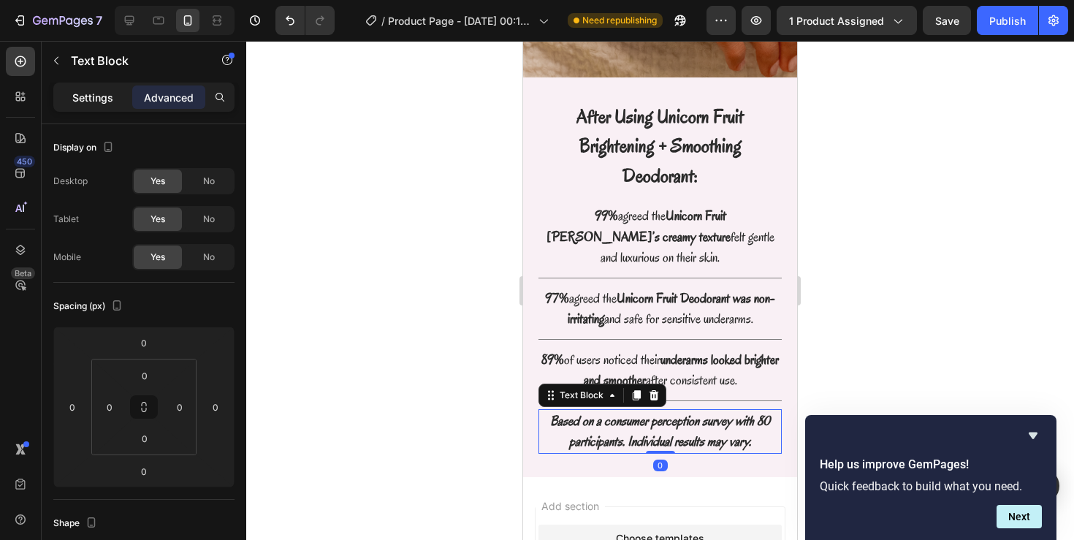
click at [99, 96] on p "Settings" at bounding box center [92, 97] width 41 height 15
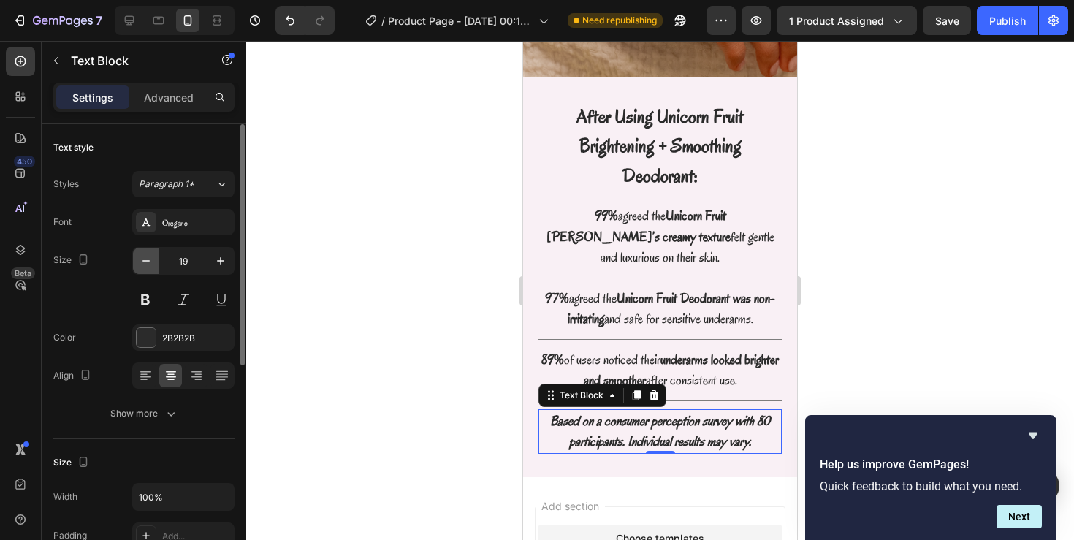
click at [143, 264] on icon "button" at bounding box center [146, 260] width 15 height 15
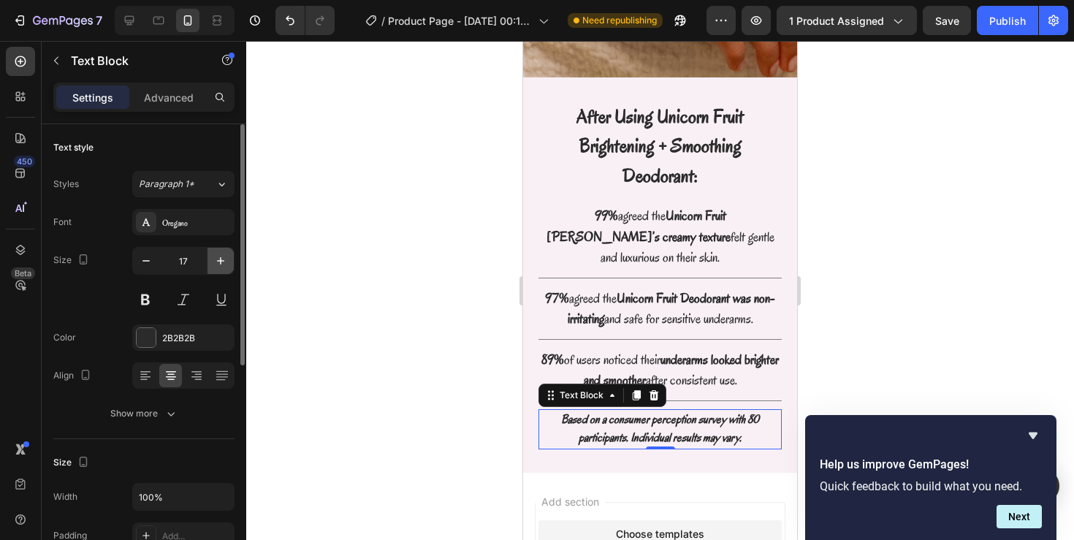
click at [220, 259] on icon "button" at bounding box center [220, 260] width 15 height 15
type input "19"
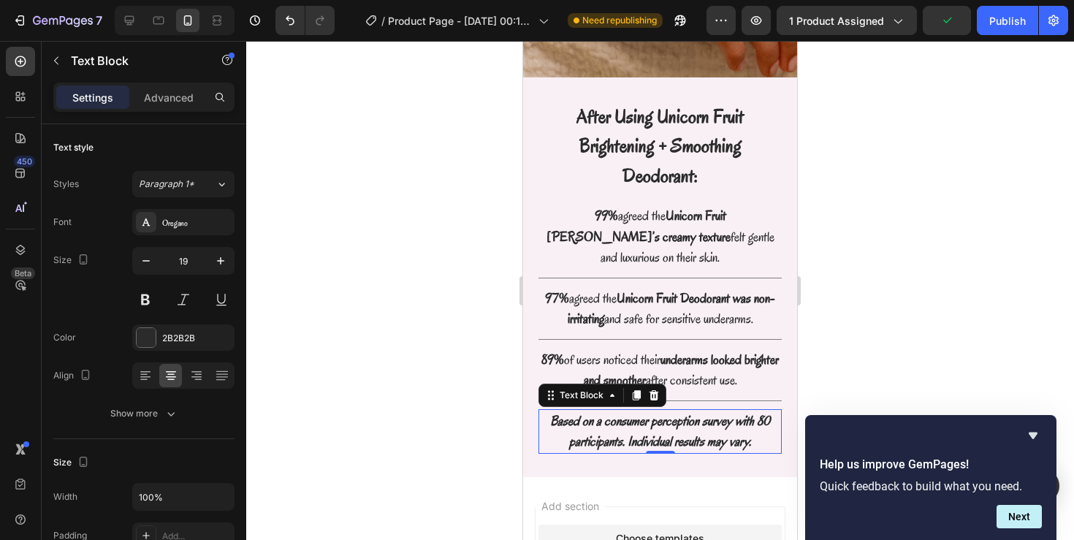
click at [400, 238] on div at bounding box center [660, 290] width 828 height 499
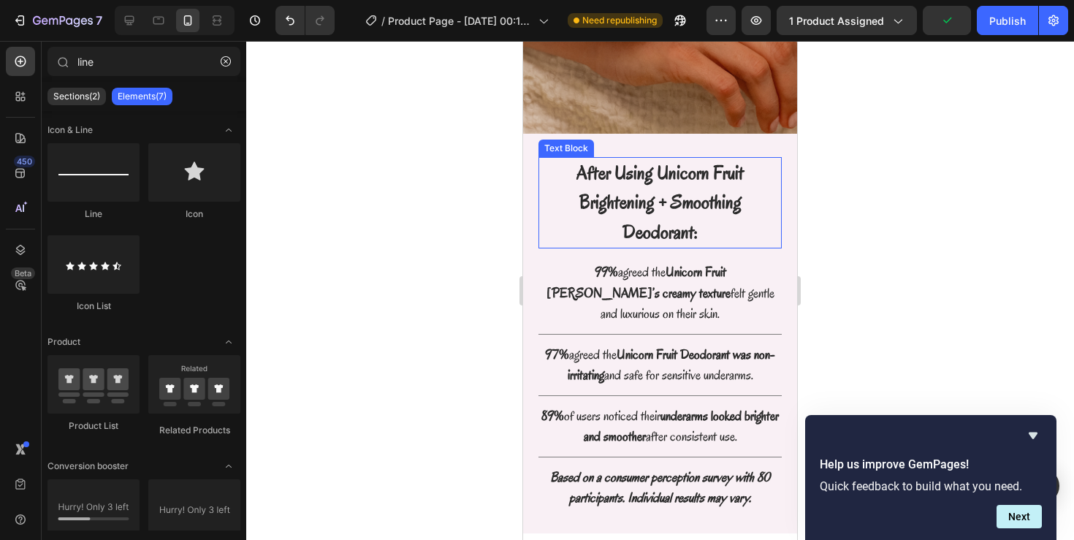
scroll to position [2619, 0]
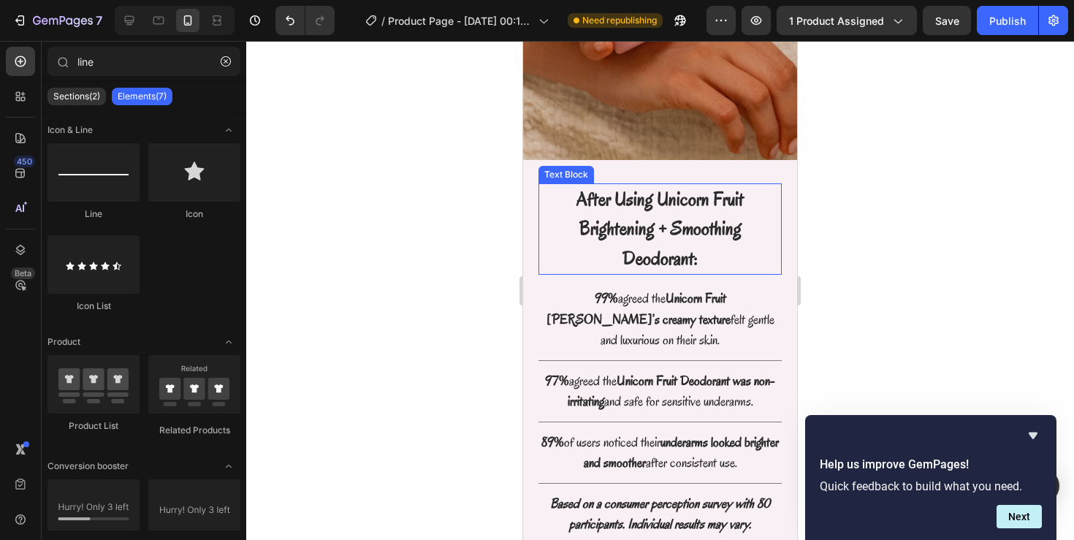
click at [633, 217] on strong "After Using Unicorn Fruit Brightening + Smoothing Deodorant:" at bounding box center [659, 228] width 167 height 85
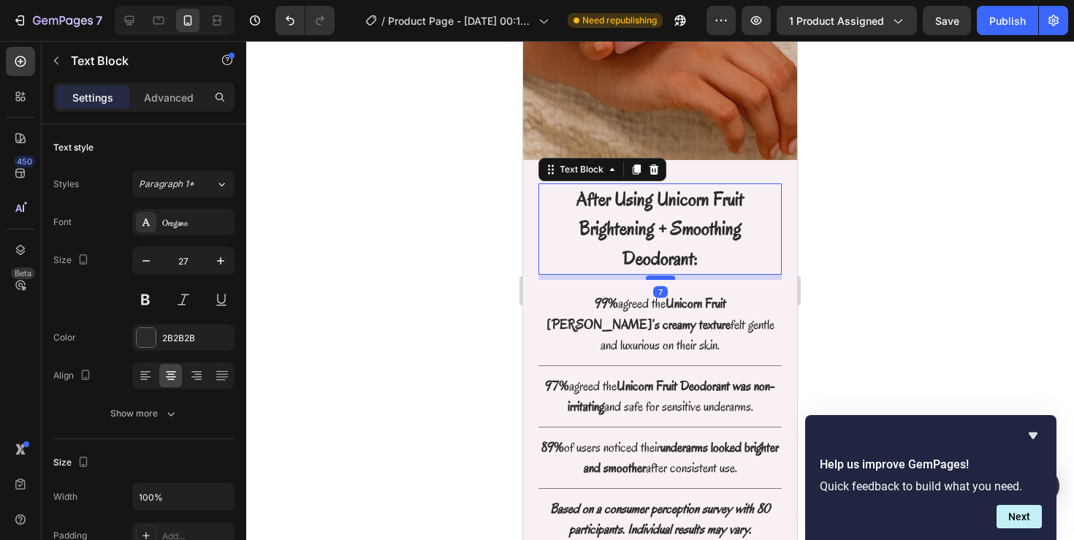
click at [653, 275] on div at bounding box center [660, 277] width 29 height 4
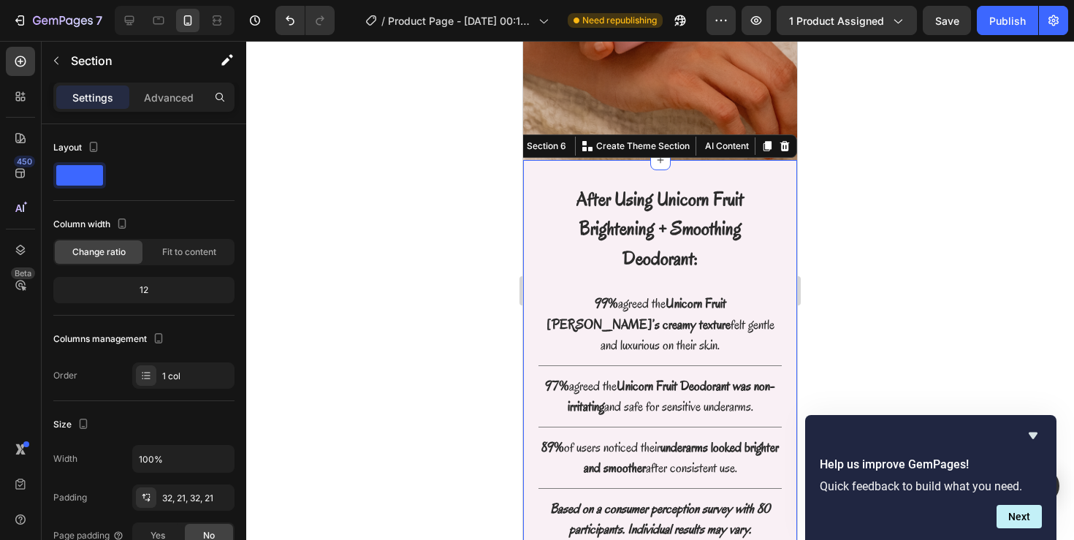
click at [708, 166] on div "After Using Unicorn Fruit Brightening + Smoothing Deodorant: Text Block Row 99%…" at bounding box center [660, 362] width 274 height 405
click at [188, 105] on div "Advanced" at bounding box center [168, 96] width 73 height 23
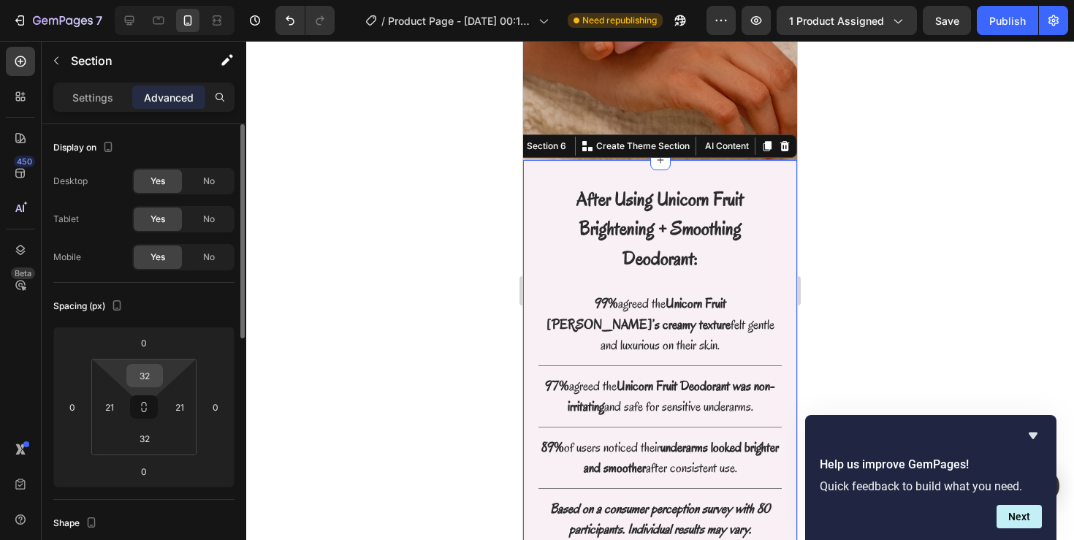
click at [150, 371] on input "32" at bounding box center [144, 376] width 29 height 22
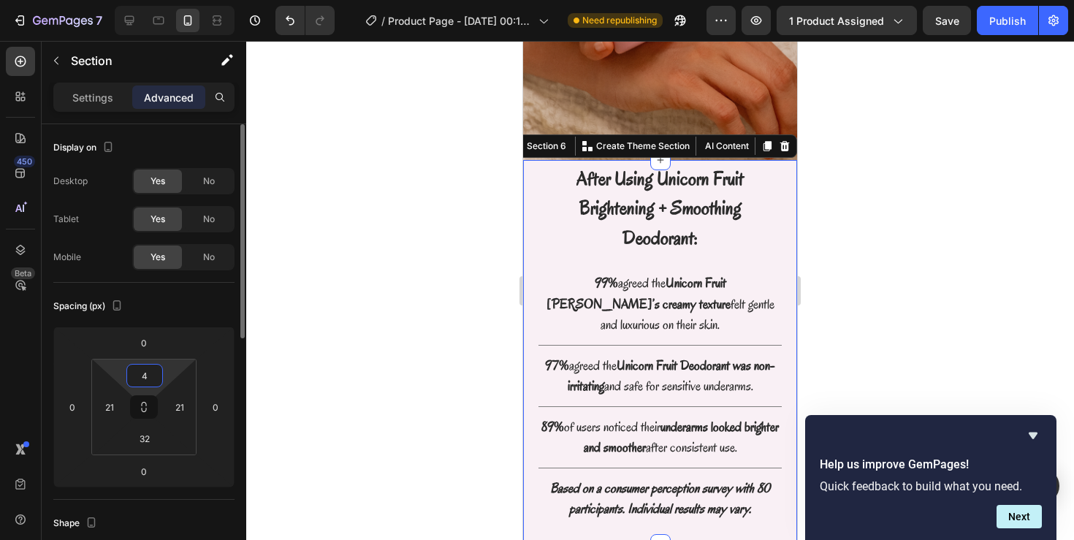
type input "45"
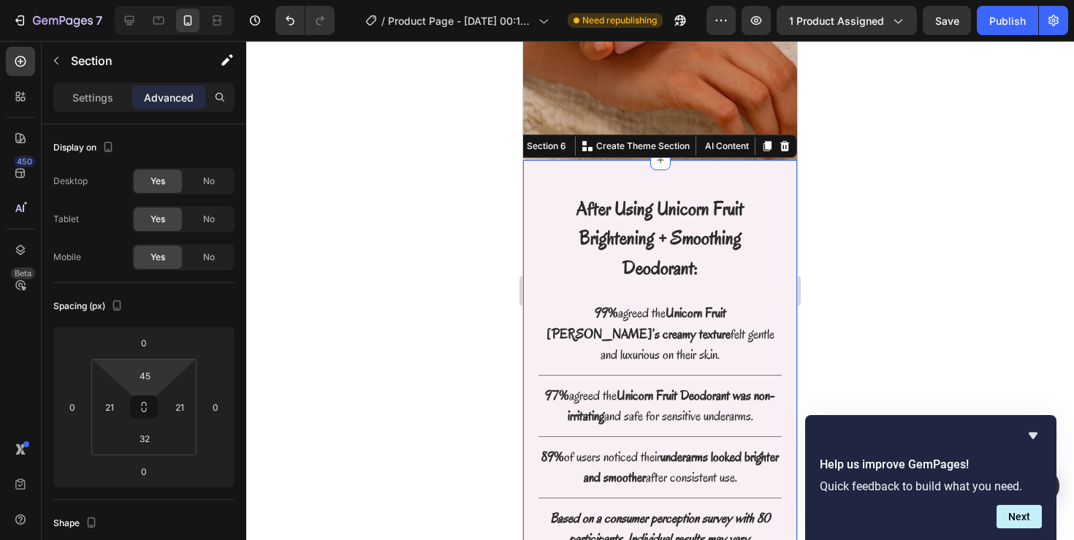
click at [352, 241] on div at bounding box center [660, 290] width 828 height 499
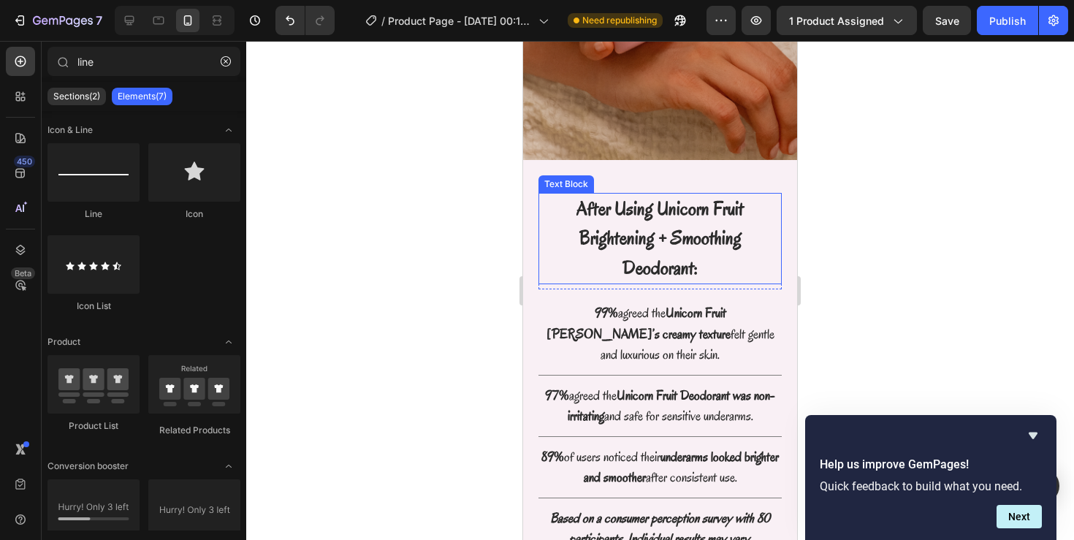
scroll to position [2639, 0]
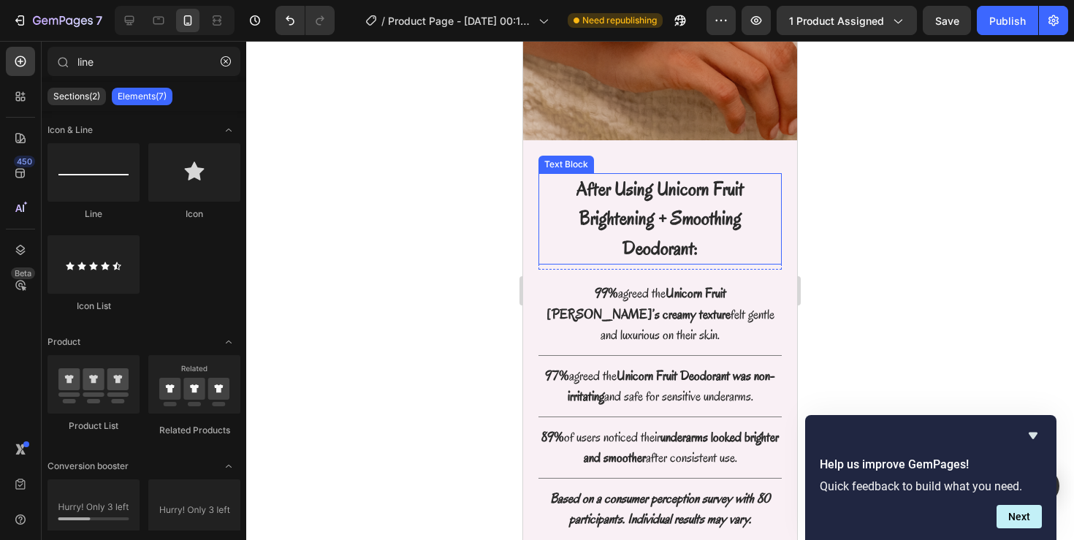
click at [711, 205] on p "After Using Unicorn Fruit Brightening + Smoothing Deodorant:" at bounding box center [660, 219] width 240 height 89
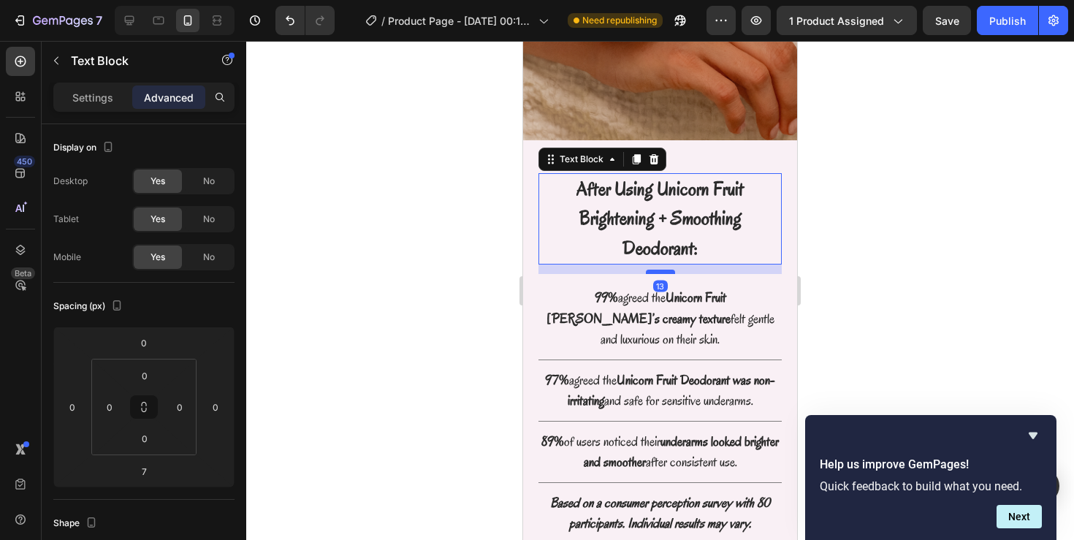
click at [665, 270] on div at bounding box center [660, 272] width 29 height 4
type input "13"
click at [834, 218] on div at bounding box center [660, 290] width 828 height 499
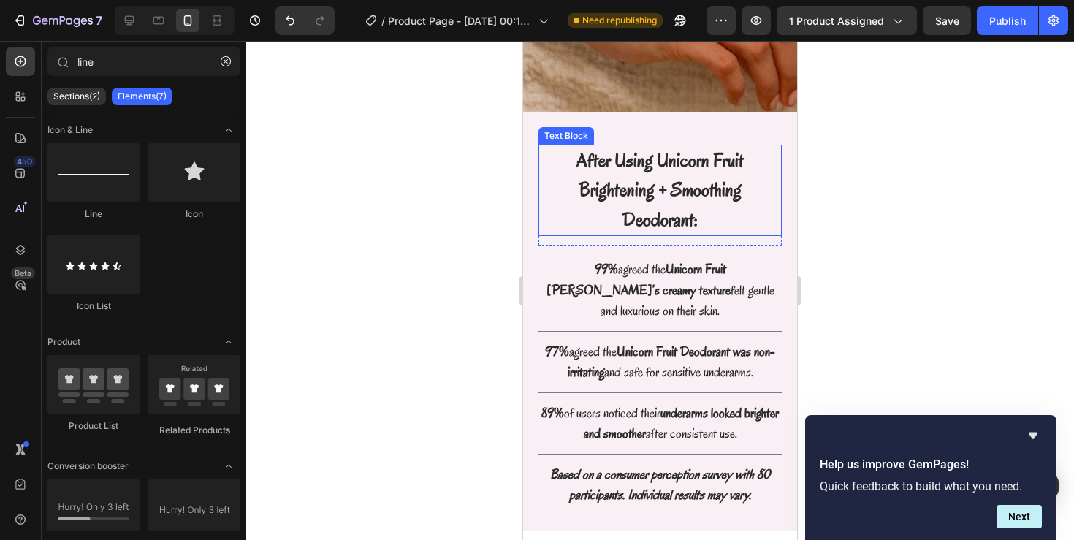
scroll to position [2669, 0]
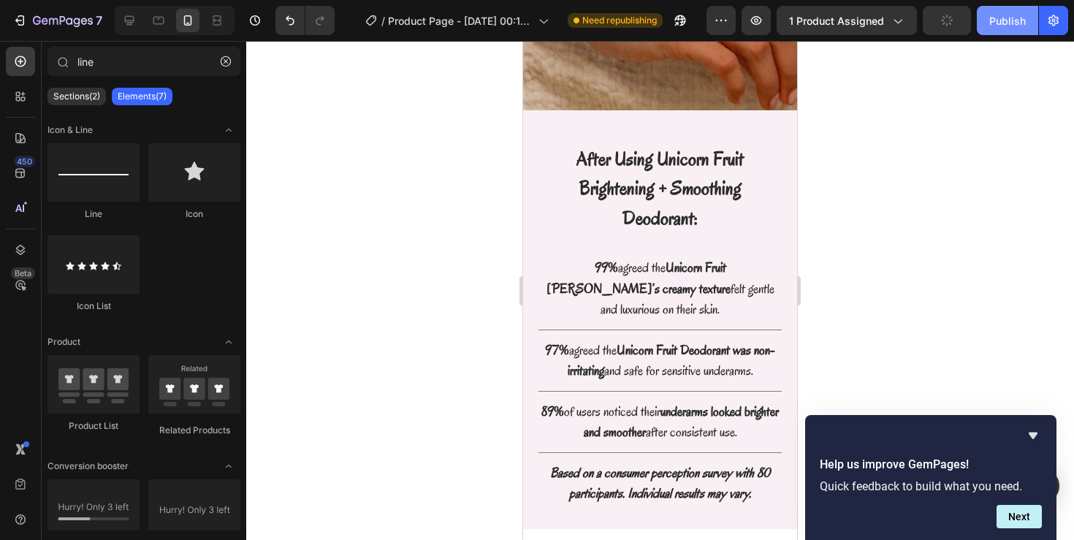
click at [1011, 20] on div "Publish" at bounding box center [1007, 20] width 37 height 15
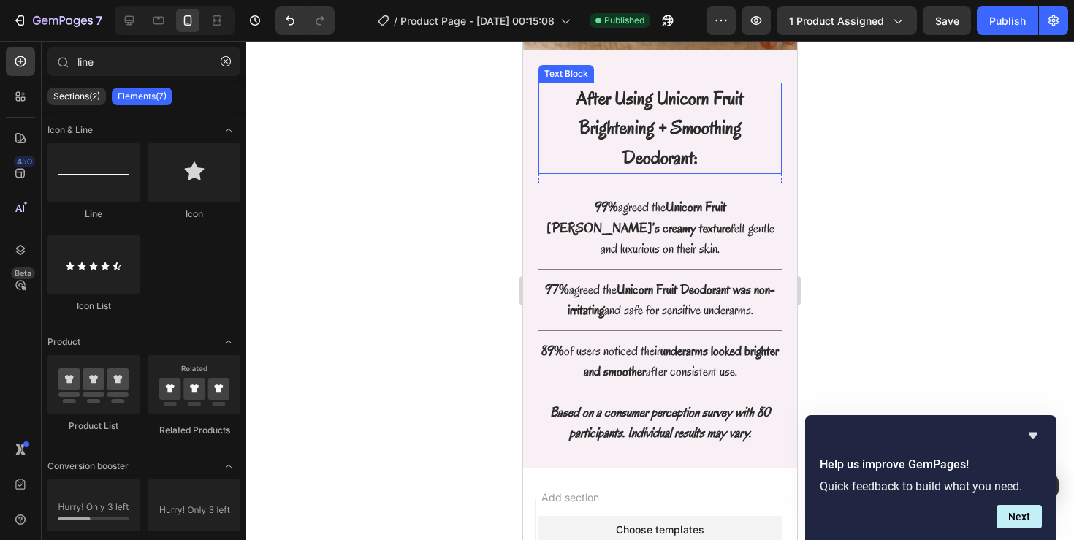
scroll to position [2731, 0]
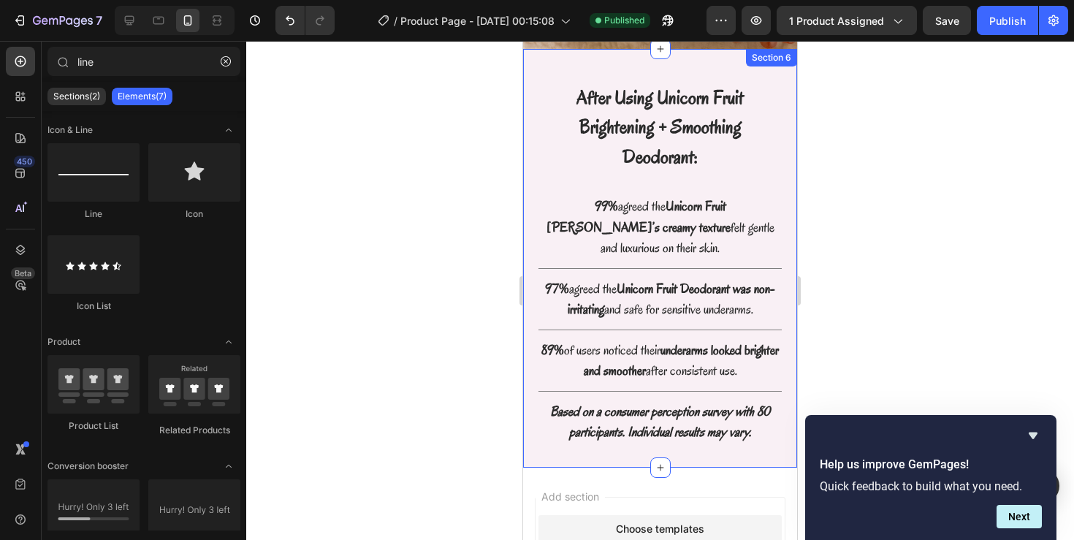
click at [538, 408] on div "After Using Unicorn Fruit Brightening + Smoothing Deodorant: Text Block Row 99%…" at bounding box center [660, 258] width 274 height 419
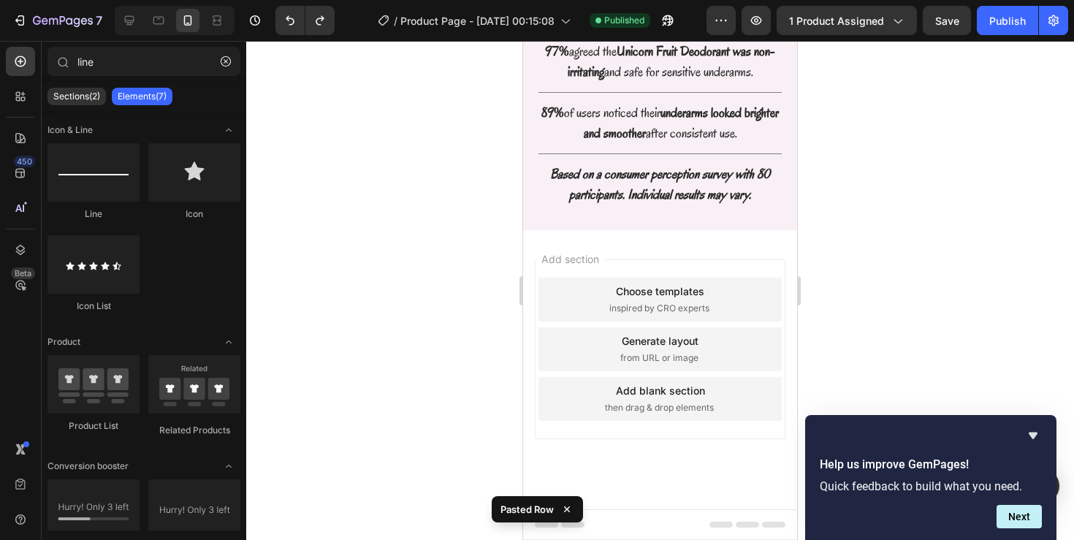
scroll to position [2918, 0]
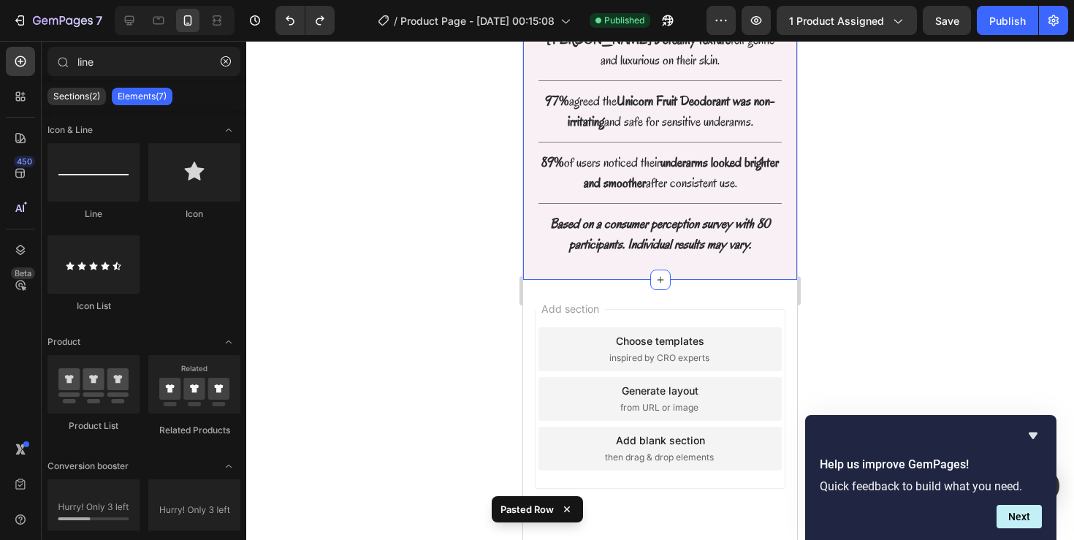
click at [544, 222] on div "After Using Unicorn Fruit Brightening + Smoothing Deodorant: Text Block Row 99%…" at bounding box center [660, 70] width 274 height 419
click at [538, 280] on div "Add section Choose templates inspired by CRO experts Generate layout from URL o…" at bounding box center [660, 419] width 274 height 279
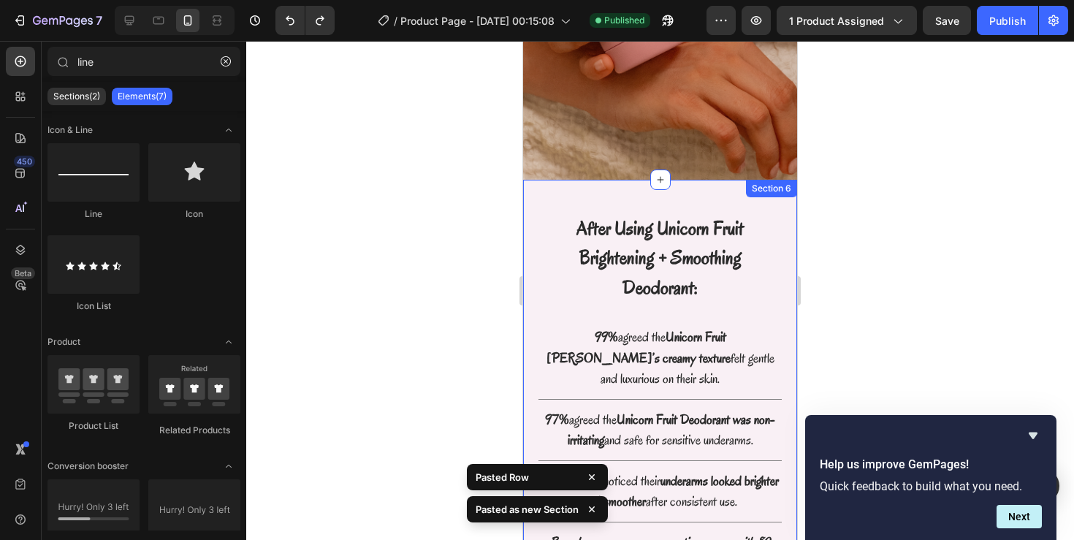
scroll to position [2255, 0]
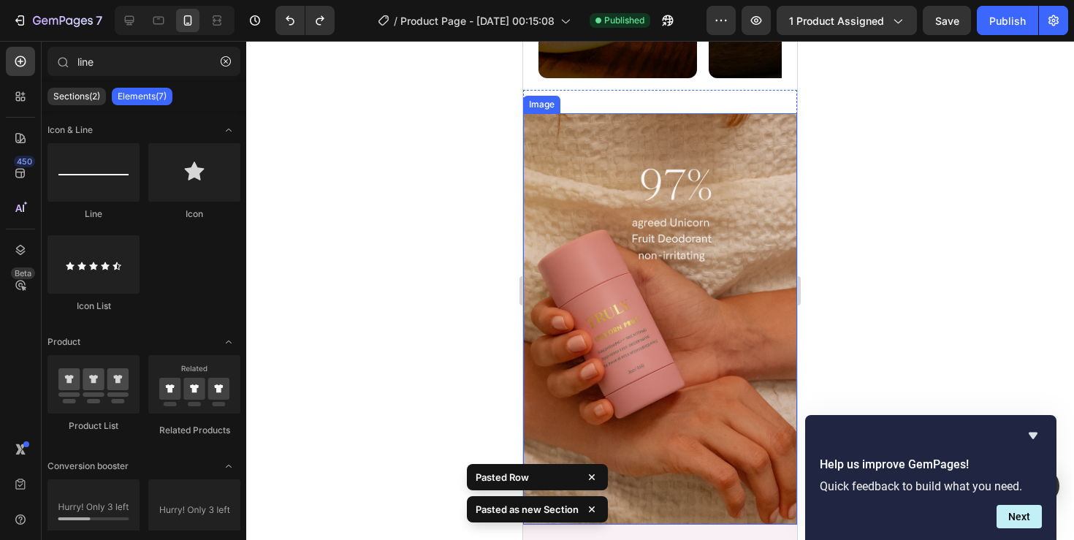
click at [576, 209] on img at bounding box center [660, 318] width 274 height 411
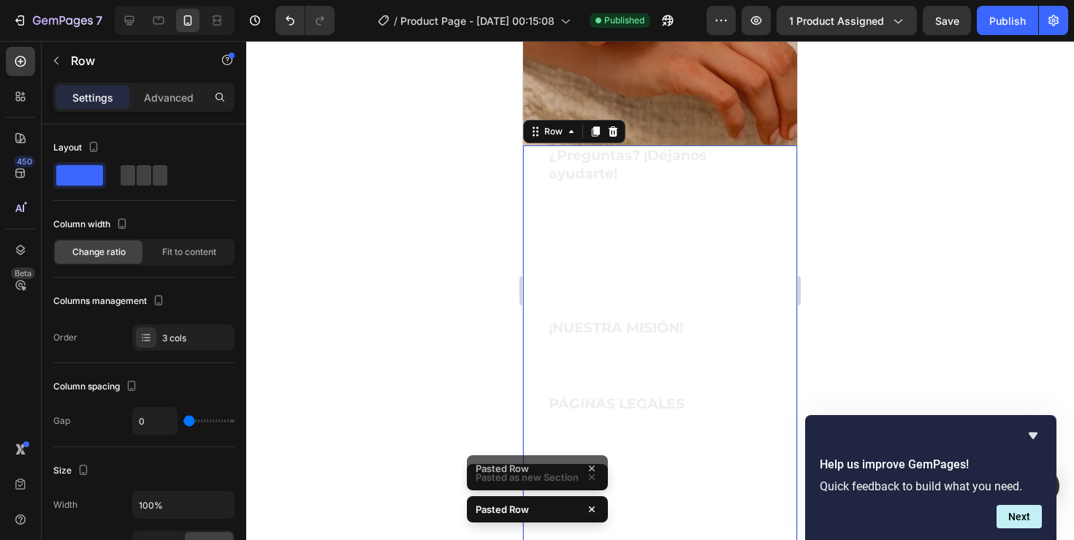
scroll to position [2687, 0]
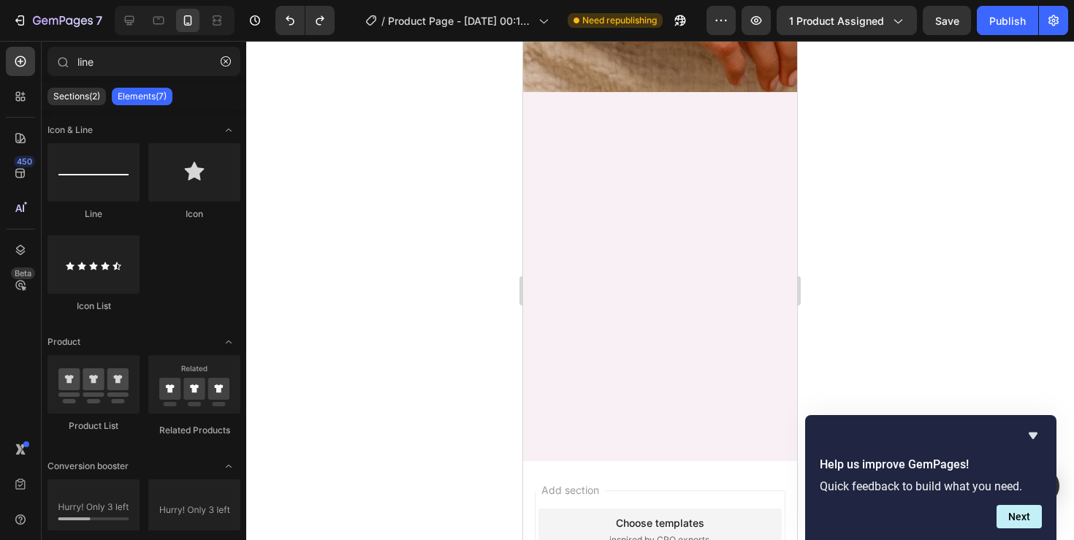
click at [592, 229] on div at bounding box center [660, 277] width 274 height 370
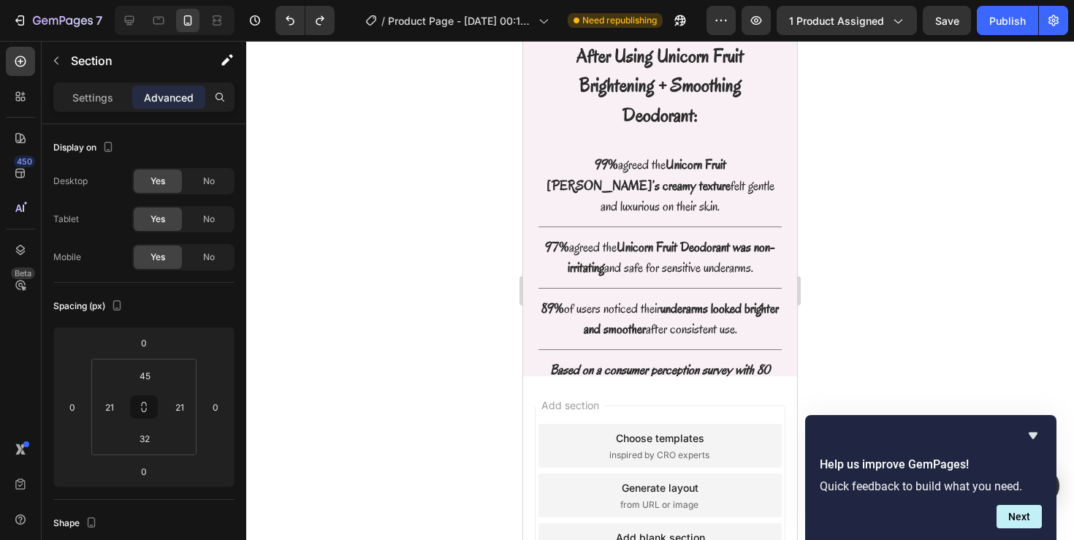
scroll to position [2729, 0]
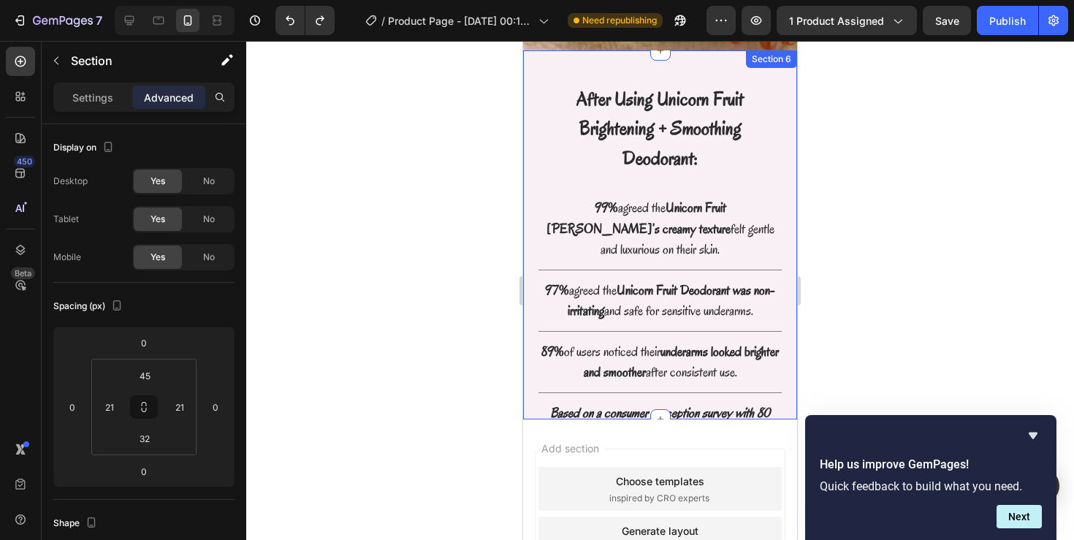
click at [526, 402] on div "After Using Unicorn Fruit Brightening + Smoothing Deodorant: Text Block Row 99%…" at bounding box center [660, 235] width 274 height 370
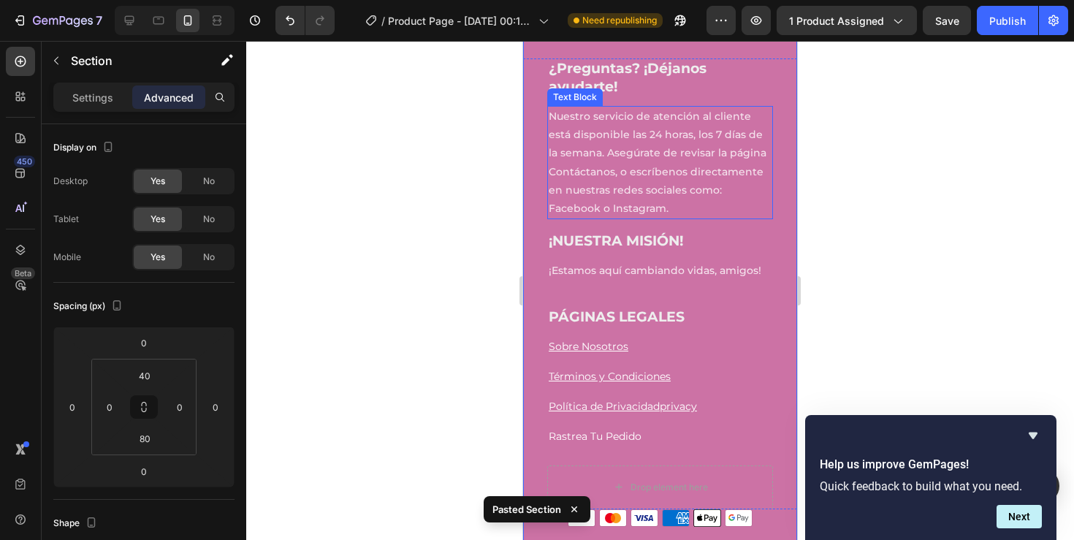
scroll to position [3118, 0]
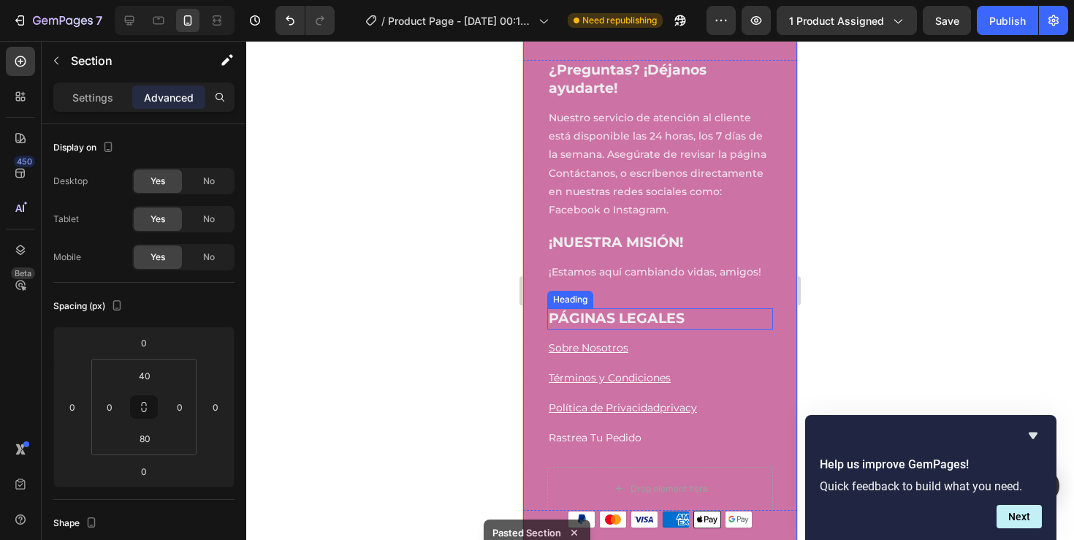
click at [669, 318] on h3 "PÁGINAS LEGALES" at bounding box center [660, 318] width 226 height 21
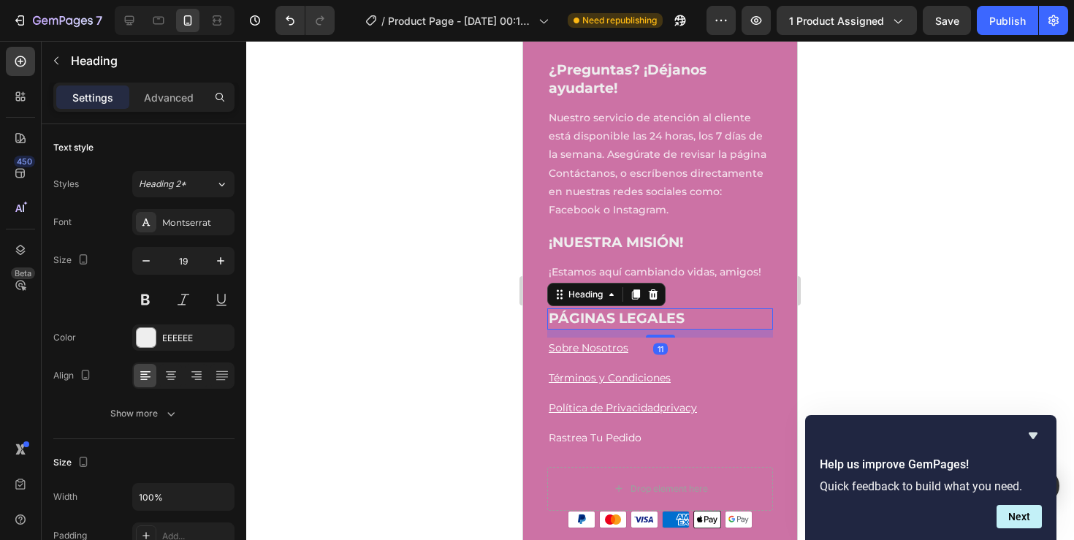
click at [669, 318] on h3 "PÁGINAS LEGALES" at bounding box center [660, 318] width 226 height 21
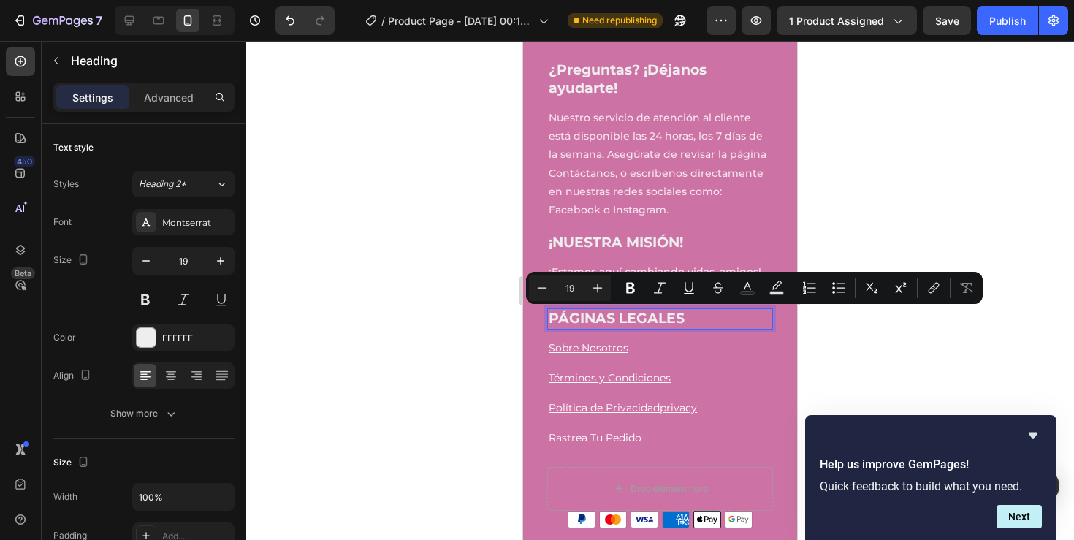
click at [669, 318] on p "PÁGINAS LEGALES" at bounding box center [660, 319] width 223 height 18
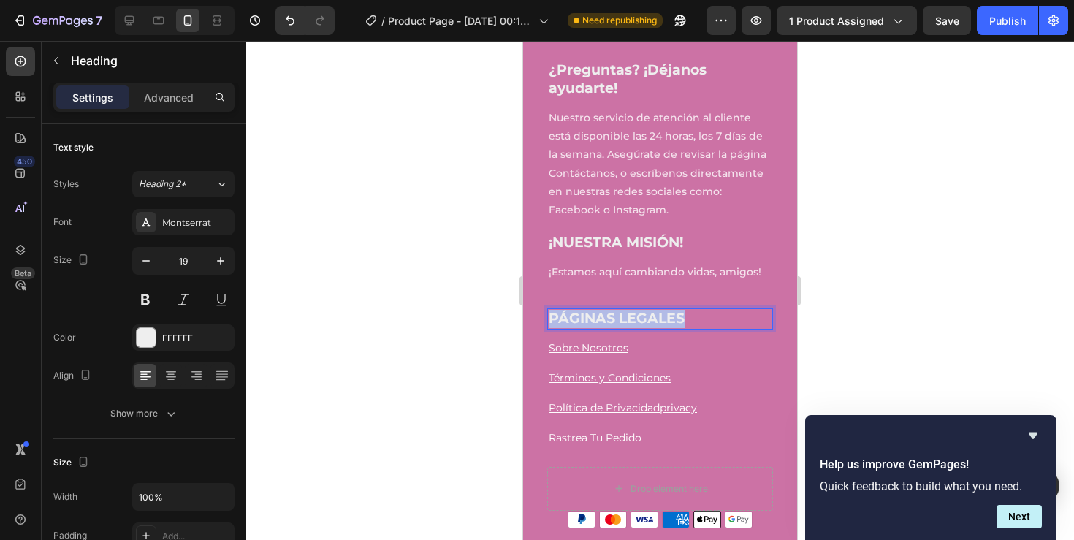
click at [669, 318] on p "PÁGINAS LEGALES" at bounding box center [660, 319] width 223 height 18
click at [924, 300] on div at bounding box center [660, 290] width 828 height 499
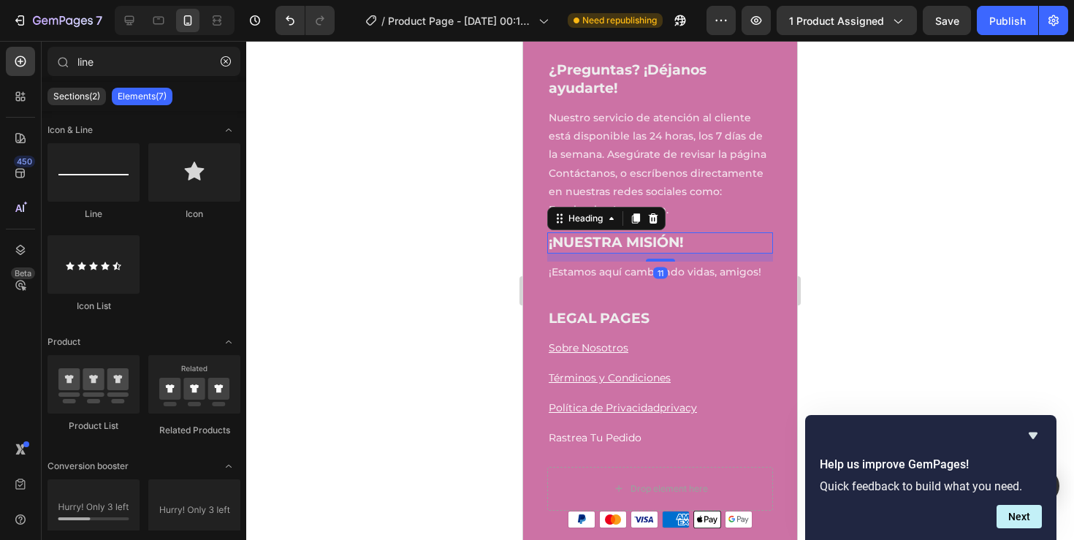
click at [692, 246] on h3 "¡NUESTRA MISIÓN!" at bounding box center [660, 242] width 226 height 21
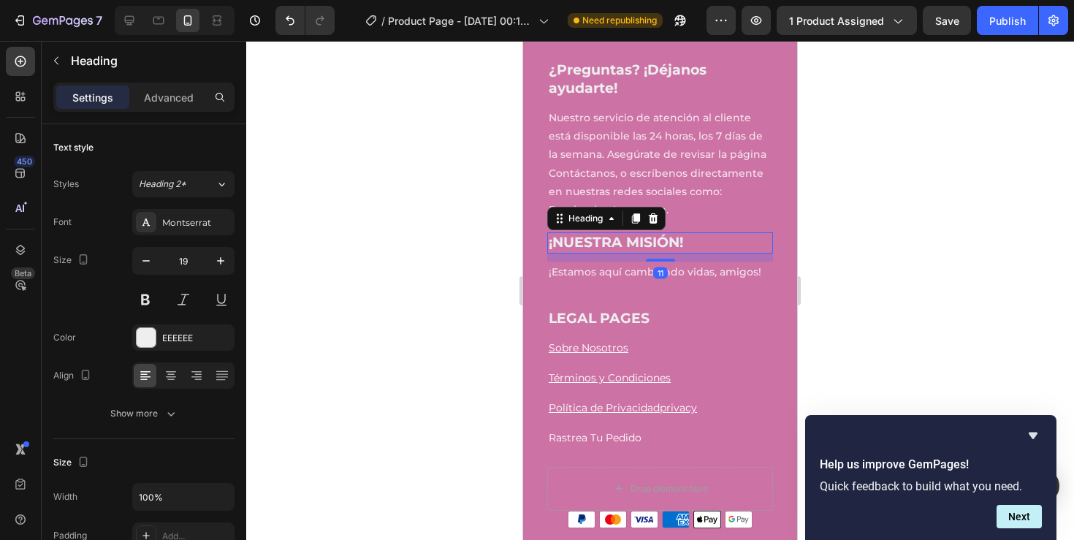
click at [692, 246] on h3 "¡NUESTRA MISIÓN!" at bounding box center [660, 242] width 226 height 21
click at [692, 245] on p "¡NUESTRA MISIÓN!" at bounding box center [660, 243] width 223 height 18
click at [911, 199] on div at bounding box center [660, 290] width 828 height 499
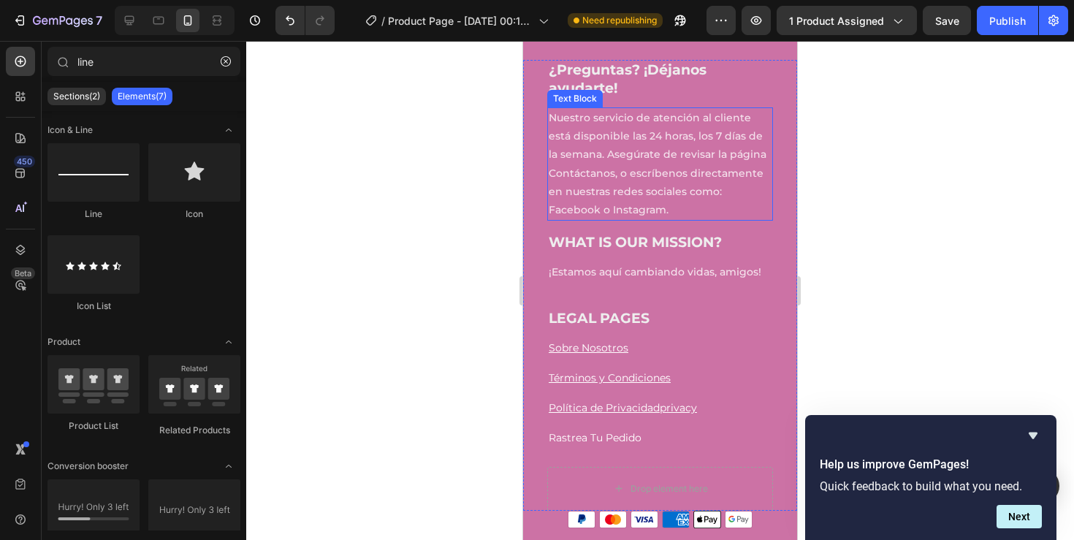
scroll to position [3023, 0]
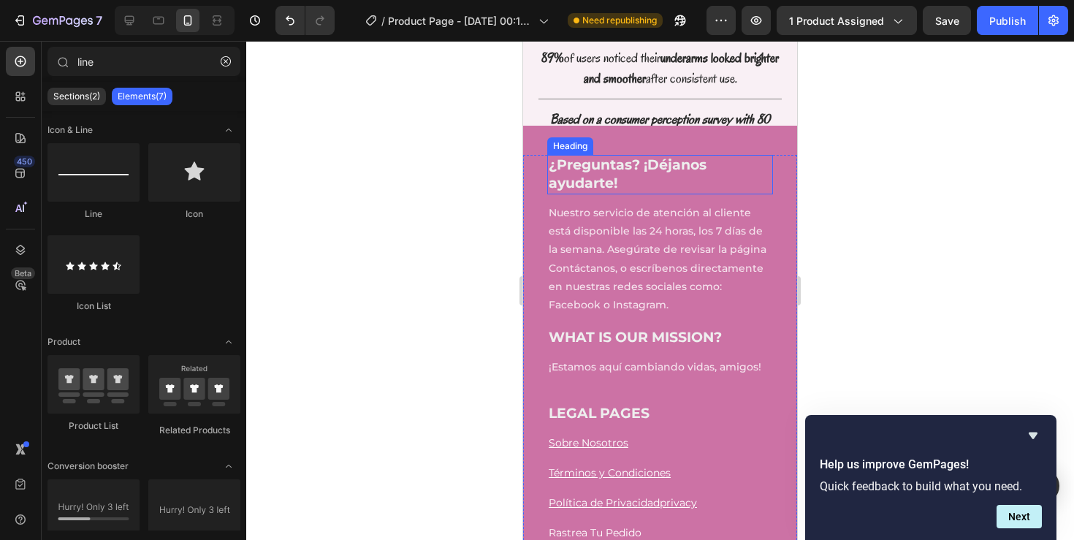
click at [665, 164] on h3 "¿Preguntas? ¡Déjanos ayudarte!" at bounding box center [660, 174] width 226 height 39
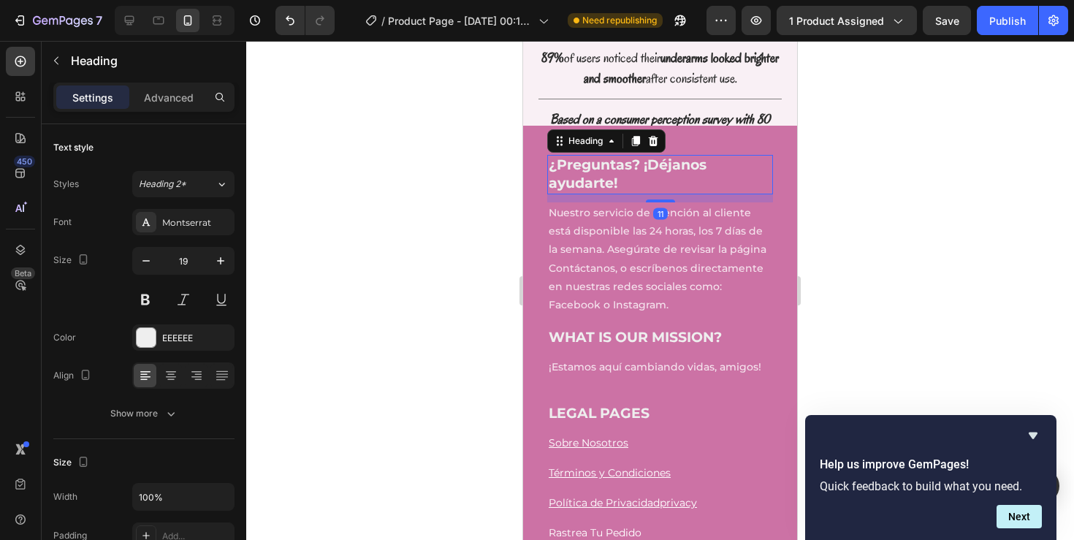
click at [665, 164] on h3 "¿Preguntas? ¡Déjanos ayudarte!" at bounding box center [660, 174] width 226 height 39
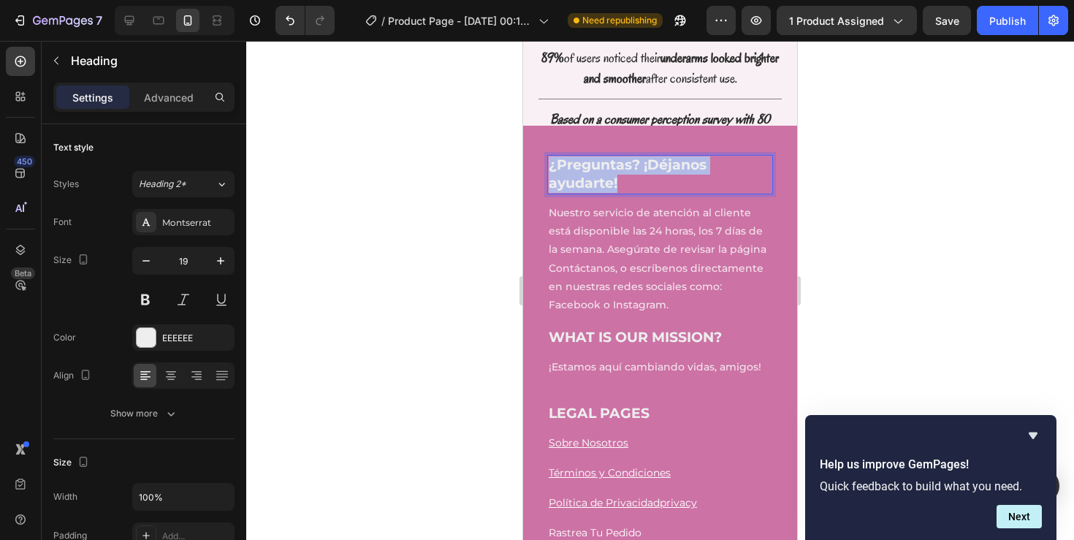
click at [665, 164] on p "¿Preguntas? ¡Déjanos ayudarte!" at bounding box center [660, 174] width 223 height 36
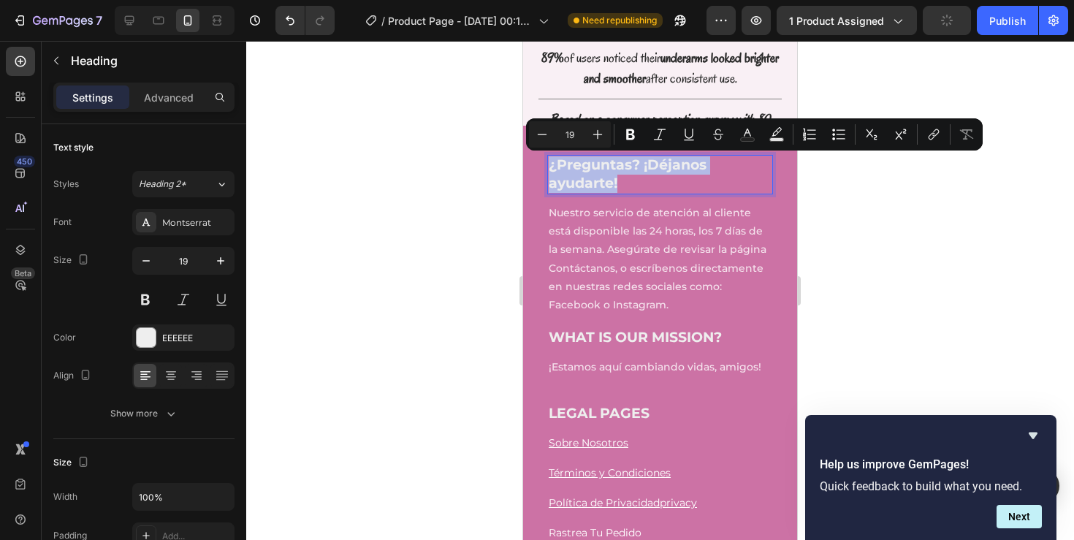
click at [662, 165] on p "¿Preguntas? ¡Déjanos ayudarte!" at bounding box center [660, 174] width 223 height 36
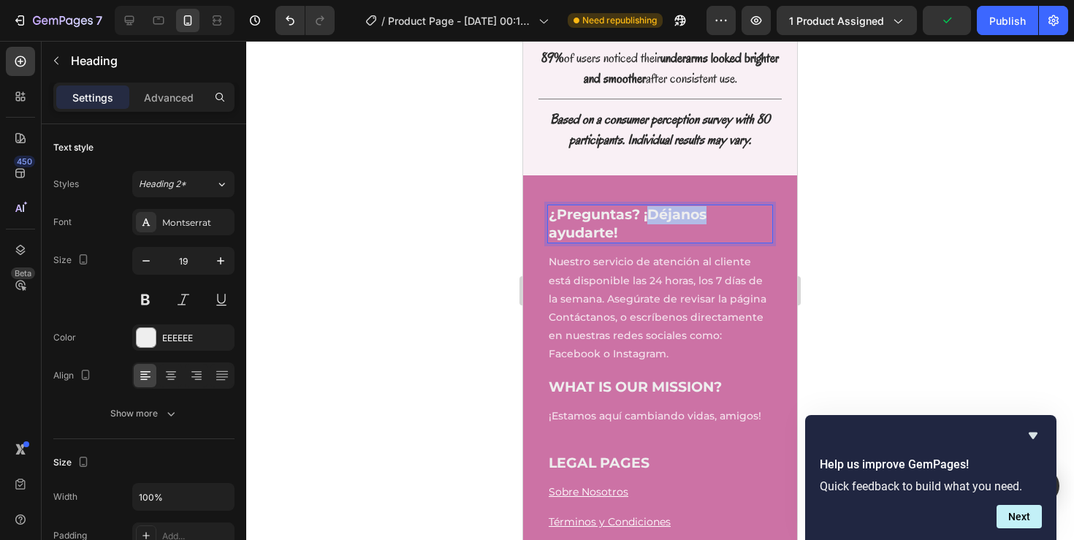
click at [662, 206] on p "¿Preguntas? ¡Déjanos ayudarte!" at bounding box center [660, 224] width 223 height 36
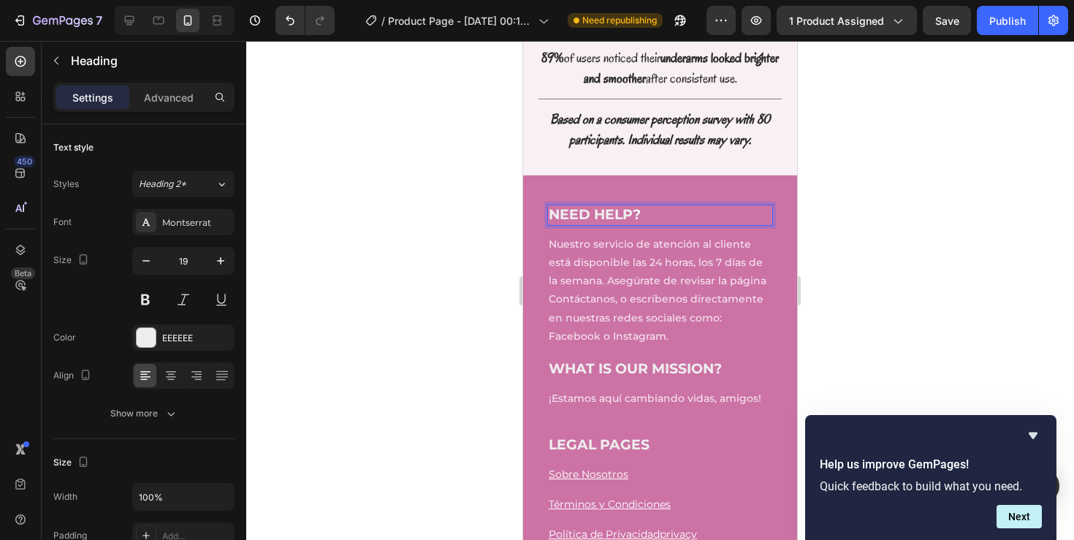
click at [841, 175] on div at bounding box center [660, 290] width 828 height 499
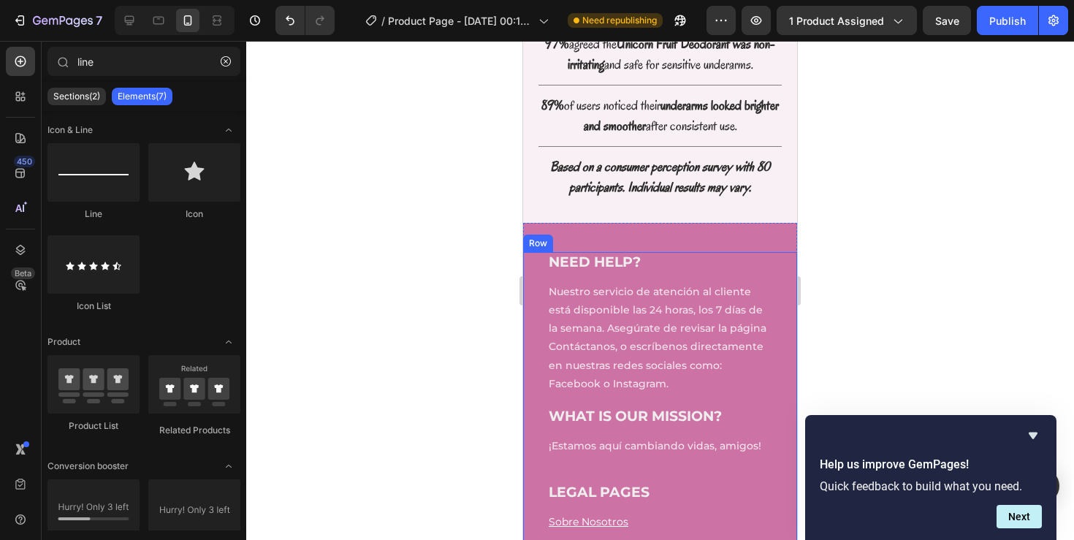
scroll to position [2973, 0]
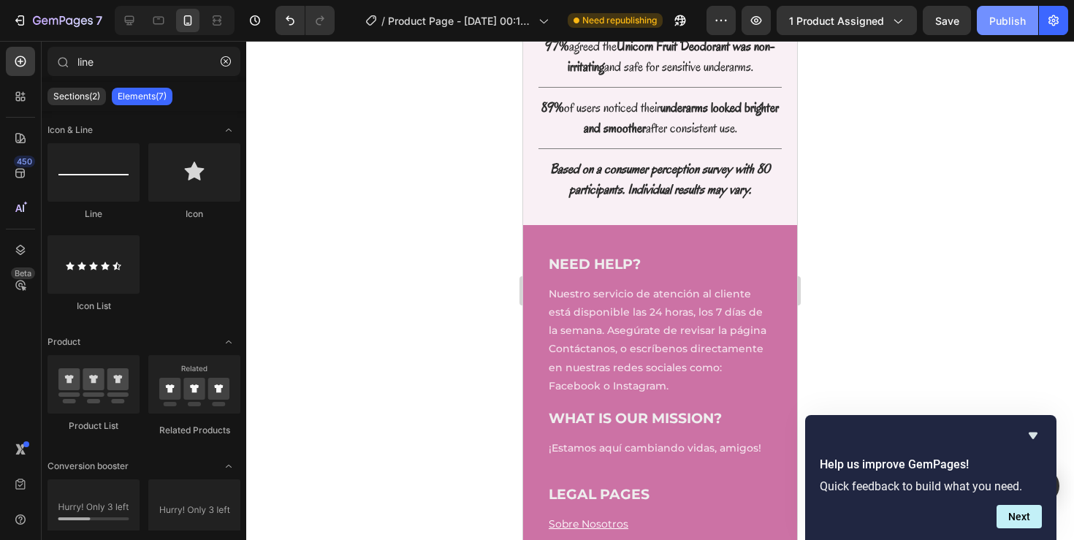
click at [1013, 19] on div "Publish" at bounding box center [1007, 20] width 37 height 15
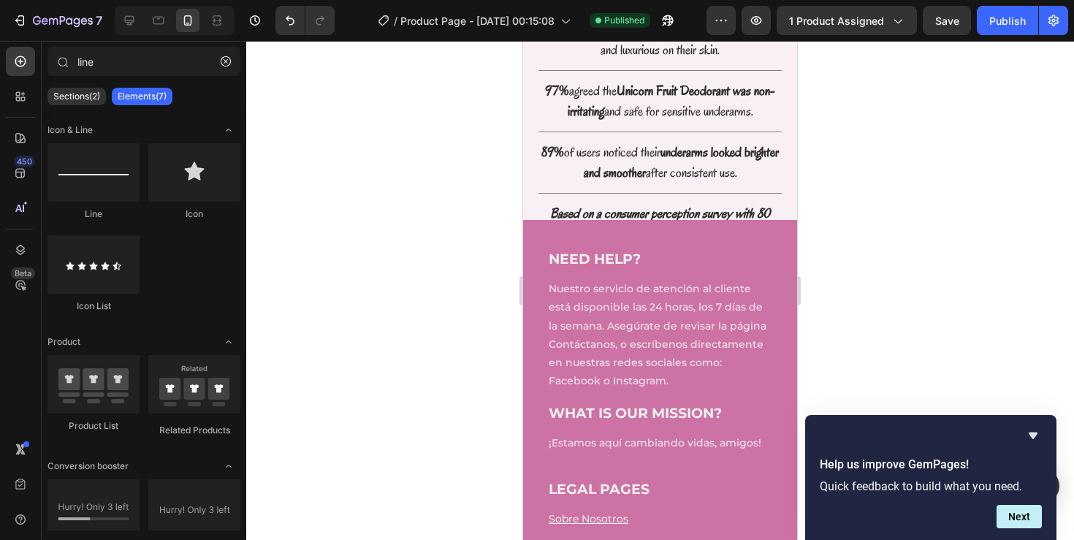
scroll to position [2872, 0]
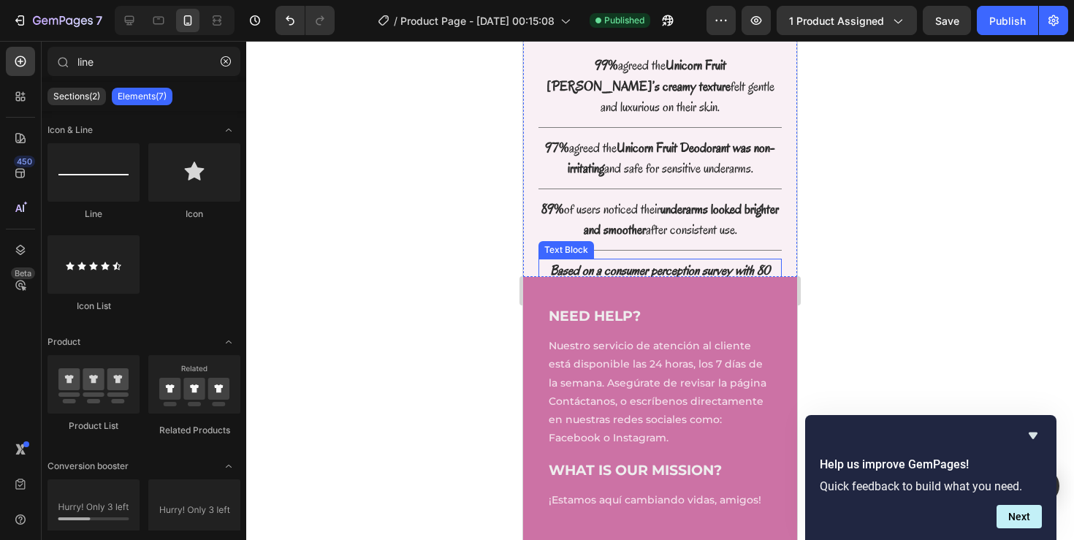
click at [761, 260] on p "Based on a consumer perception survey with 80 participants. Individual results …" at bounding box center [660, 281] width 240 height 42
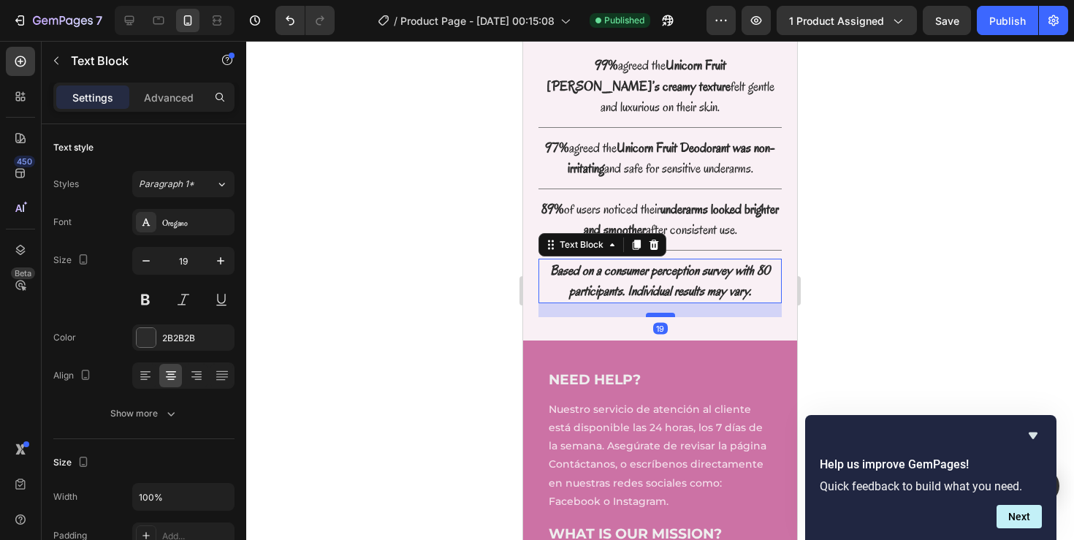
drag, startPoint x: 660, startPoint y: 253, endPoint x: 659, endPoint y: 267, distance: 13.9
click at [659, 313] on div at bounding box center [660, 315] width 29 height 4
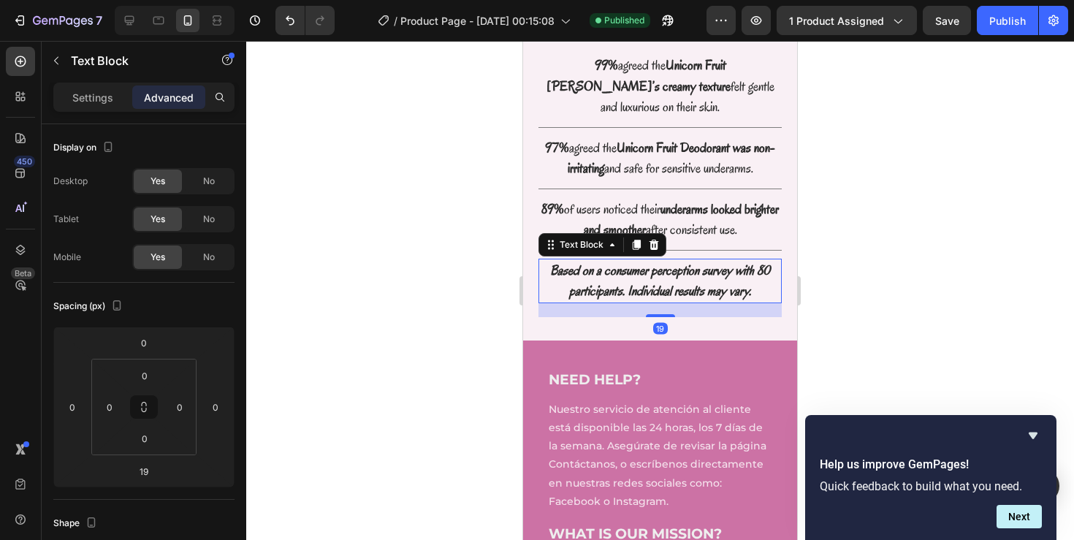
click at [907, 232] on div at bounding box center [660, 290] width 828 height 499
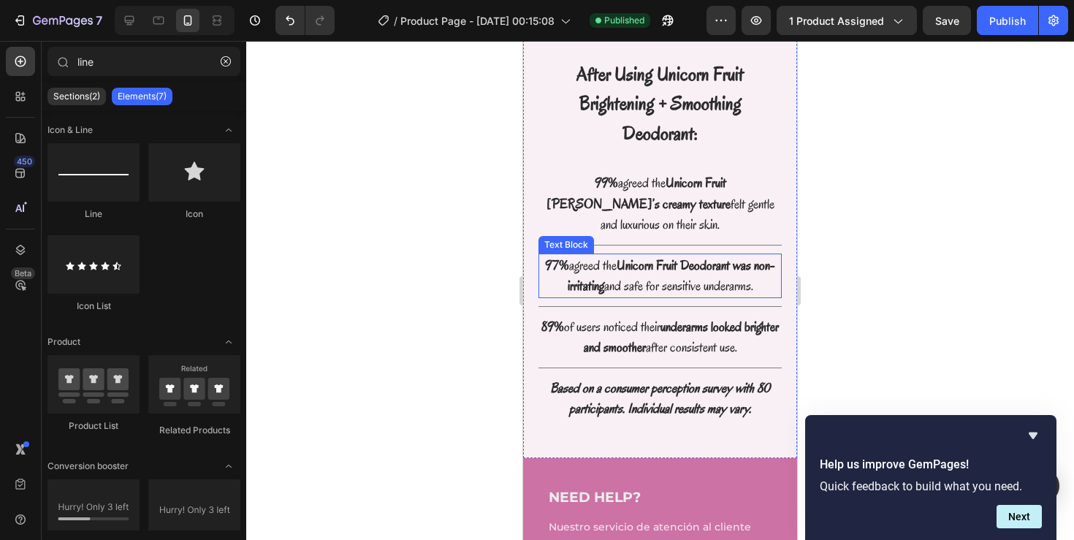
scroll to position [2744, 0]
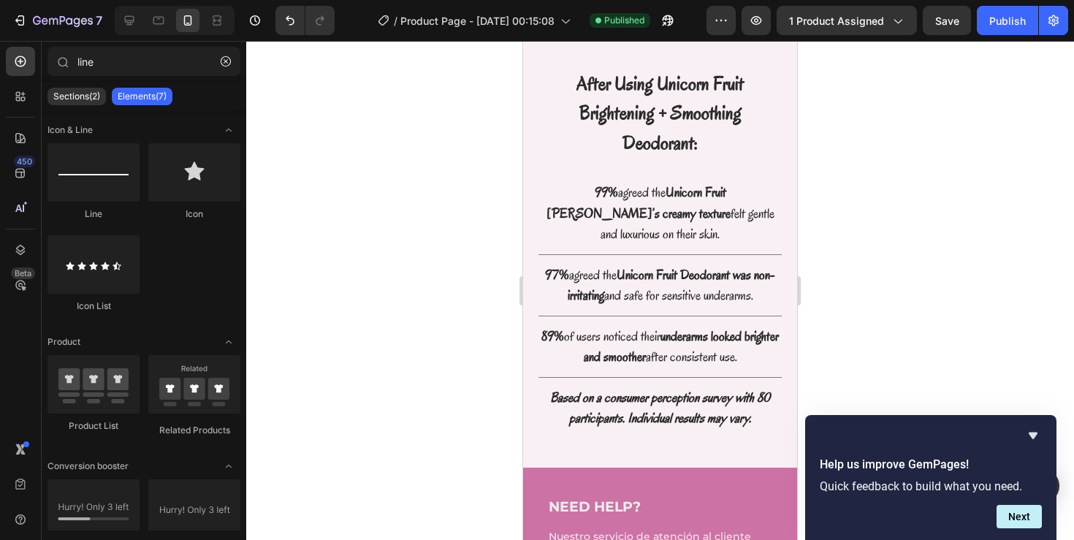
click at [1007, 37] on div "7 Version history / Product Page - [DATE] 00:15:08 Published Preview 1 product …" at bounding box center [537, 21] width 1074 height 42
click at [1007, 28] on button "Publish" at bounding box center [1007, 20] width 61 height 29
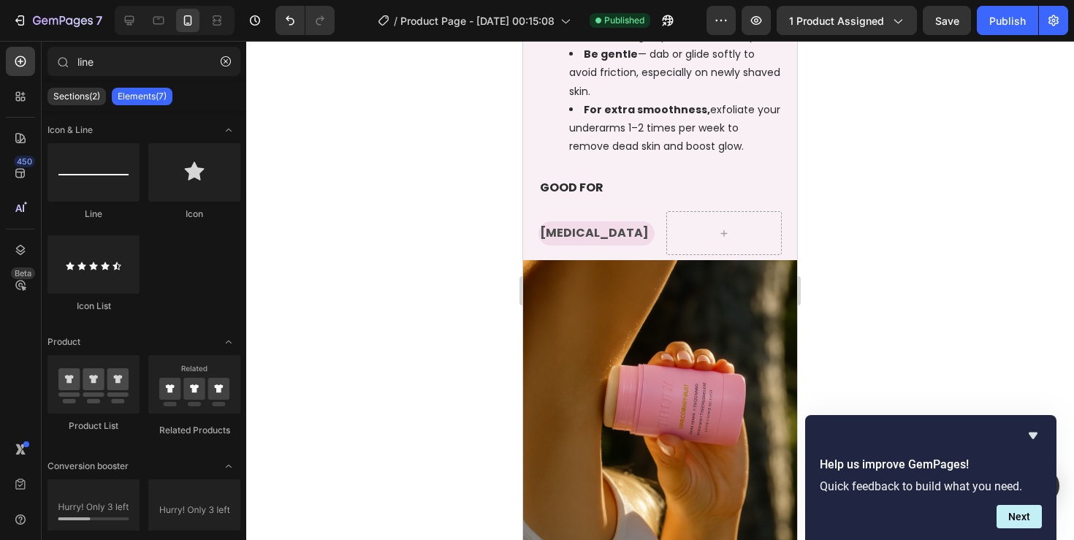
scroll to position [1343, 0]
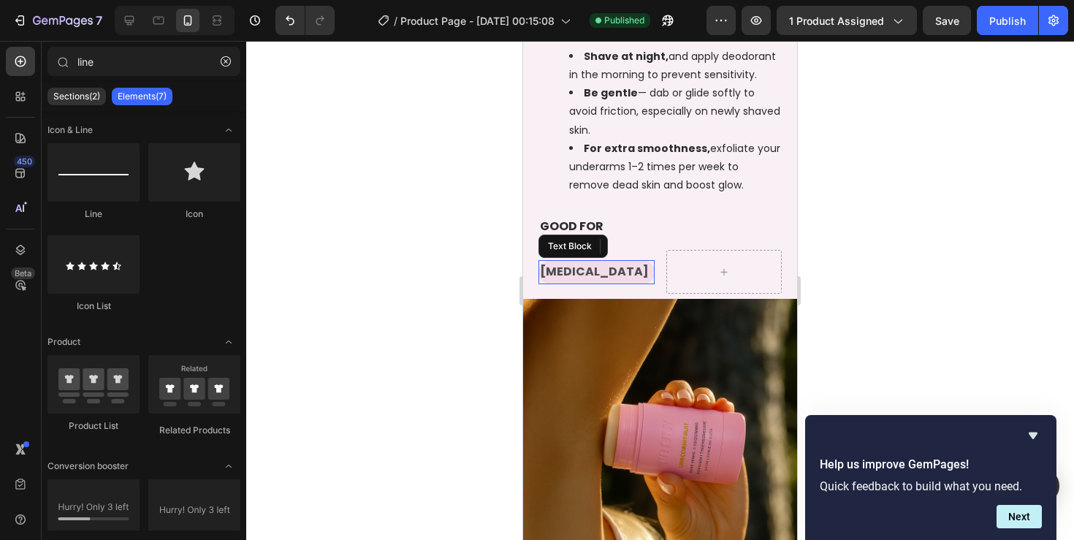
click at [646, 262] on p "[MEDICAL_DATA]" at bounding box center [596, 272] width 113 height 21
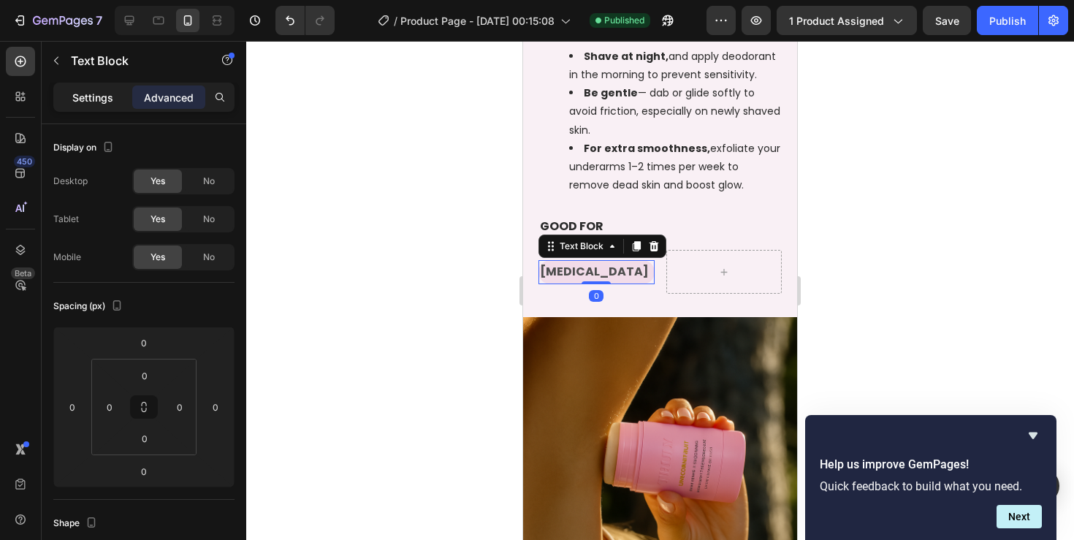
click at [91, 95] on p "Settings" at bounding box center [92, 97] width 41 height 15
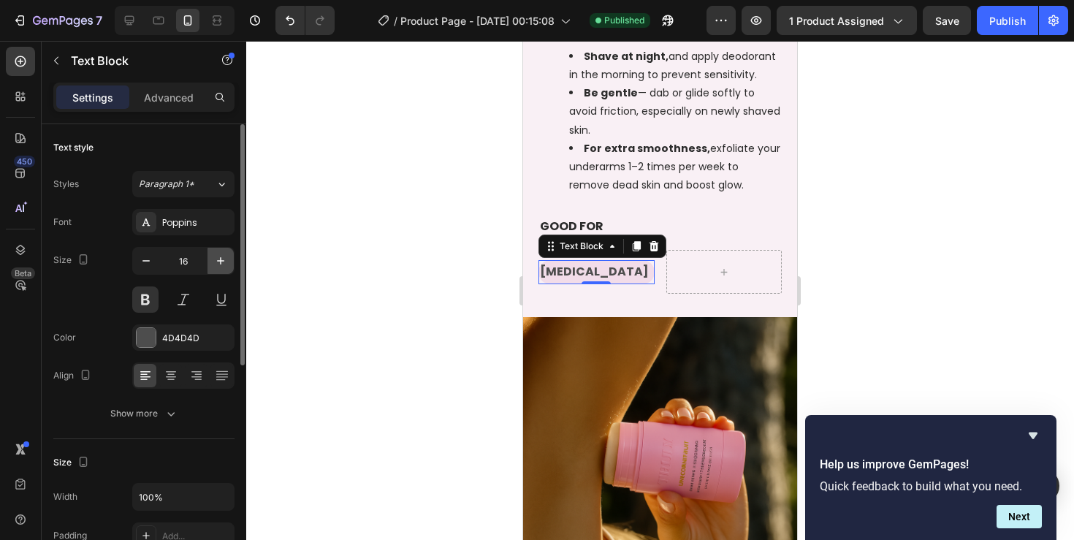
click at [216, 260] on icon "button" at bounding box center [220, 260] width 15 height 15
type input "17"
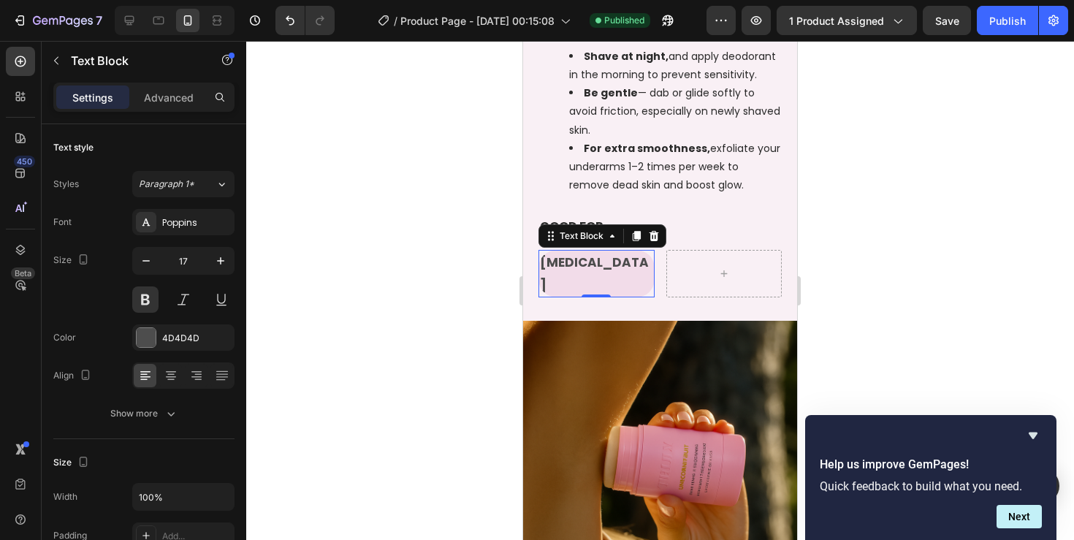
click at [378, 215] on div at bounding box center [660, 290] width 828 height 499
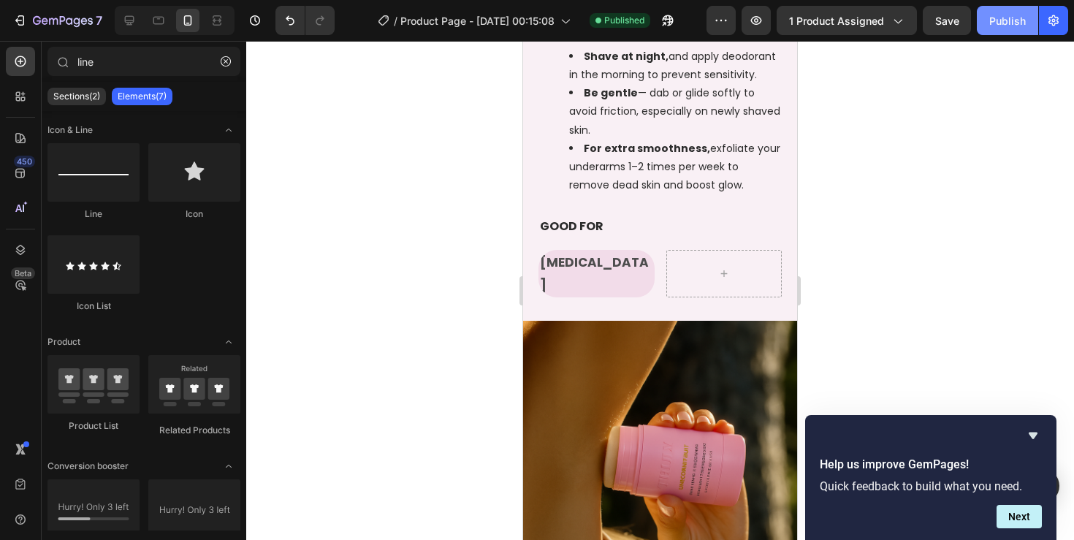
click at [1010, 19] on div "Publish" at bounding box center [1007, 20] width 37 height 15
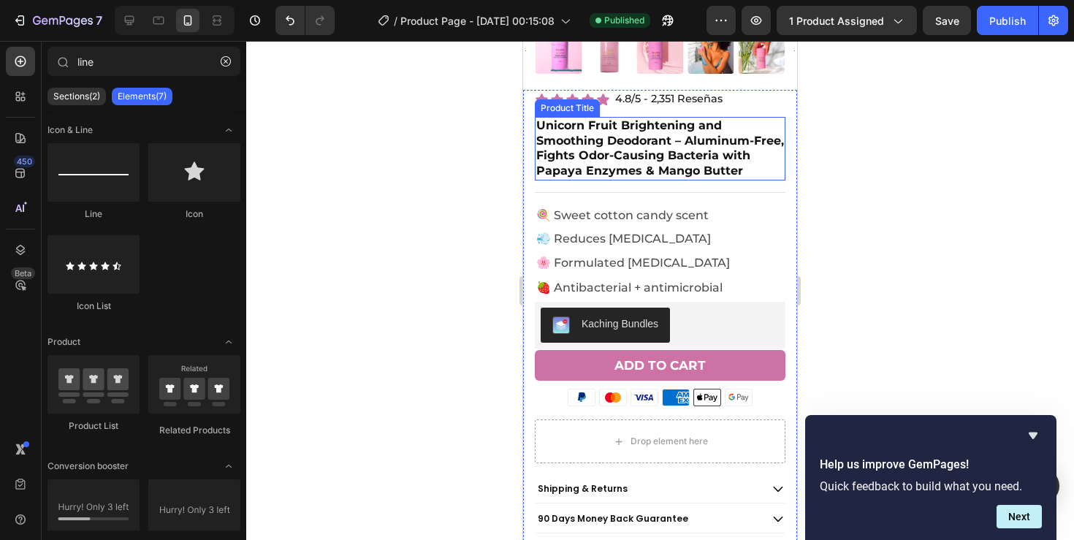
scroll to position [397, 0]
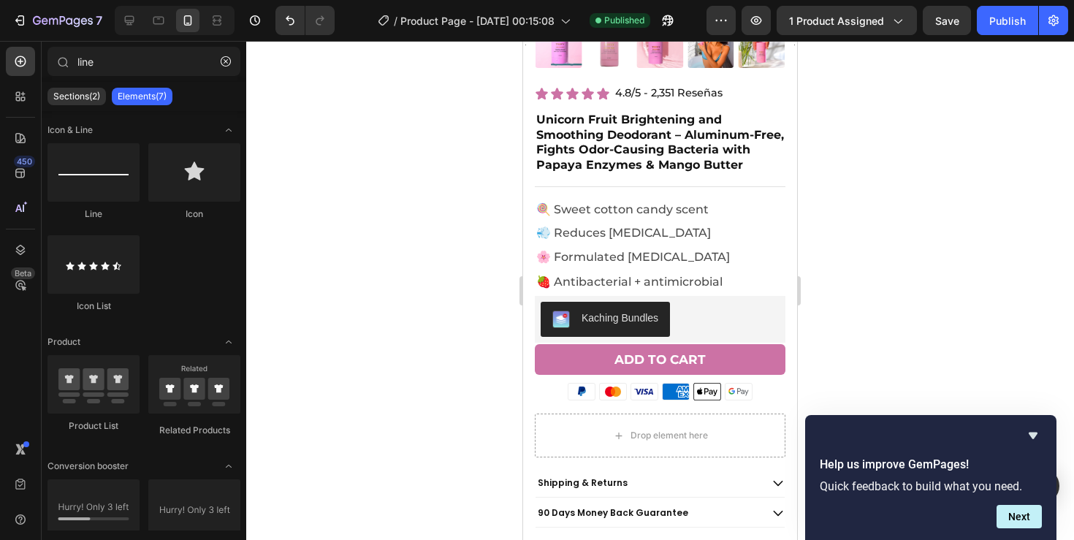
click at [878, 257] on div at bounding box center [660, 290] width 828 height 499
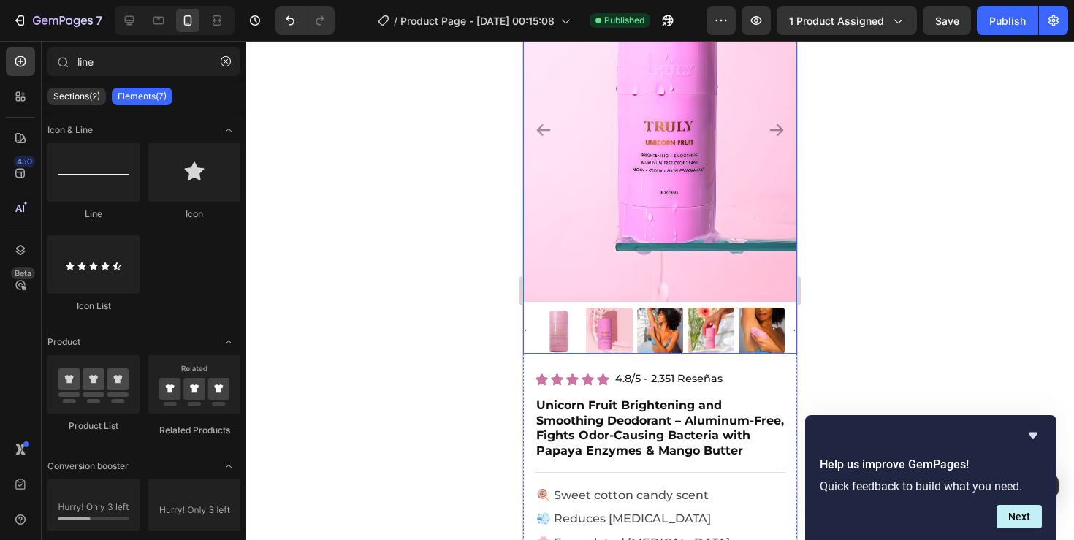
scroll to position [112, 0]
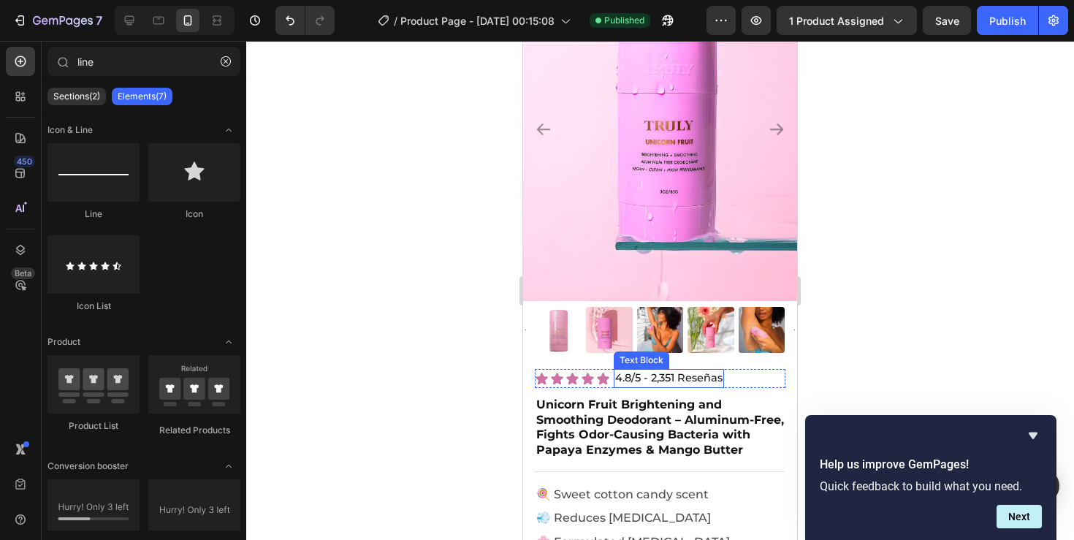
click at [687, 375] on p "4.8/5 - 2,351 Reseñas" at bounding box center [668, 378] width 107 height 16
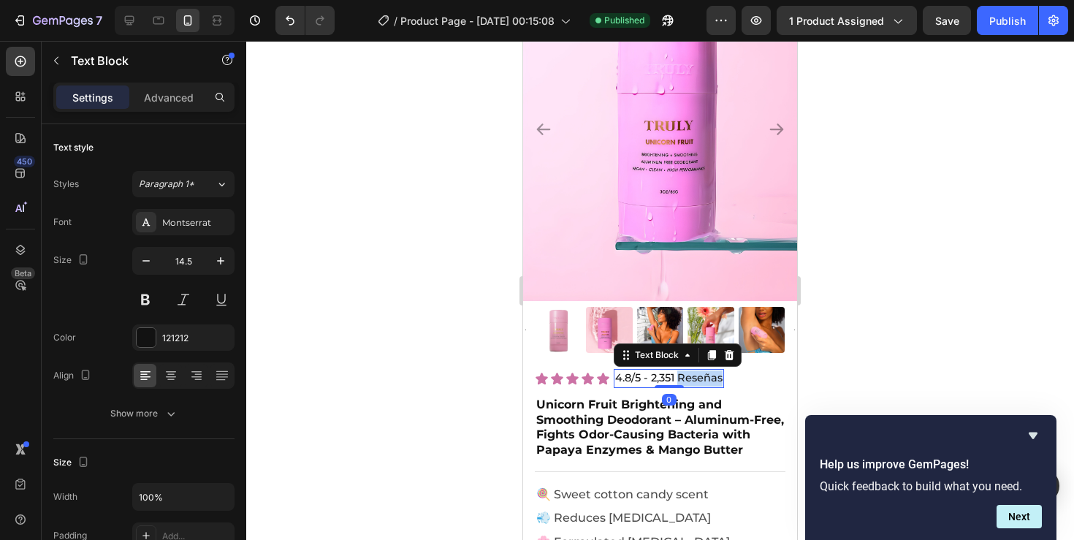
click at [687, 375] on p "4.8/5 - 2,351 Reseñas" at bounding box center [668, 378] width 107 height 16
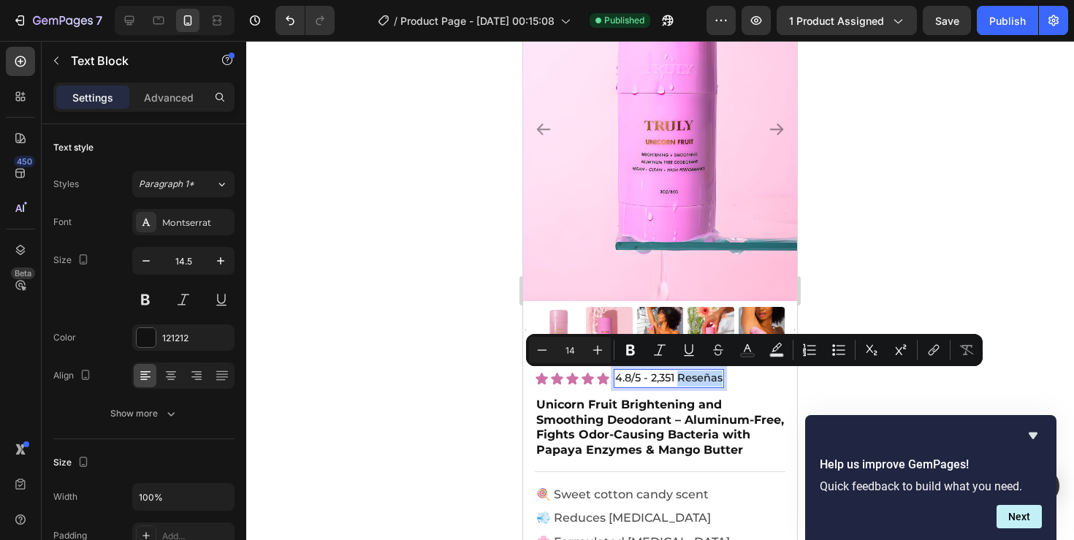
click at [695, 375] on p "4.8/5 - 2,351 Reseñas" at bounding box center [668, 378] width 107 height 16
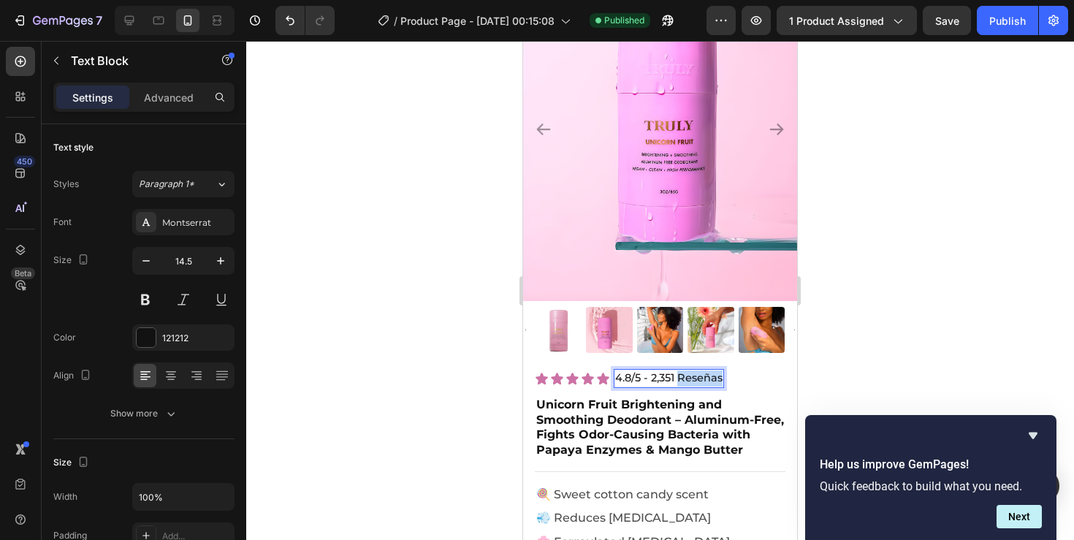
click at [695, 375] on p "4.8/5 - 2,351 Reseñas" at bounding box center [668, 378] width 107 height 16
click at [899, 325] on div at bounding box center [660, 290] width 828 height 499
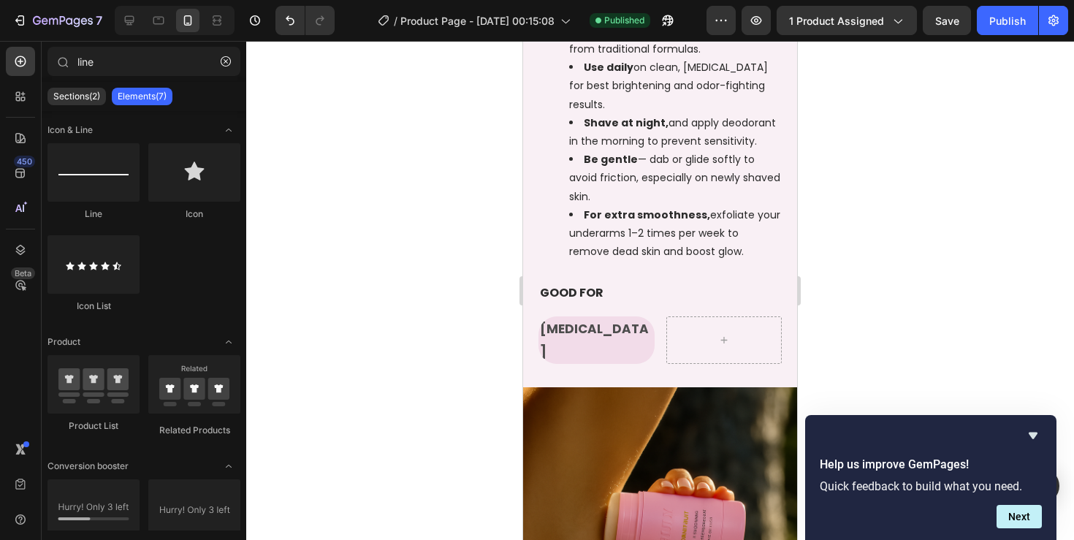
scroll to position [1550, 0]
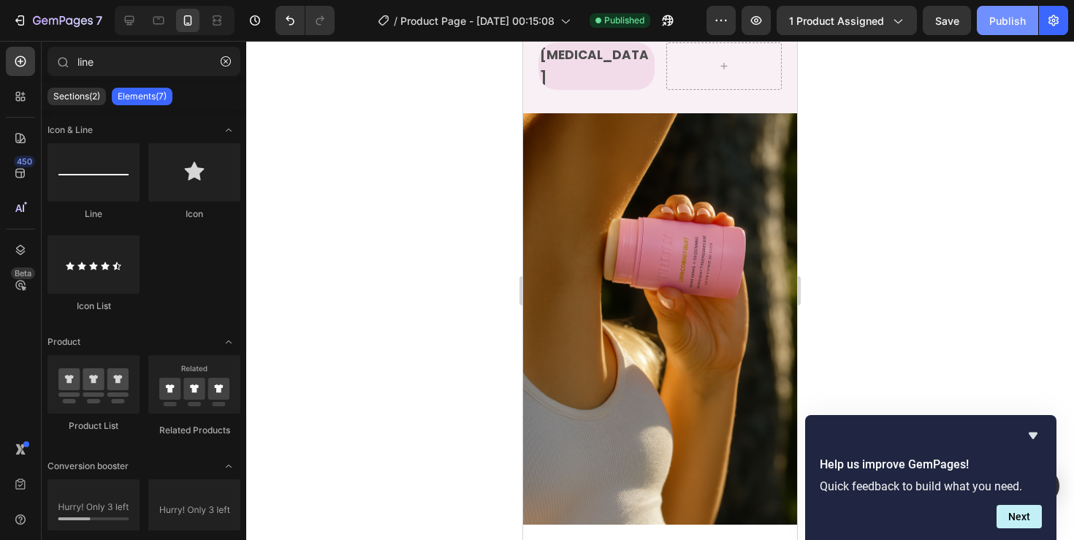
click at [996, 10] on button "Publish" at bounding box center [1007, 20] width 61 height 29
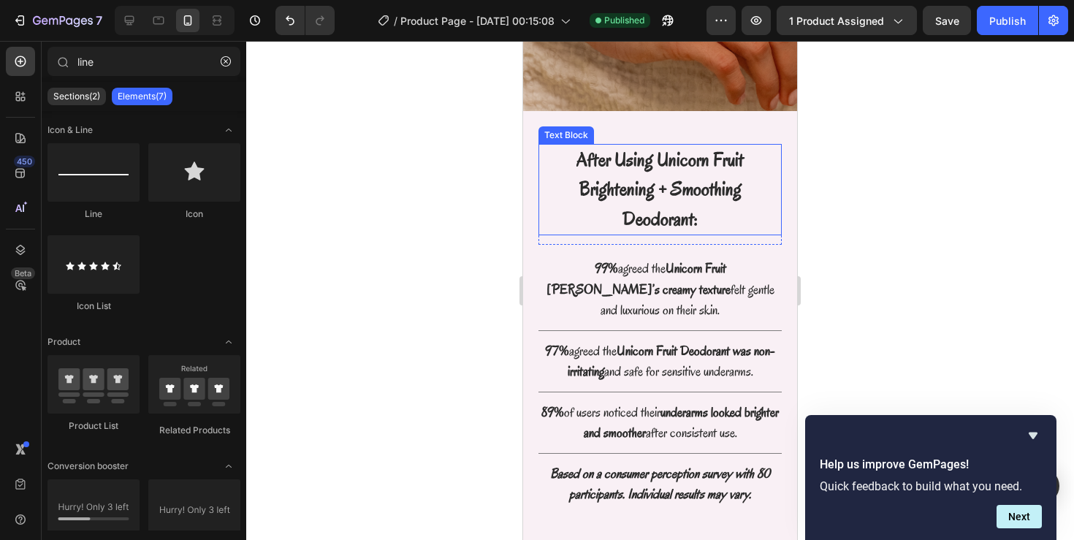
scroll to position [2667, 0]
